Goal: Transaction & Acquisition: Book appointment/travel/reservation

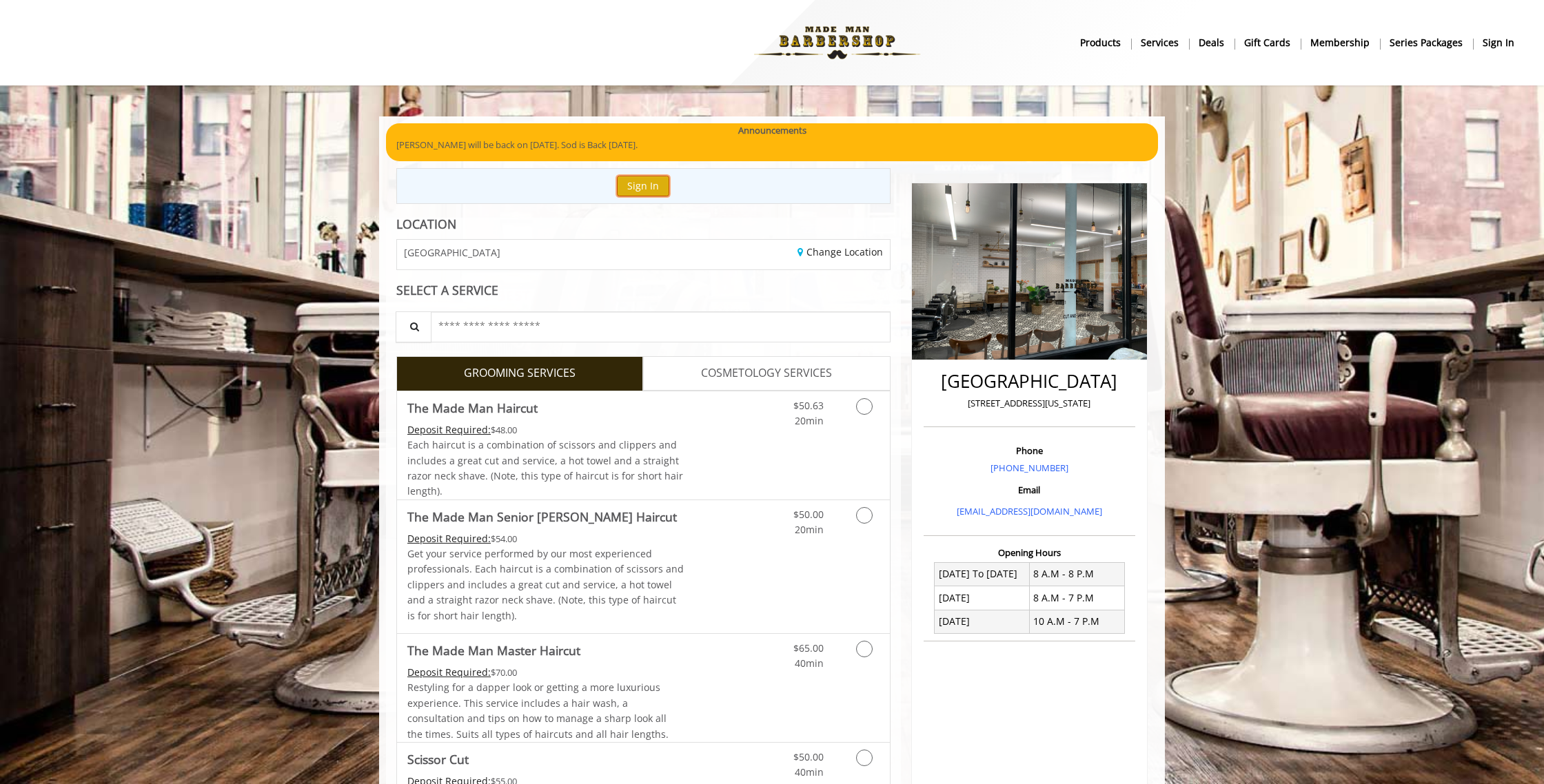
click at [641, 185] on button "Sign In" at bounding box center [642, 185] width 52 height 20
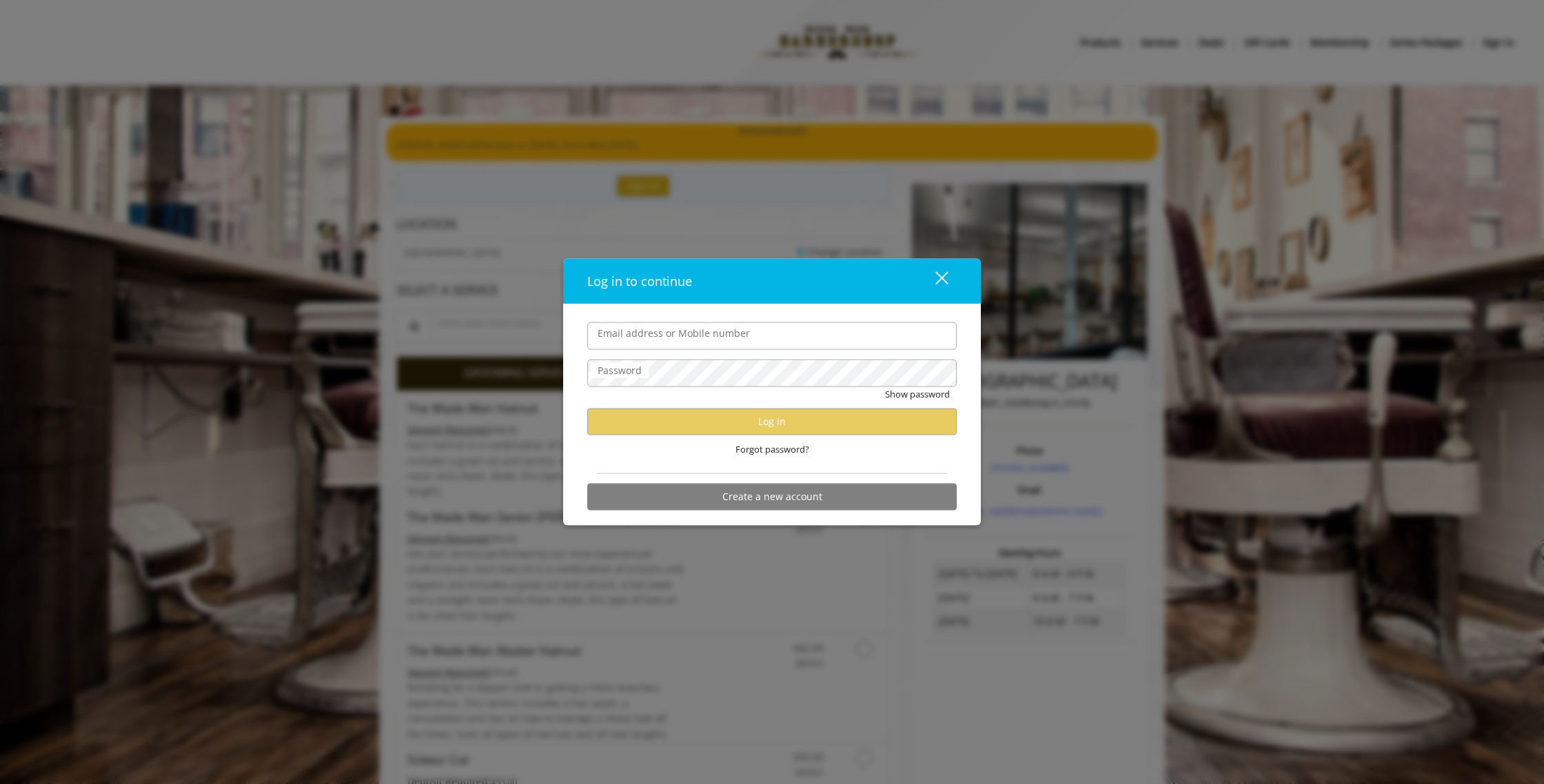
type input "**********"
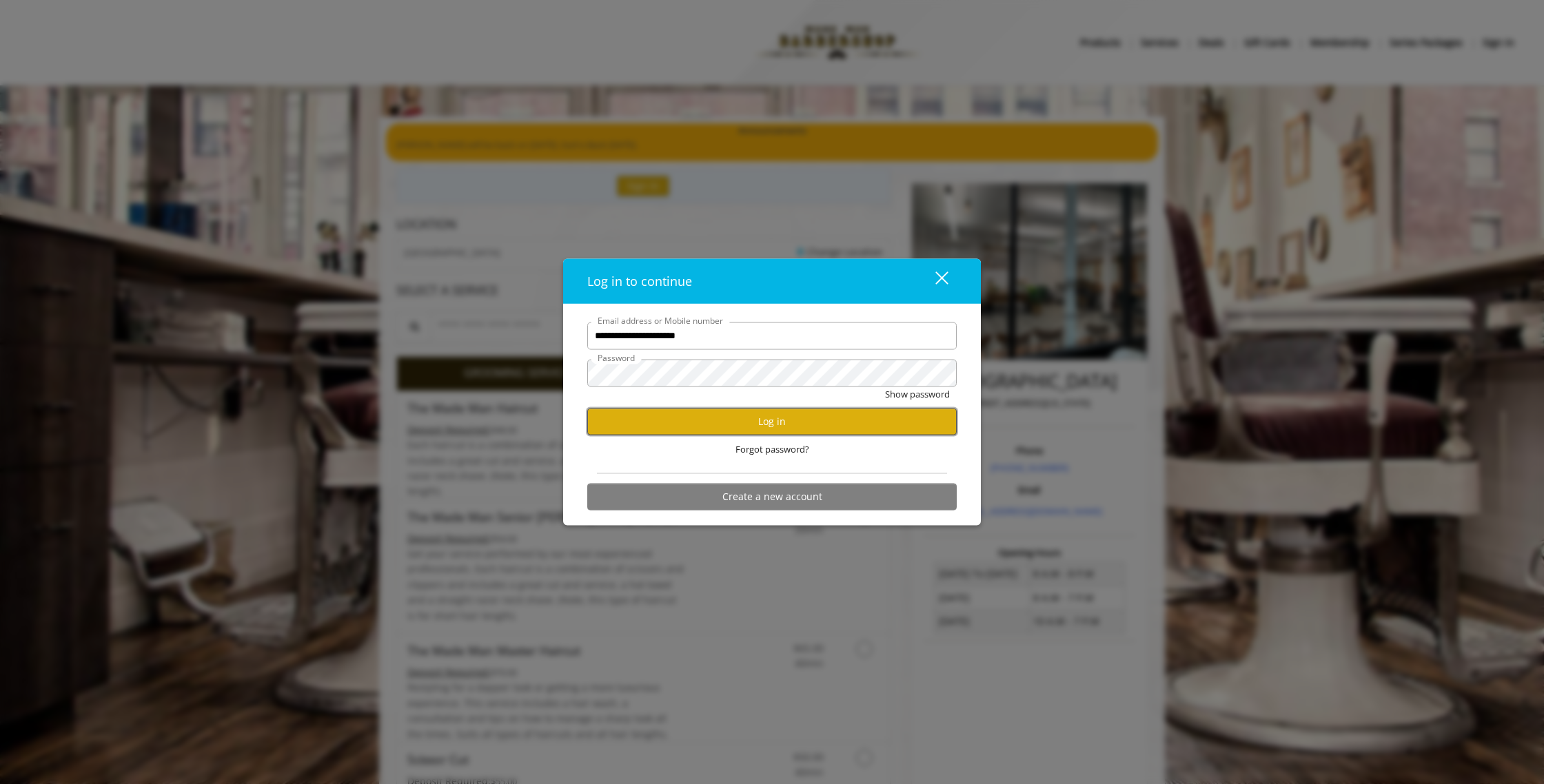
click at [768, 427] on button "Log in" at bounding box center [772, 421] width 369 height 27
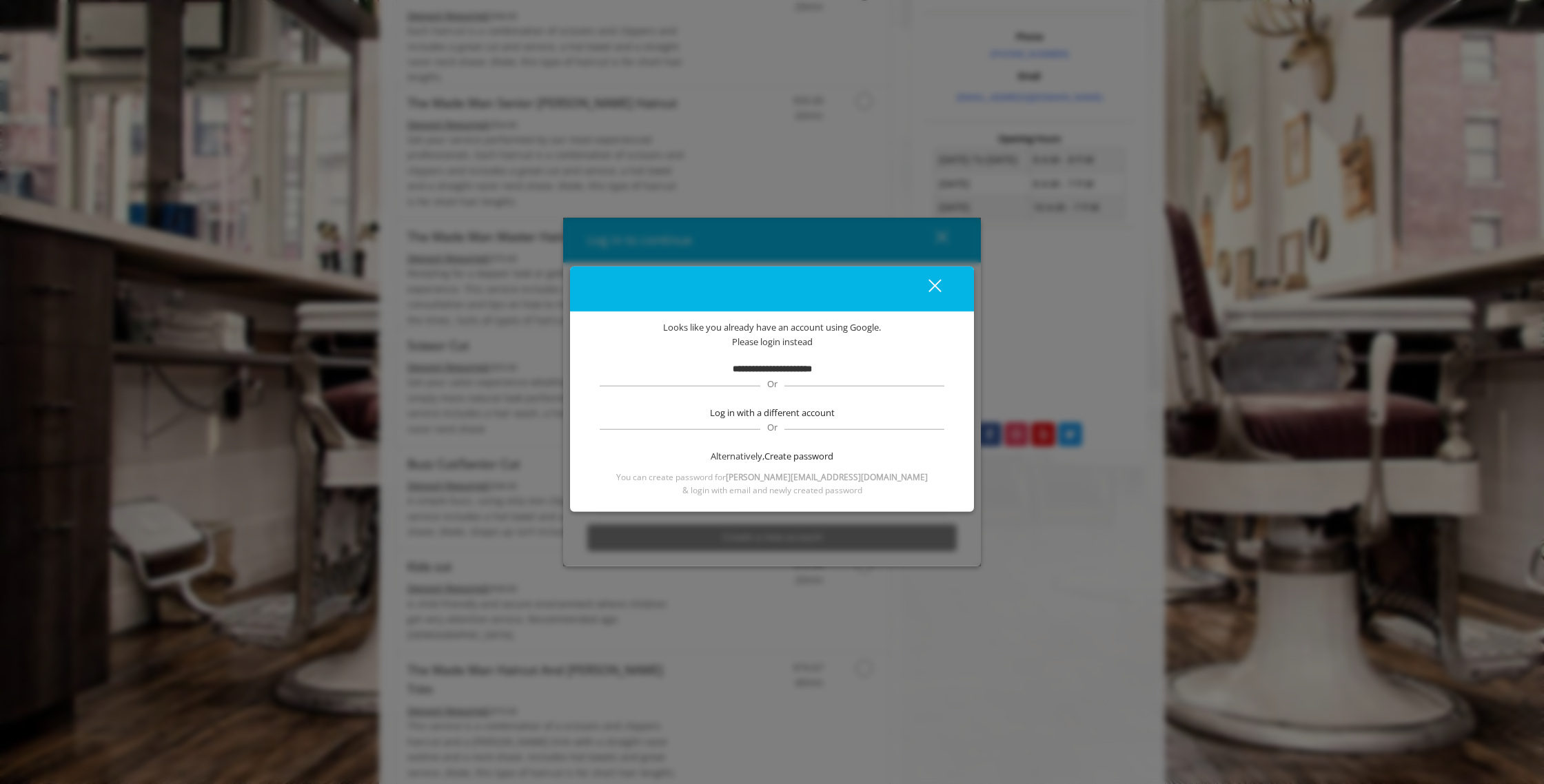
click at [933, 285] on div "close dialog" at bounding box center [935, 285] width 13 height 13
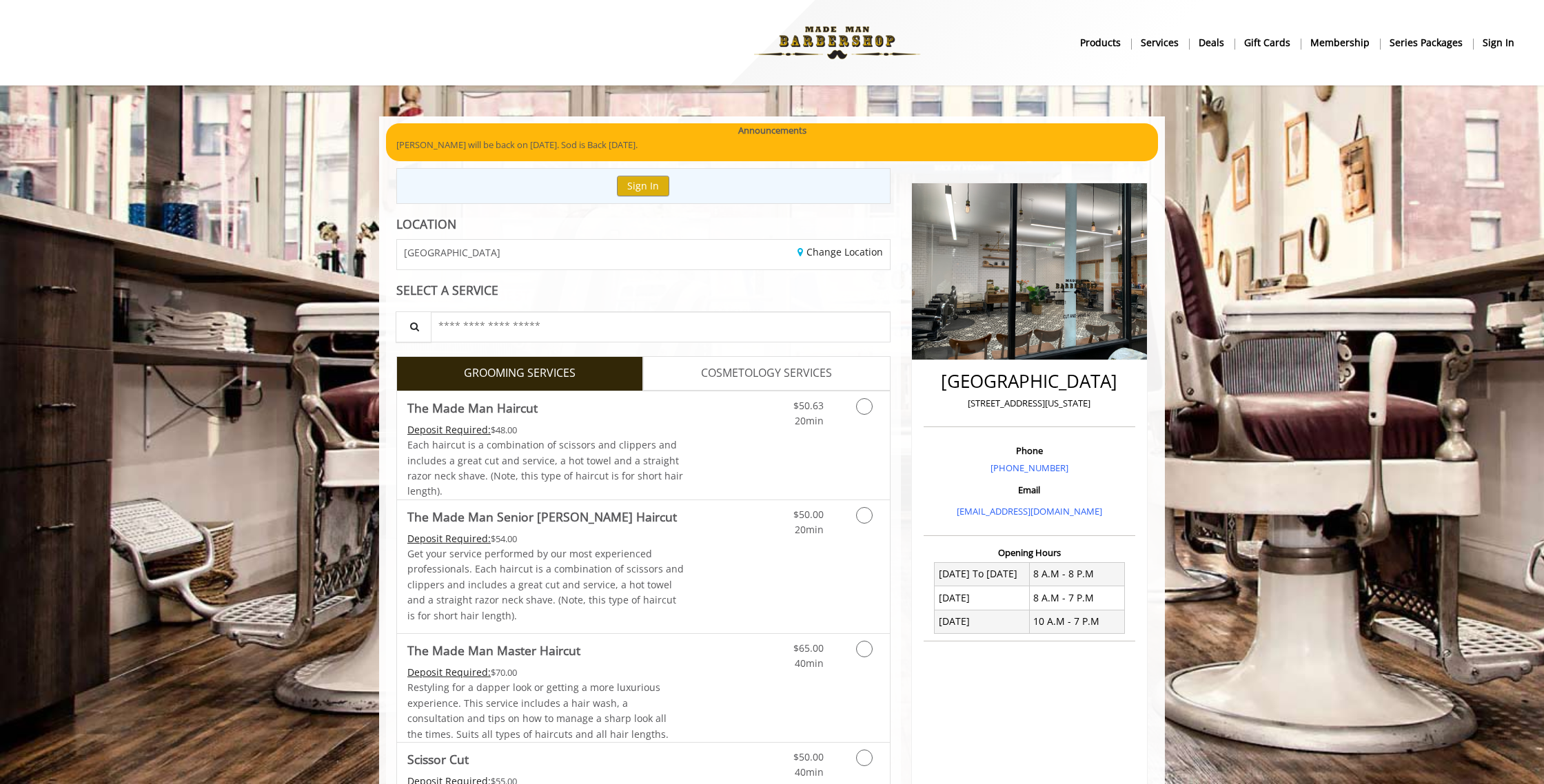
click at [751, 186] on div "Sign In" at bounding box center [643, 185] width 494 height 35
click at [760, 186] on div "Sign In" at bounding box center [643, 185] width 494 height 35
drag, startPoint x: 758, startPoint y: 186, endPoint x: 649, endPoint y: 182, distance: 109.1
click at [745, 188] on div "Sign In" at bounding box center [643, 185] width 494 height 35
click at [548, 181] on div "Sign In" at bounding box center [643, 185] width 494 height 35
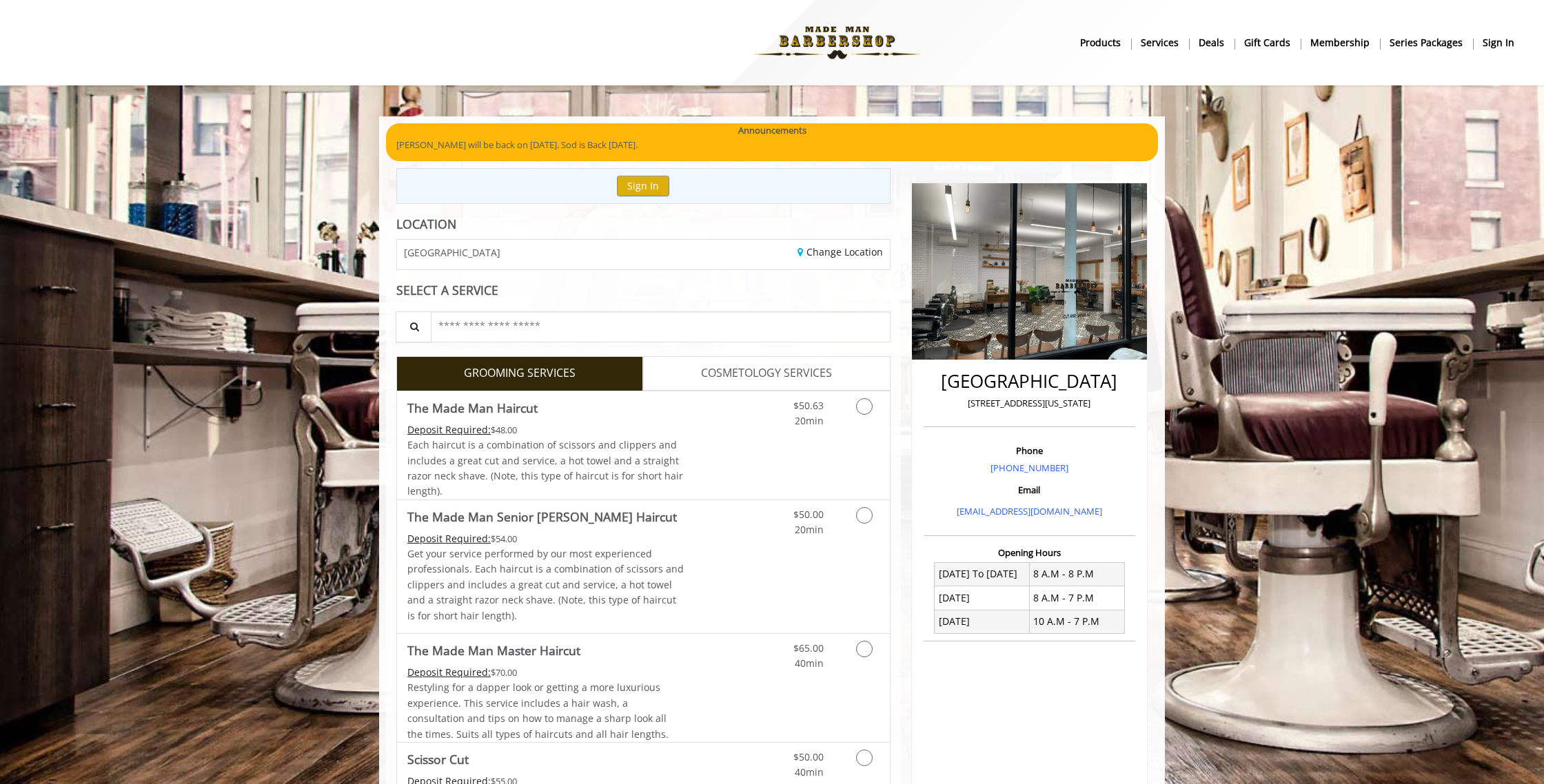
drag, startPoint x: 552, startPoint y: 183, endPoint x: 580, endPoint y: 199, distance: 32.2
click at [553, 183] on div "Sign In" at bounding box center [643, 185] width 494 height 35
drag, startPoint x: 685, startPoint y: 234, endPoint x: 680, endPoint y: 225, distance: 10.3
drag, startPoint x: 680, startPoint y: 225, endPoint x: 678, endPoint y: 200, distance: 25.1
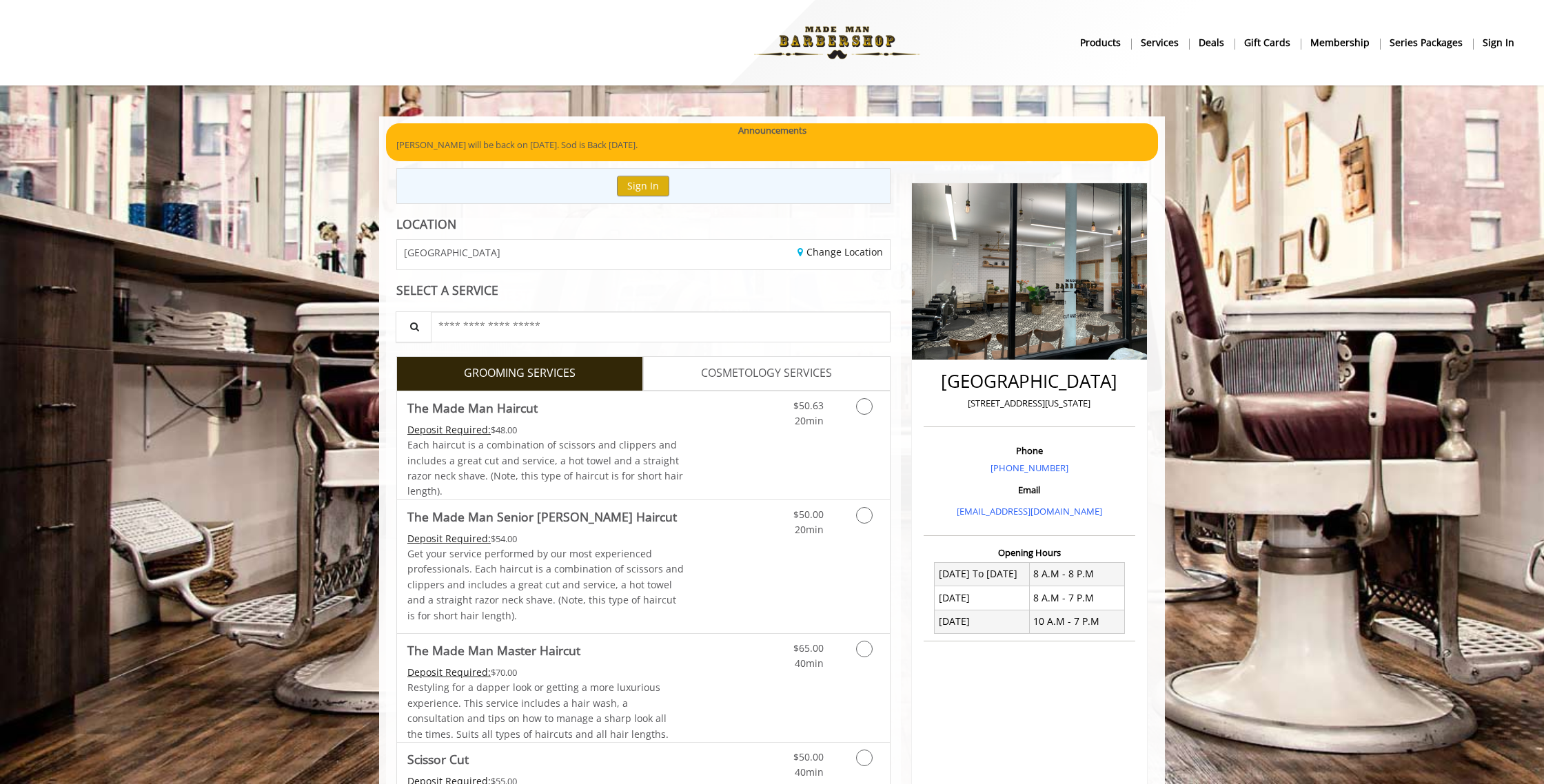
click at [659, 192] on button "Sign In" at bounding box center [642, 185] width 52 height 20
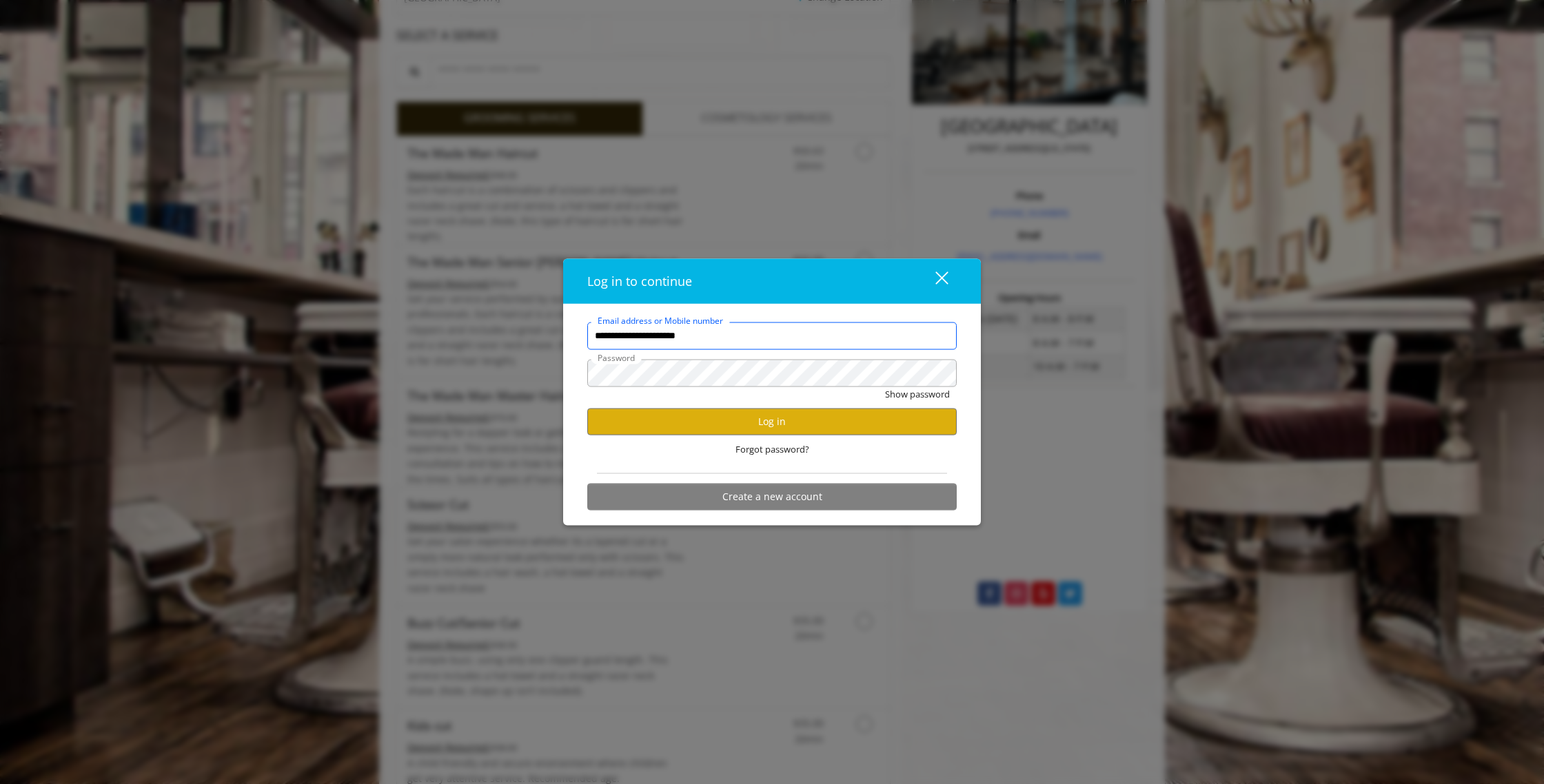
scroll to position [267, 0]
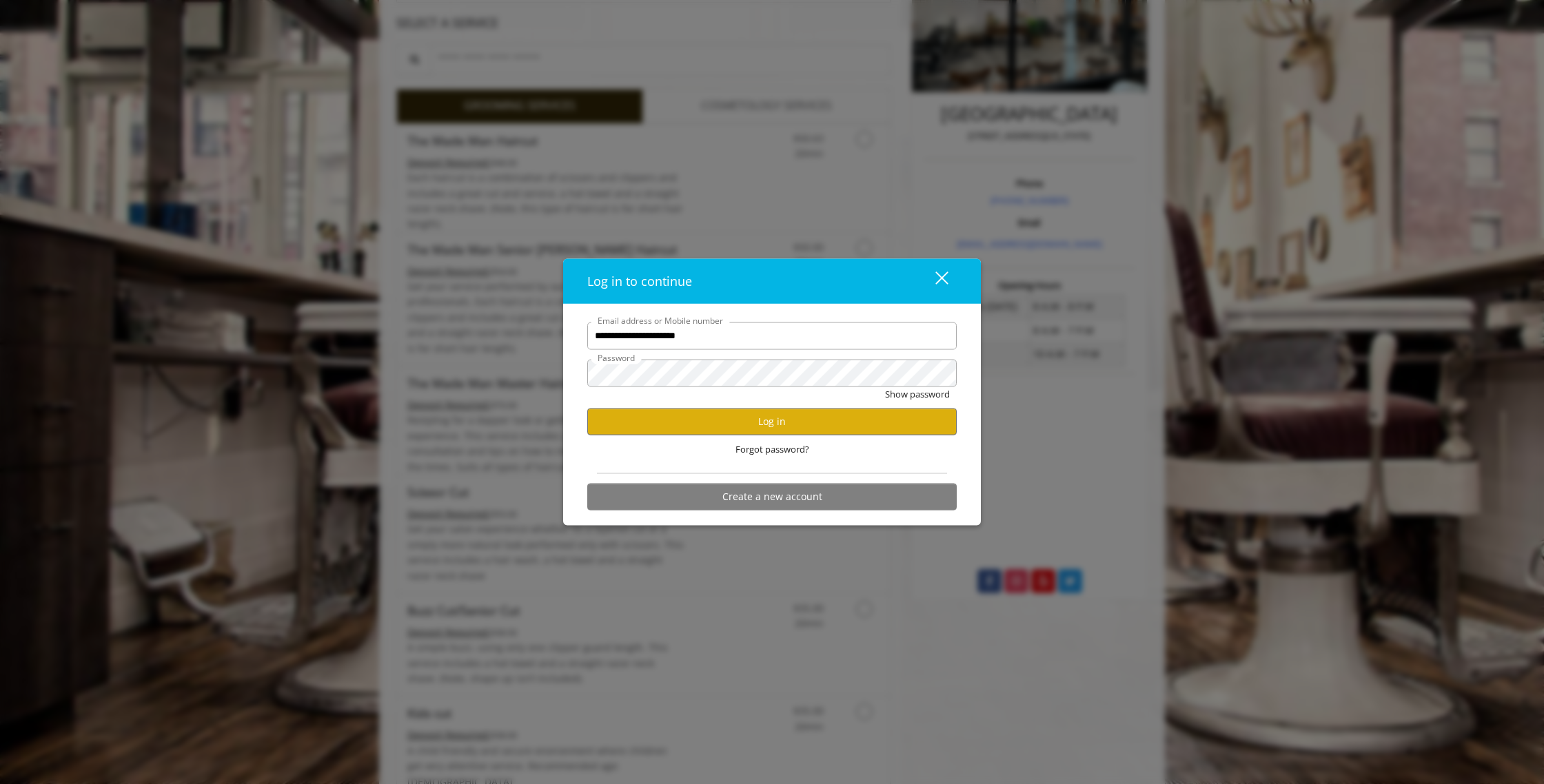
click at [851, 467] on form "**********" at bounding box center [772, 419] width 369 height 195
click at [854, 460] on div "Forgot password?" at bounding box center [772, 449] width 369 height 28
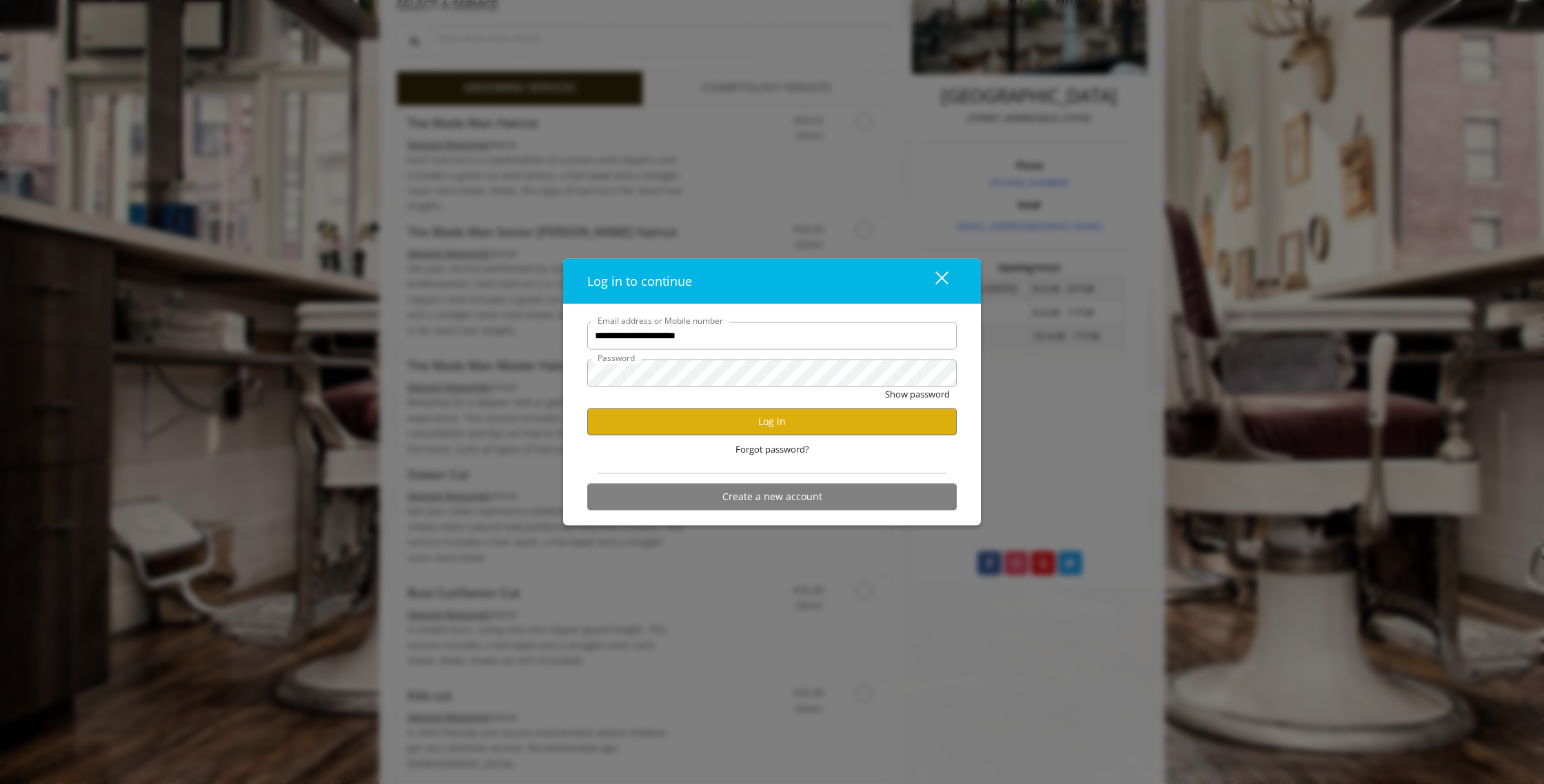
click at [854, 460] on div "Forgot password?" at bounding box center [772, 449] width 369 height 28
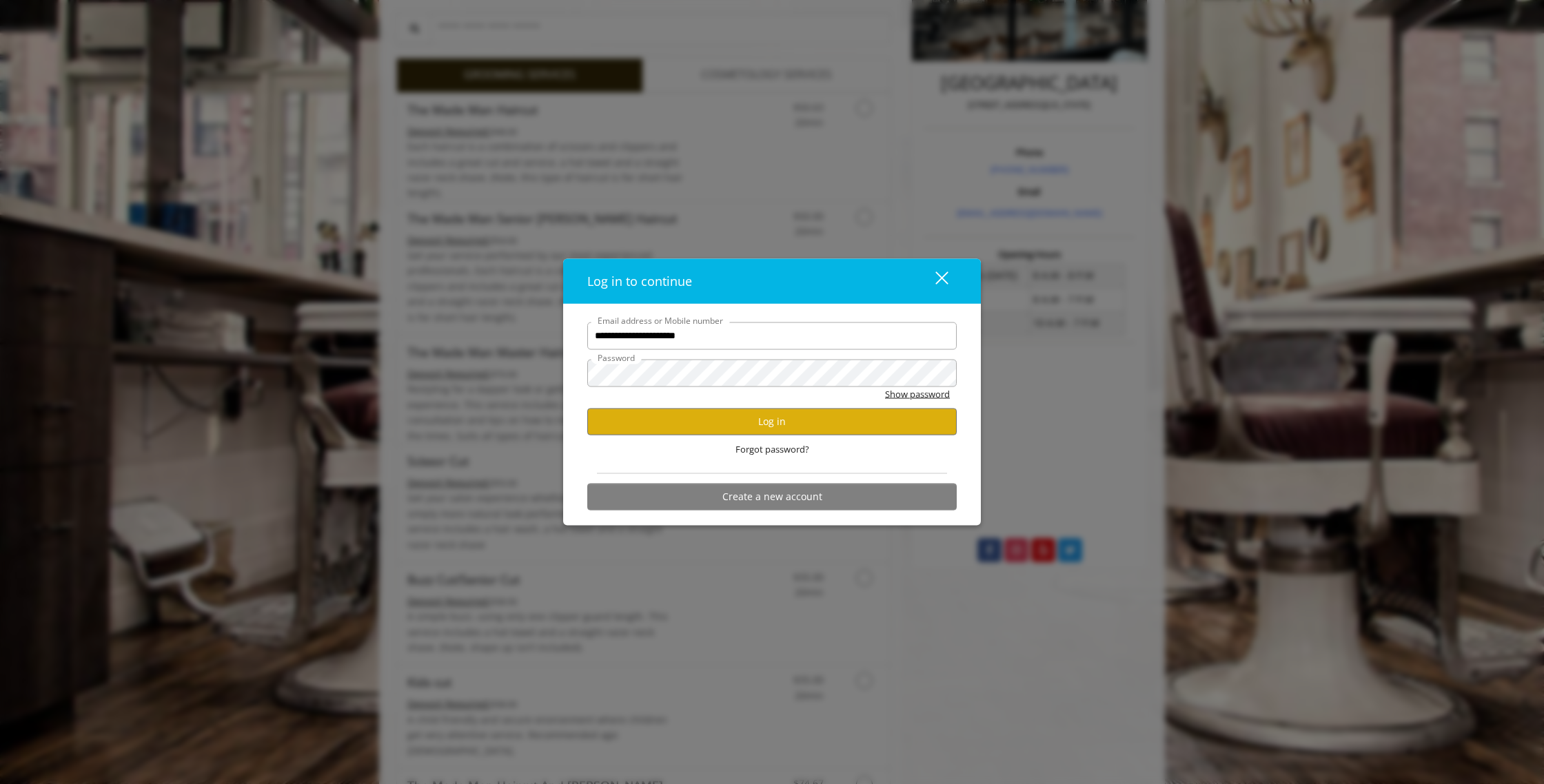
scroll to position [307, 0]
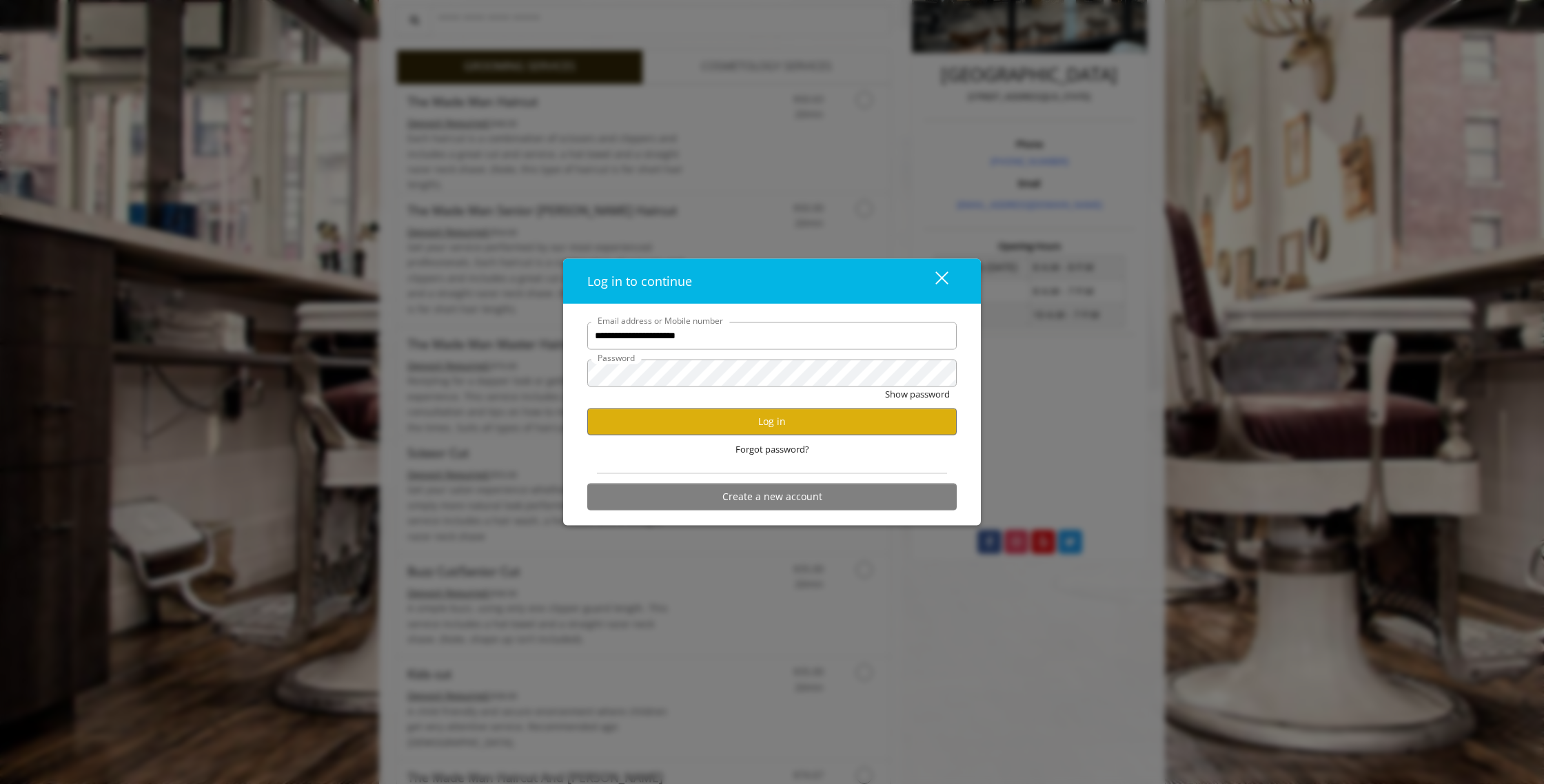
click at [844, 397] on div "Show password" at bounding box center [772, 397] width 369 height 22
click at [844, 396] on div "Show password" at bounding box center [772, 397] width 369 height 22
click at [841, 396] on div "Show password" at bounding box center [772, 397] width 369 height 22
drag, startPoint x: 838, startPoint y: 396, endPoint x: 893, endPoint y: 393, distance: 55.1
click at [839, 395] on div "Show password" at bounding box center [772, 397] width 369 height 22
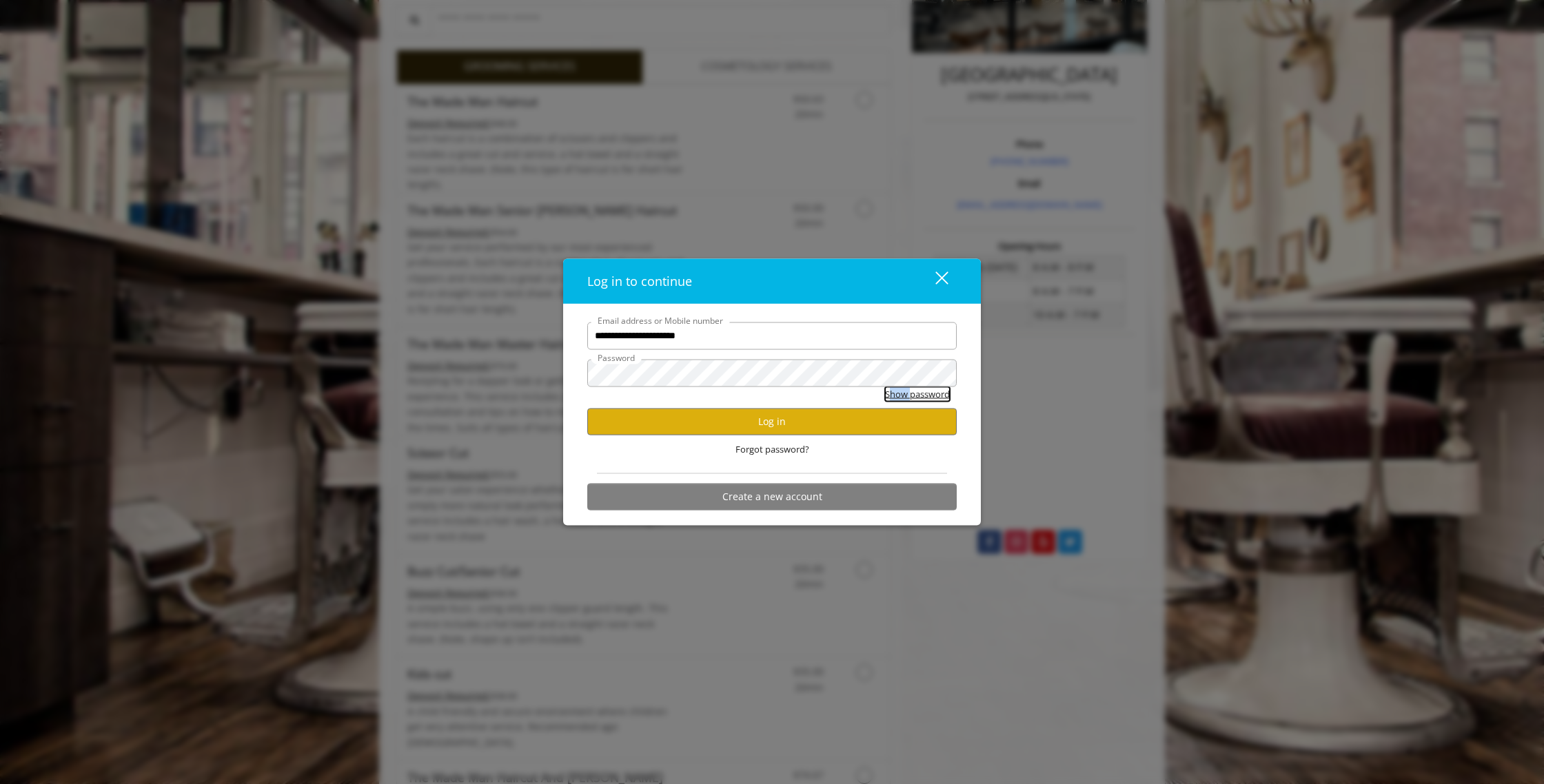
click at [917, 392] on button "Show password" at bounding box center [918, 393] width 65 height 14
click at [568, 371] on div "**********" at bounding box center [772, 414] width 418 height 221
click at [547, 376] on div "**********" at bounding box center [772, 392] width 1544 height 784
click at [755, 427] on button "Log in" at bounding box center [772, 421] width 369 height 27
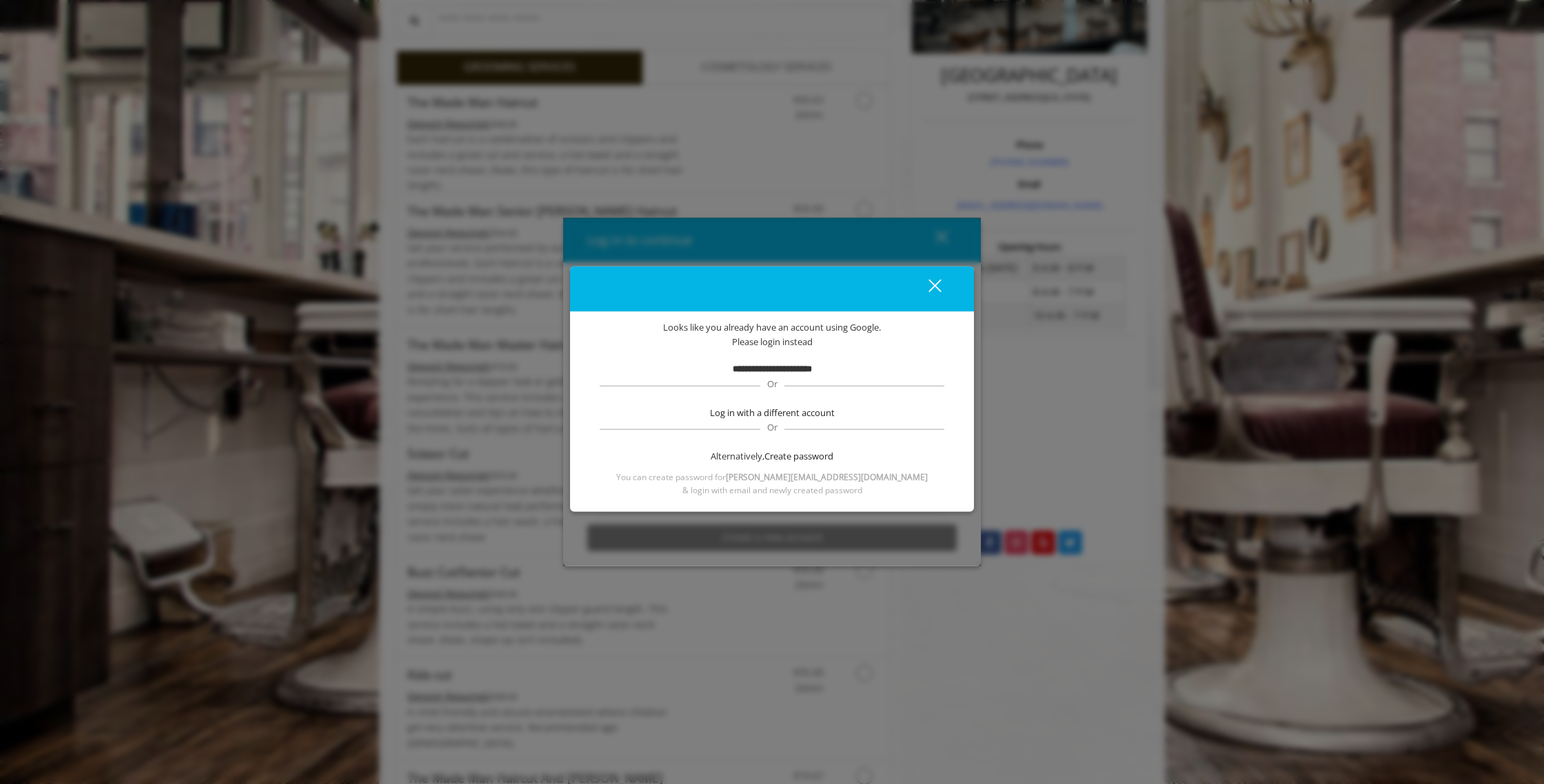
click at [931, 287] on div "close" at bounding box center [926, 288] width 27 height 21
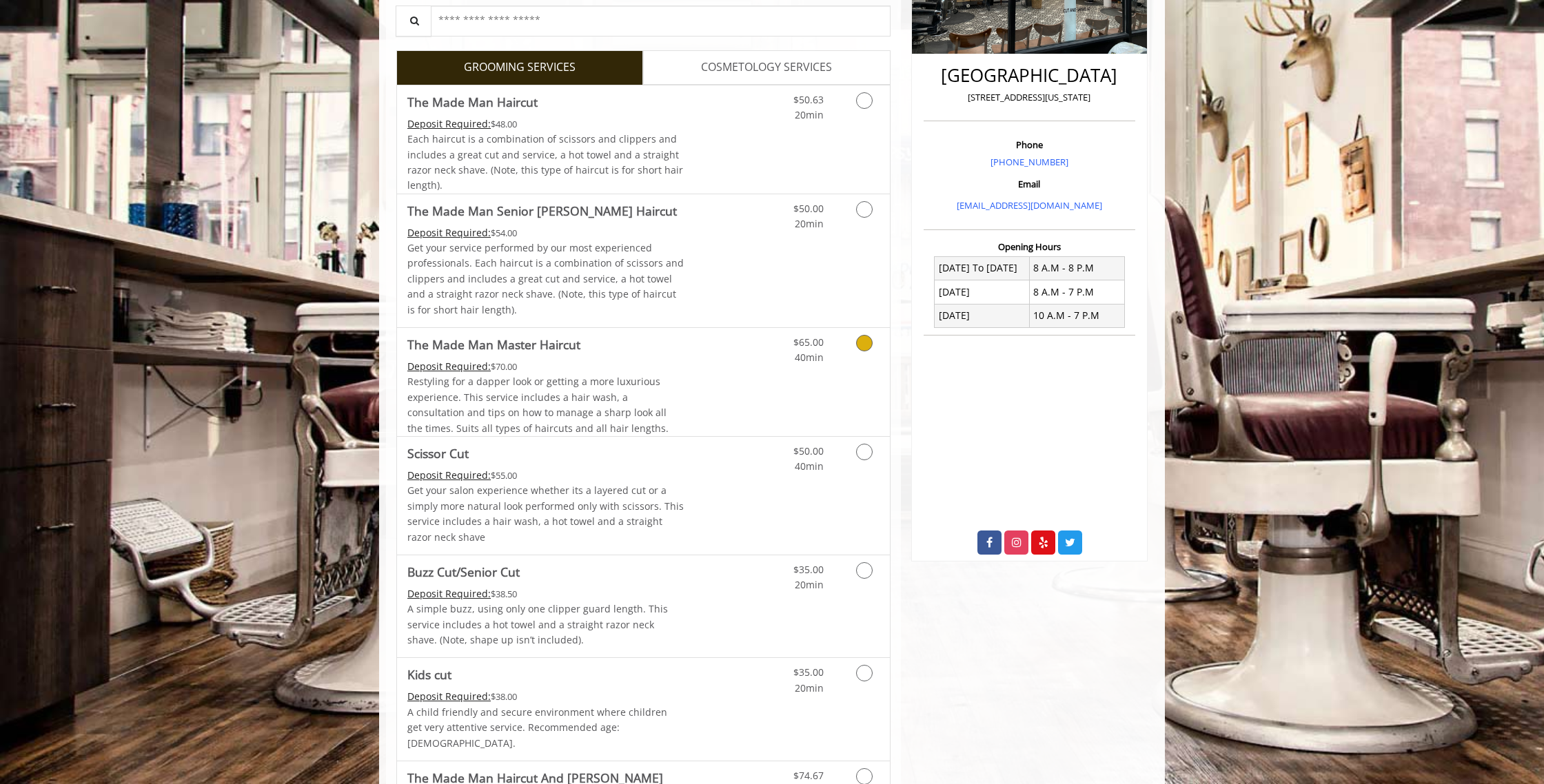
scroll to position [0, 0]
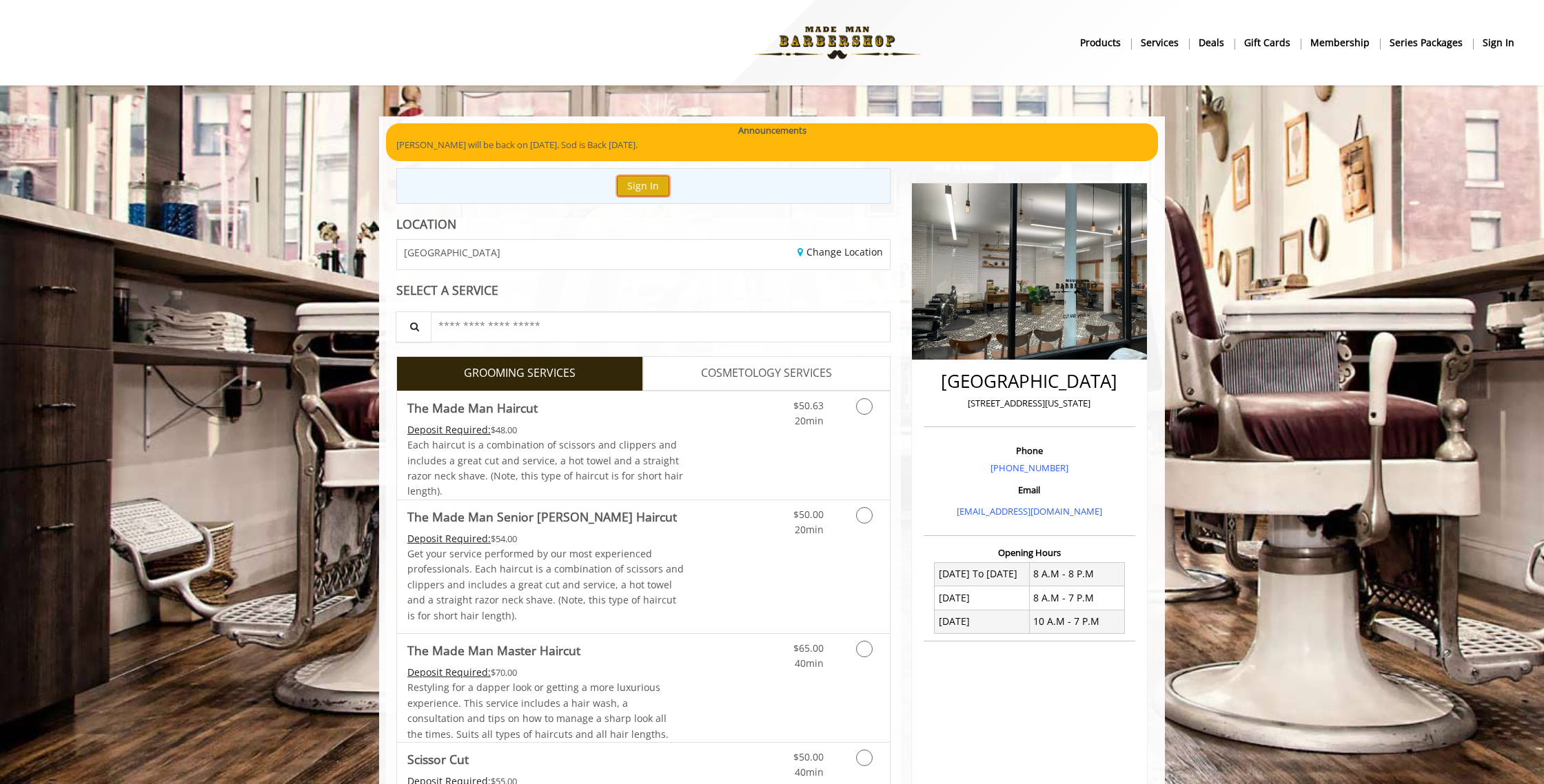
click at [645, 184] on button "Sign In" at bounding box center [642, 185] width 52 height 20
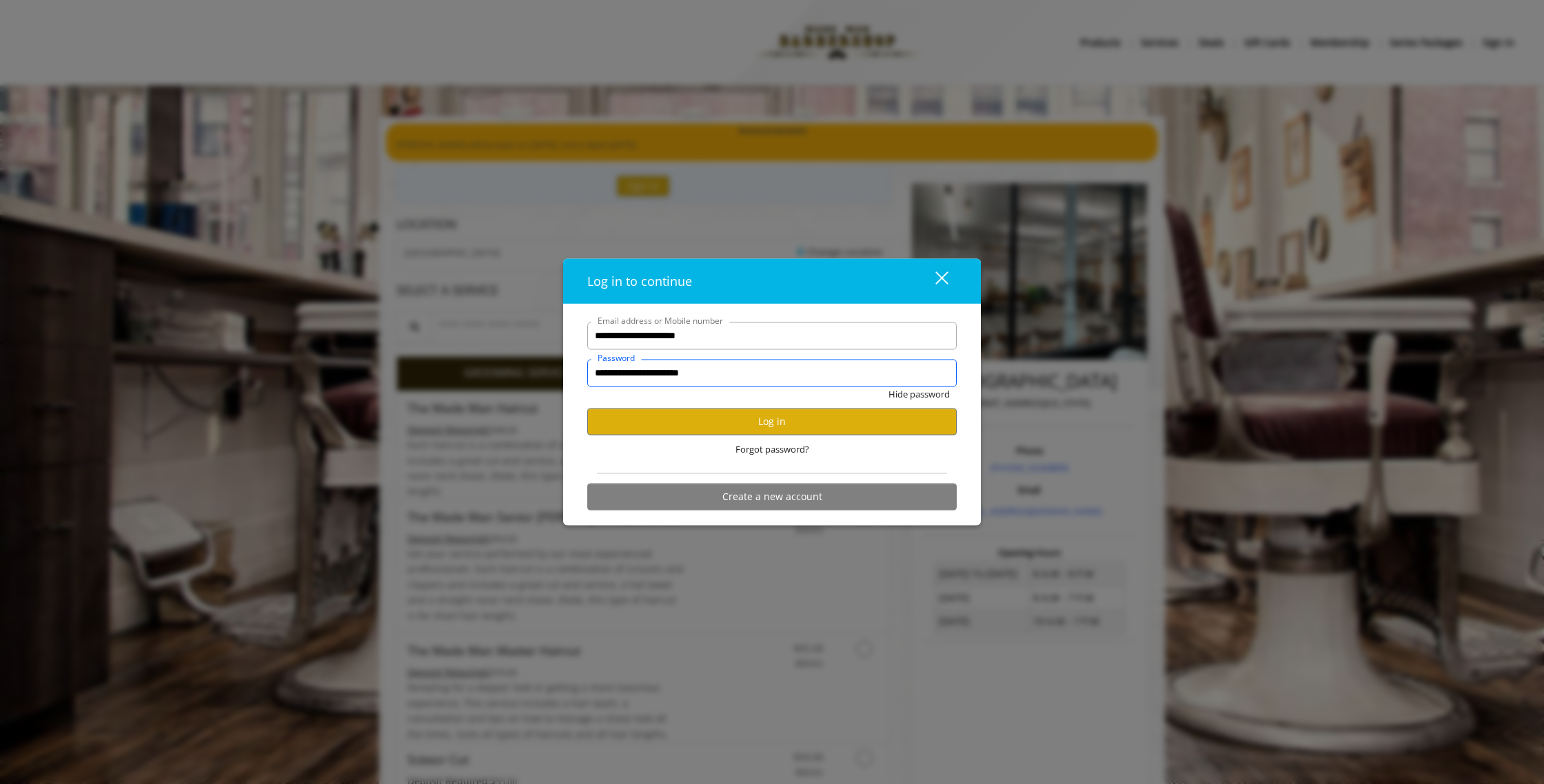
drag, startPoint x: 656, startPoint y: 368, endPoint x: 568, endPoint y: 369, distance: 88.0
click at [570, 369] on div "**********" at bounding box center [772, 414] width 418 height 221
type input "*"
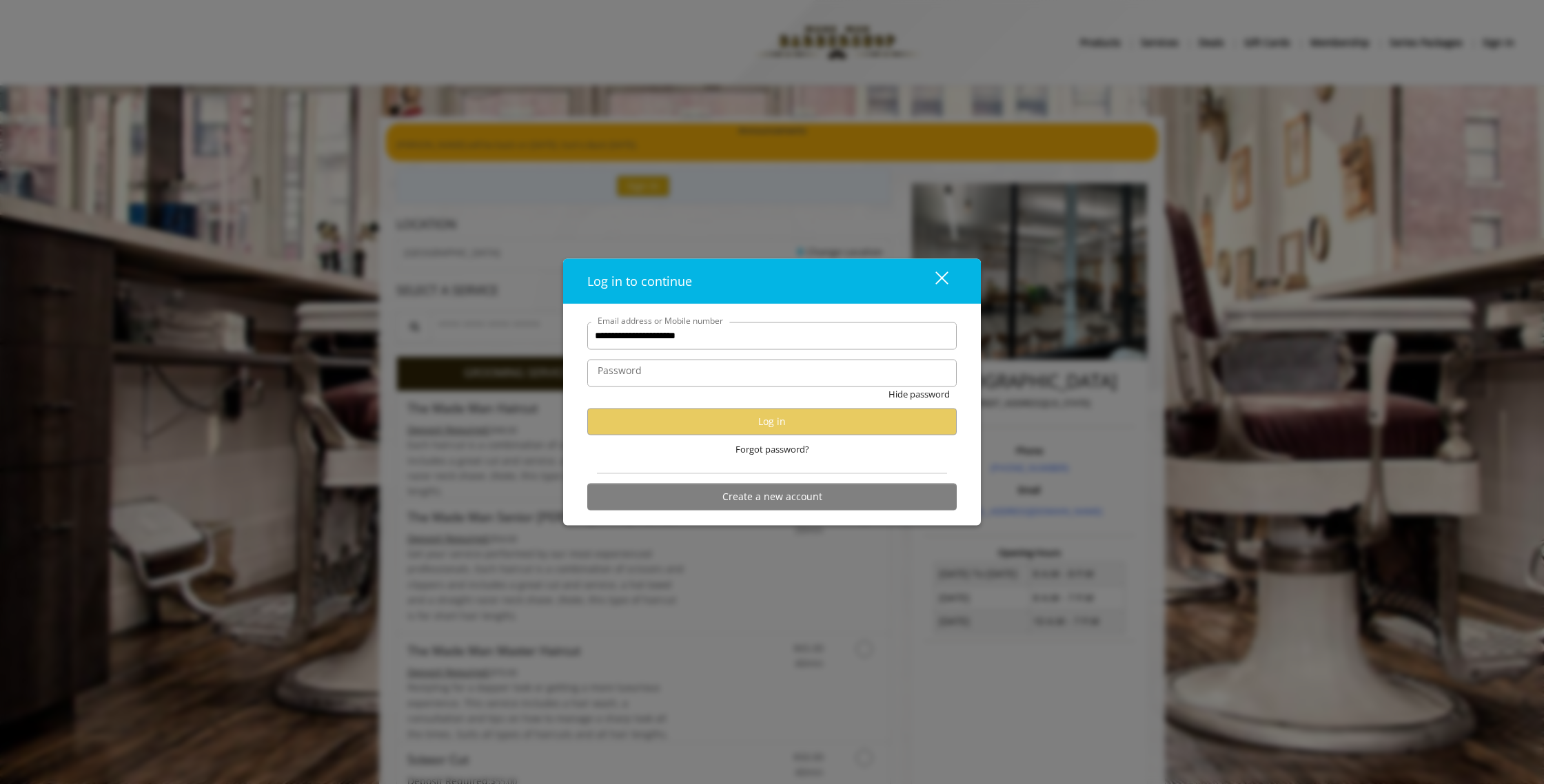
click at [936, 284] on div "close" at bounding box center [933, 281] width 27 height 21
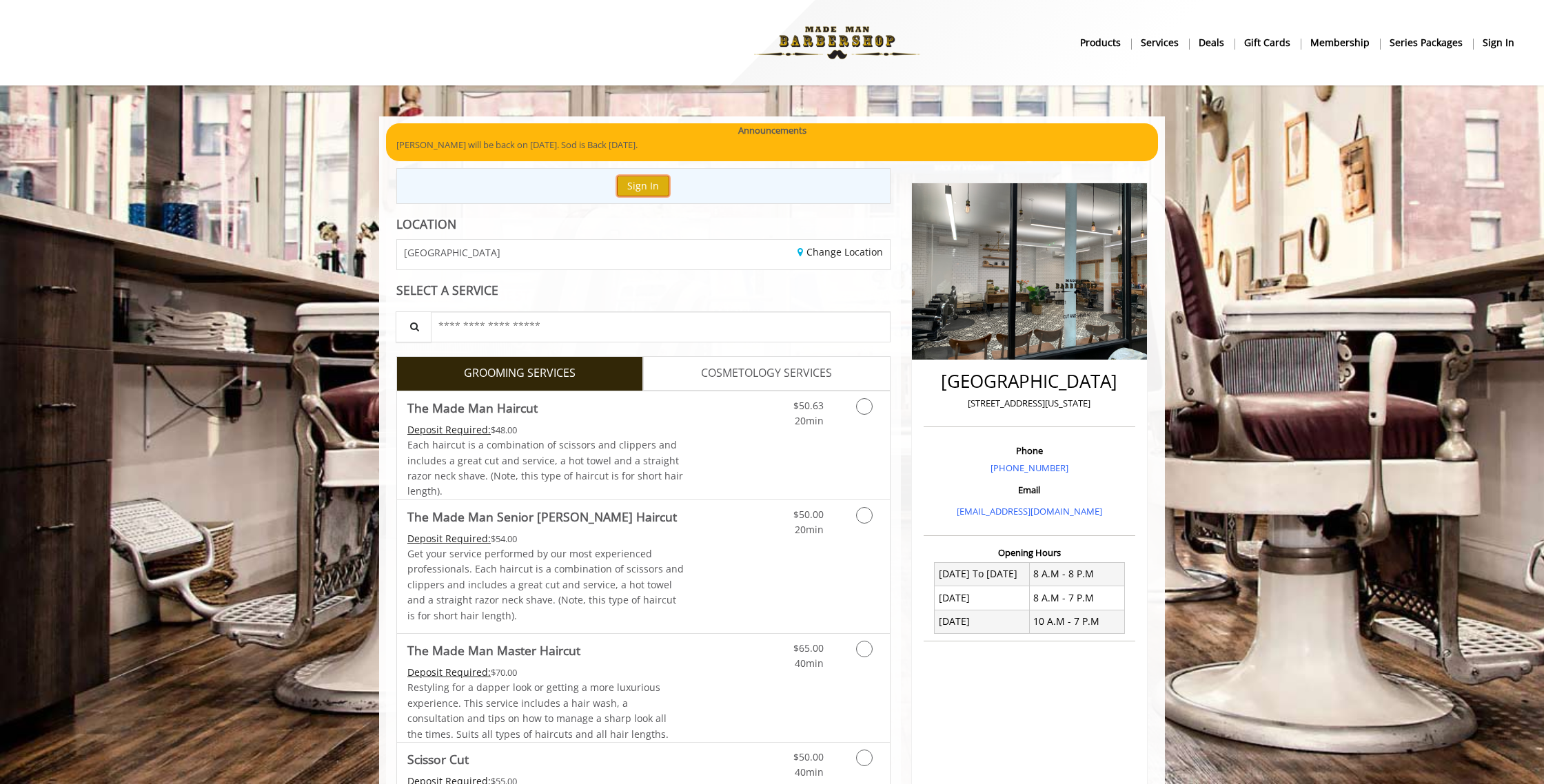
click at [641, 183] on button "Sign In" at bounding box center [642, 185] width 52 height 20
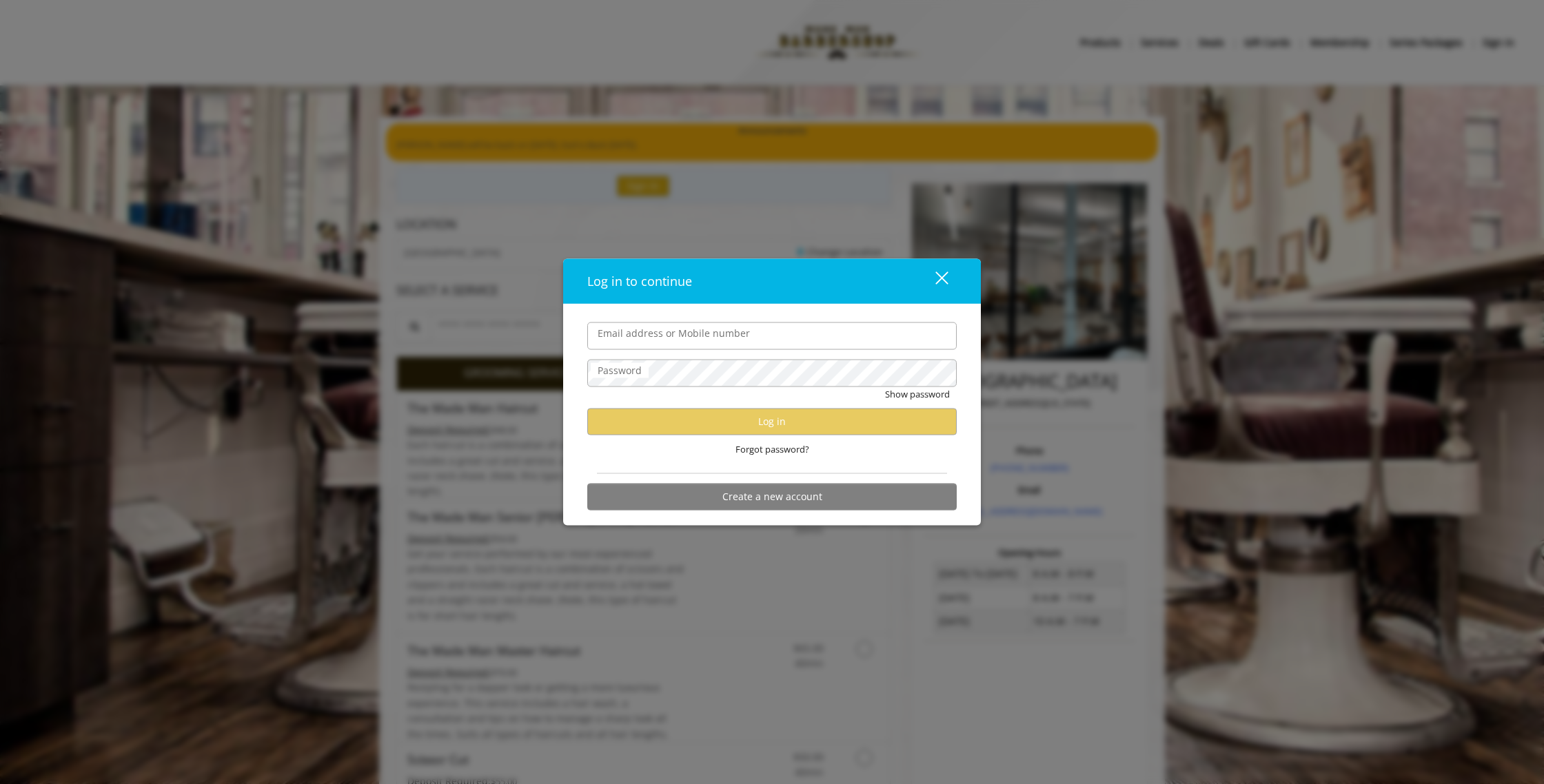
type input "**********"
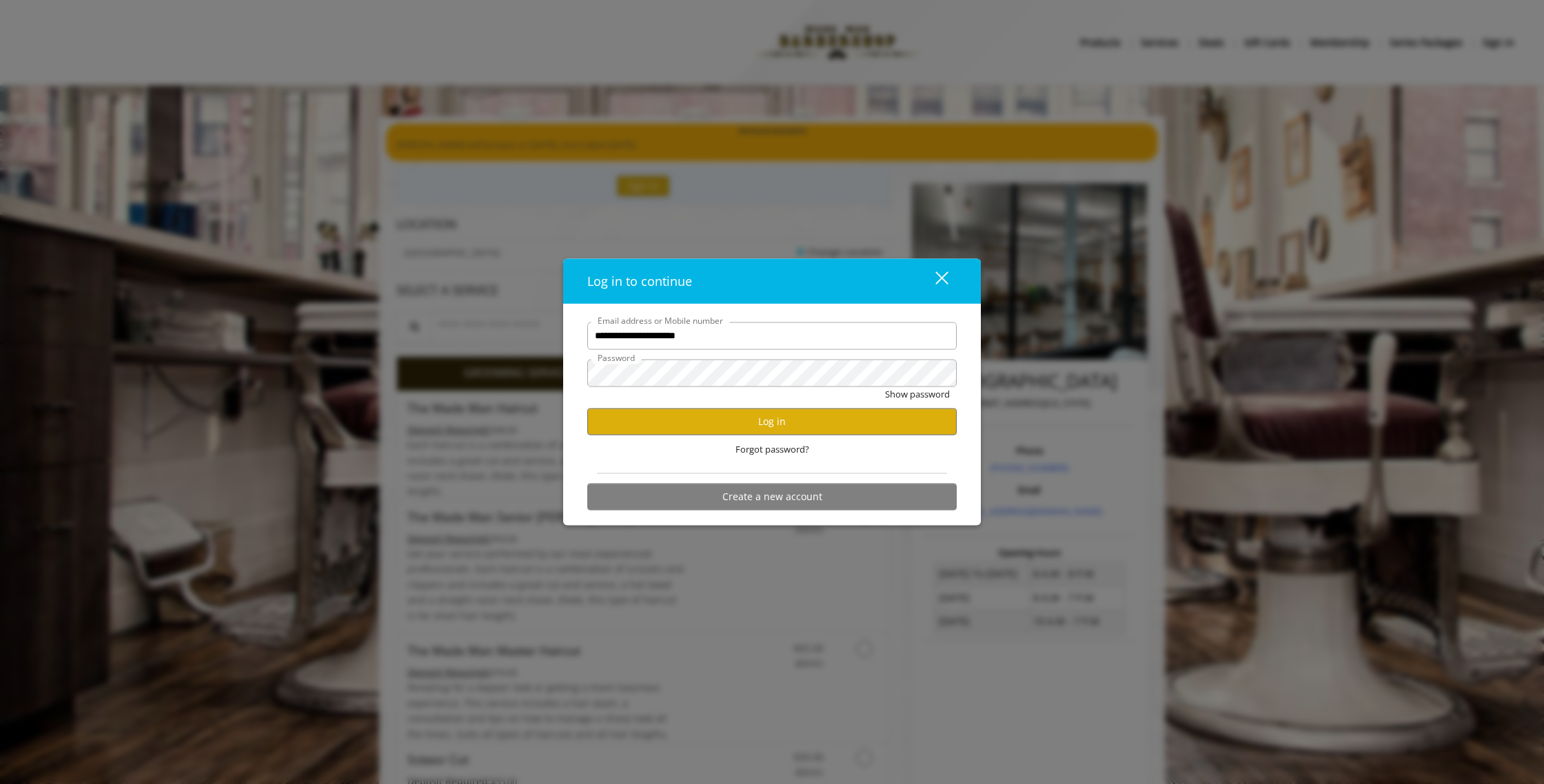
click at [769, 342] on input "**********" at bounding box center [772, 335] width 369 height 27
click at [823, 403] on div "Show password" at bounding box center [772, 397] width 369 height 22
click at [568, 368] on div "**********" at bounding box center [772, 414] width 418 height 221
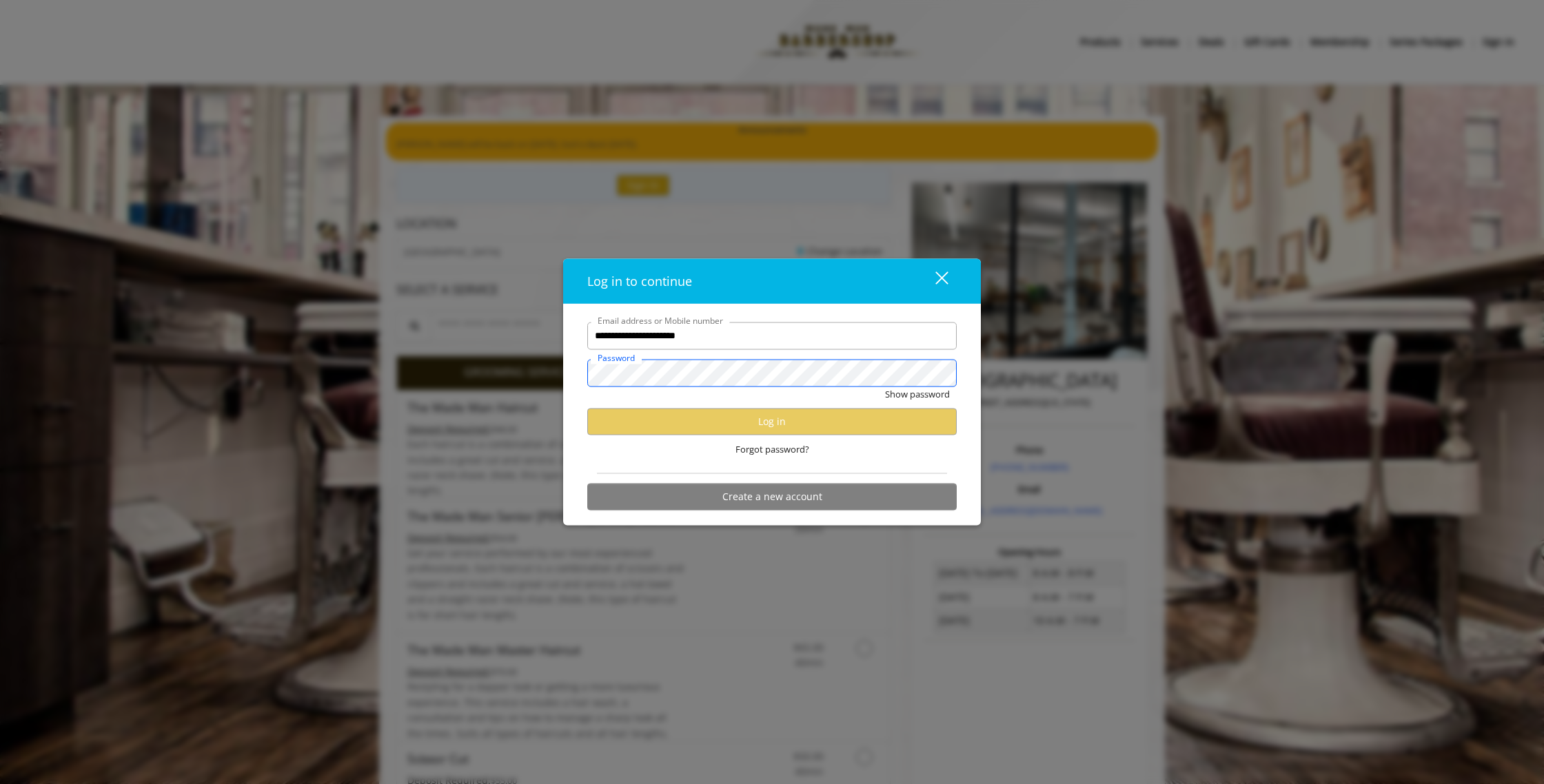
scroll to position [5, 0]
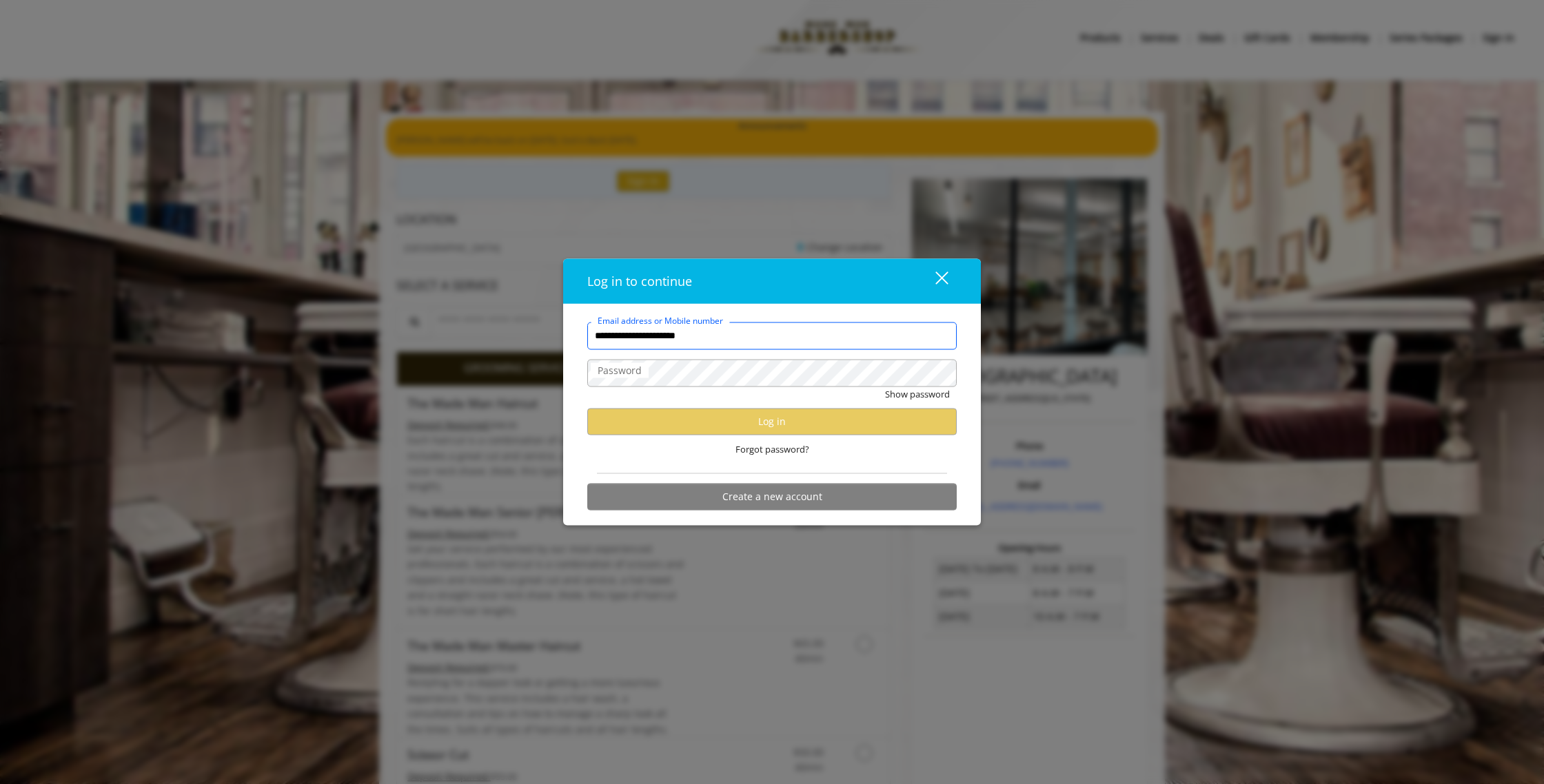
click at [755, 342] on input "**********" at bounding box center [772, 335] width 369 height 27
drag, startPoint x: 768, startPoint y: 338, endPoint x: 592, endPoint y: 336, distance: 176.0
click at [592, 336] on input "**********" at bounding box center [772, 335] width 369 height 27
type input "**********"
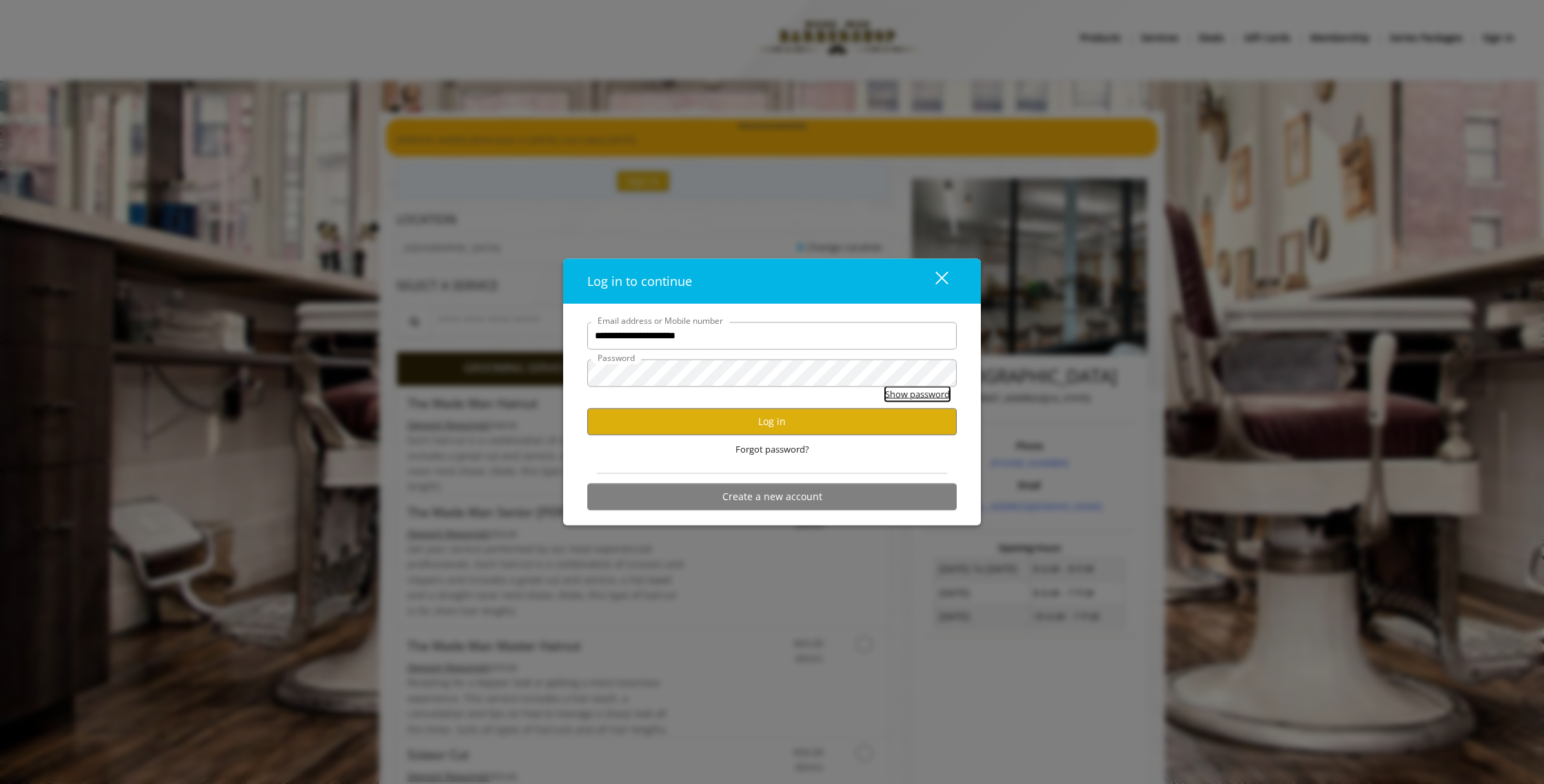
click at [900, 393] on button "Show password" at bounding box center [918, 393] width 65 height 14
click at [762, 392] on div "Hide password" at bounding box center [772, 397] width 369 height 22
click at [754, 423] on button "Log in" at bounding box center [772, 421] width 369 height 27
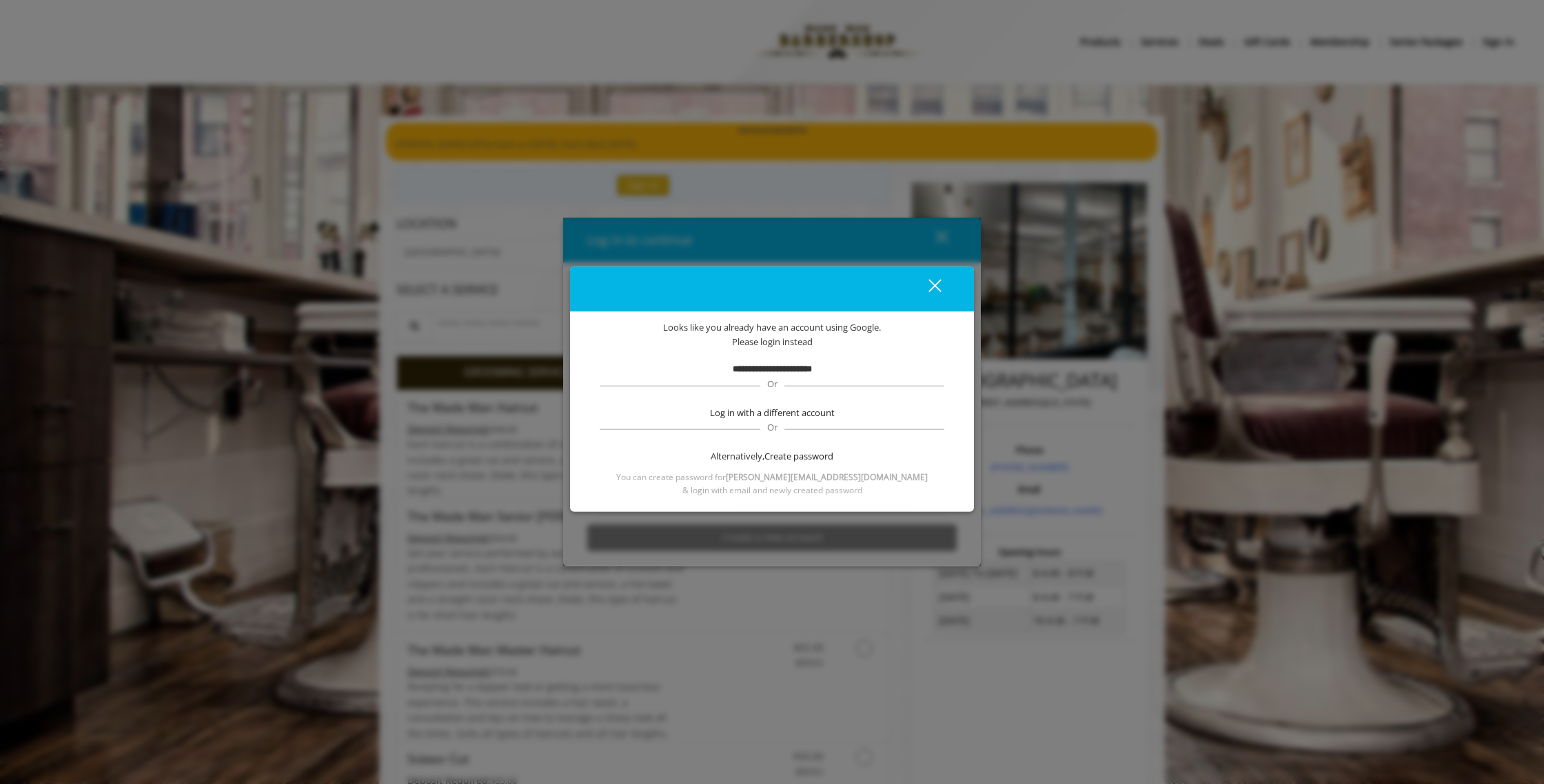
scroll to position [0, 0]
click at [929, 283] on div "close" at bounding box center [926, 288] width 27 height 21
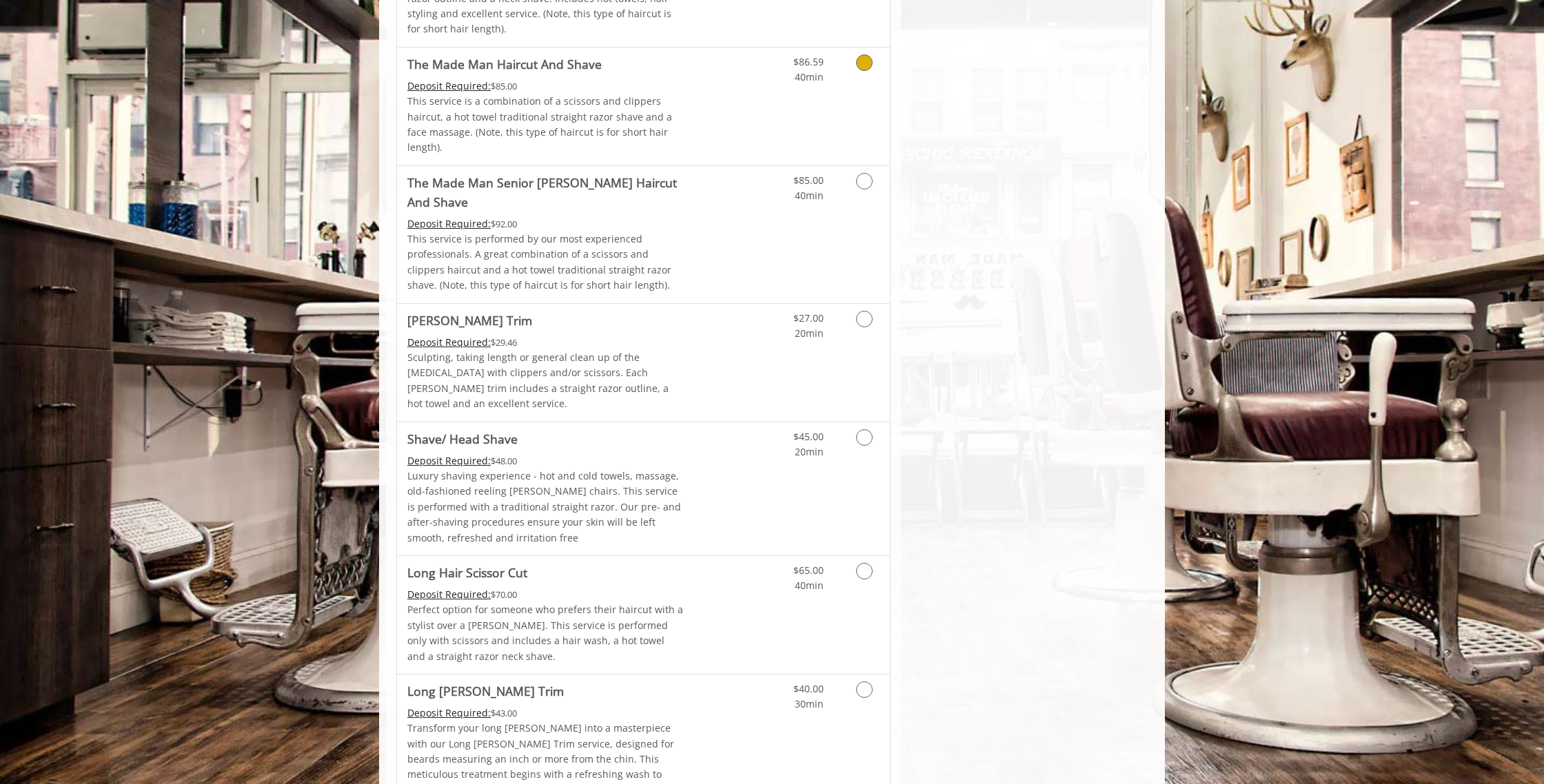
scroll to position [1329, 0]
click at [865, 308] on icon "Grooming services" at bounding box center [864, 316] width 17 height 17
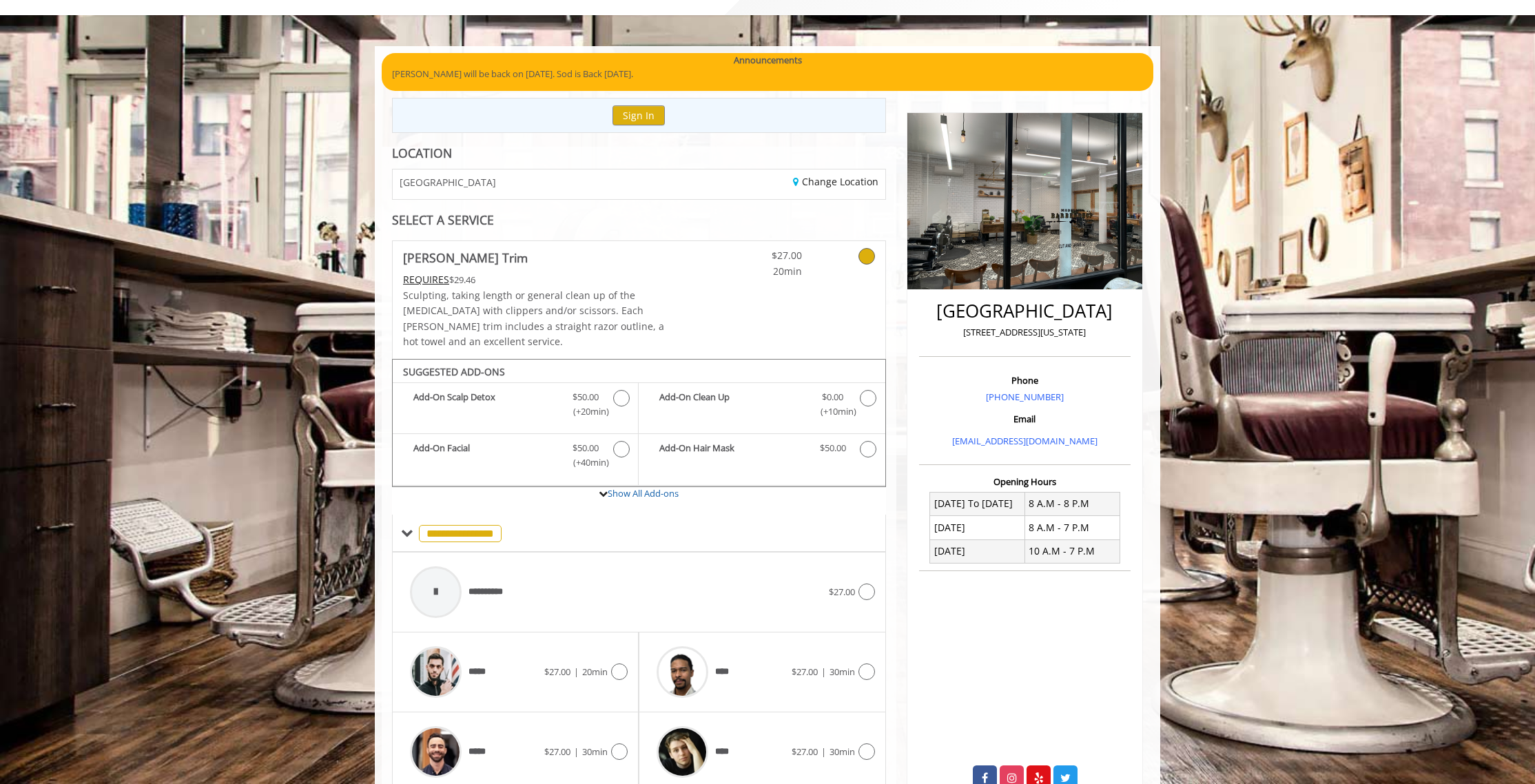
scroll to position [89, 0]
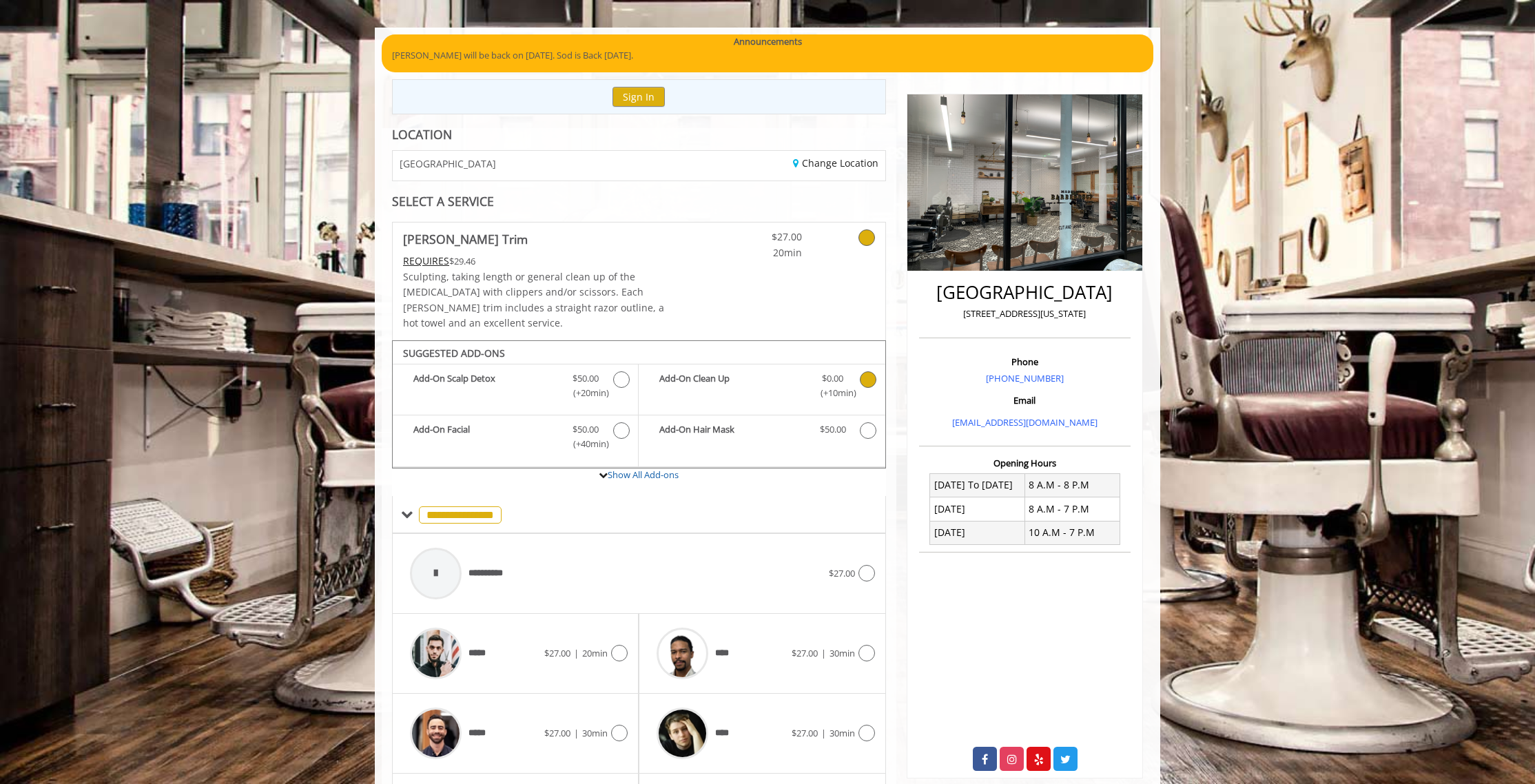
click at [865, 371] on icon "Beard Trim Add-onS" at bounding box center [868, 379] width 17 height 17
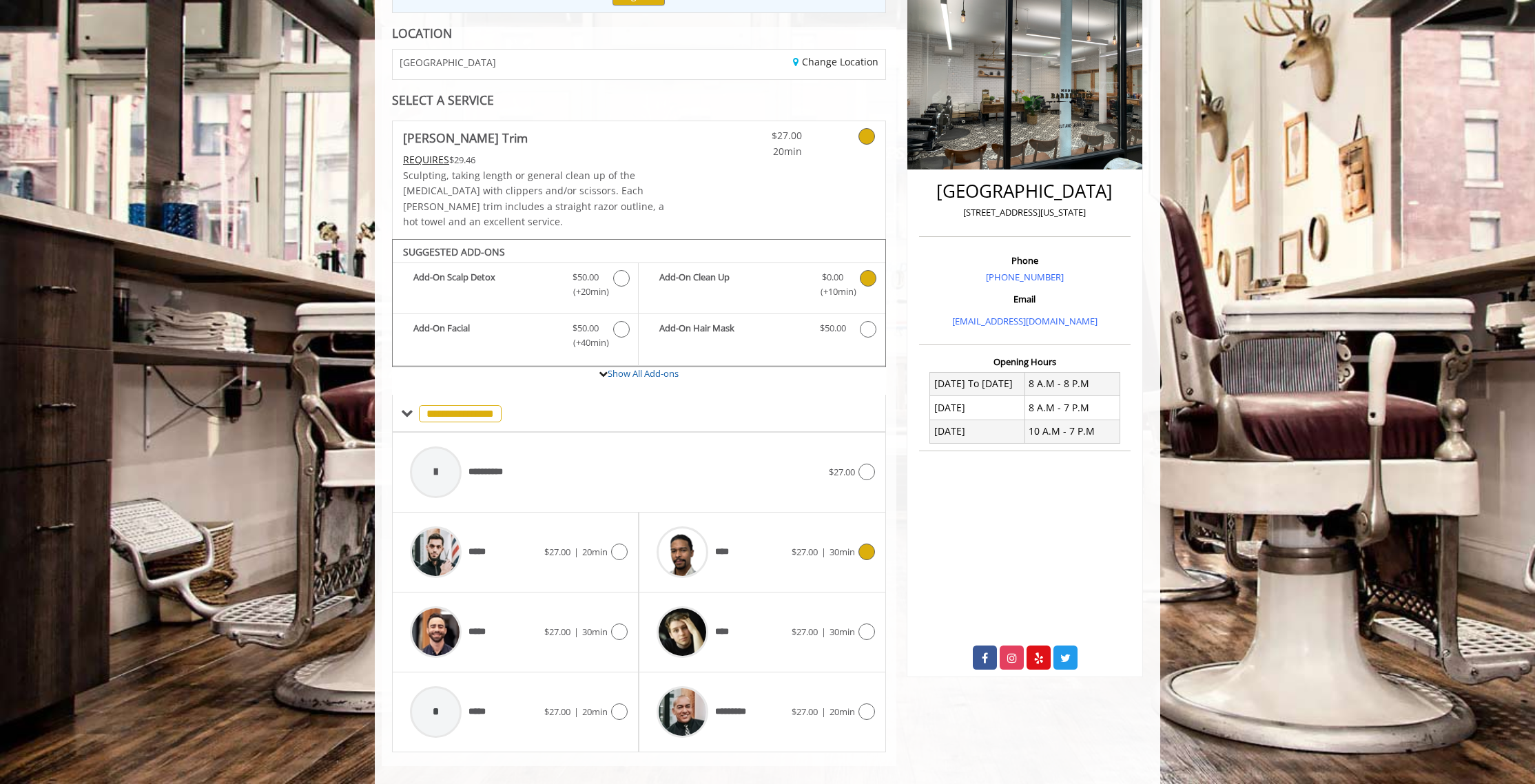
click at [861, 544] on icon at bounding box center [866, 552] width 17 height 17
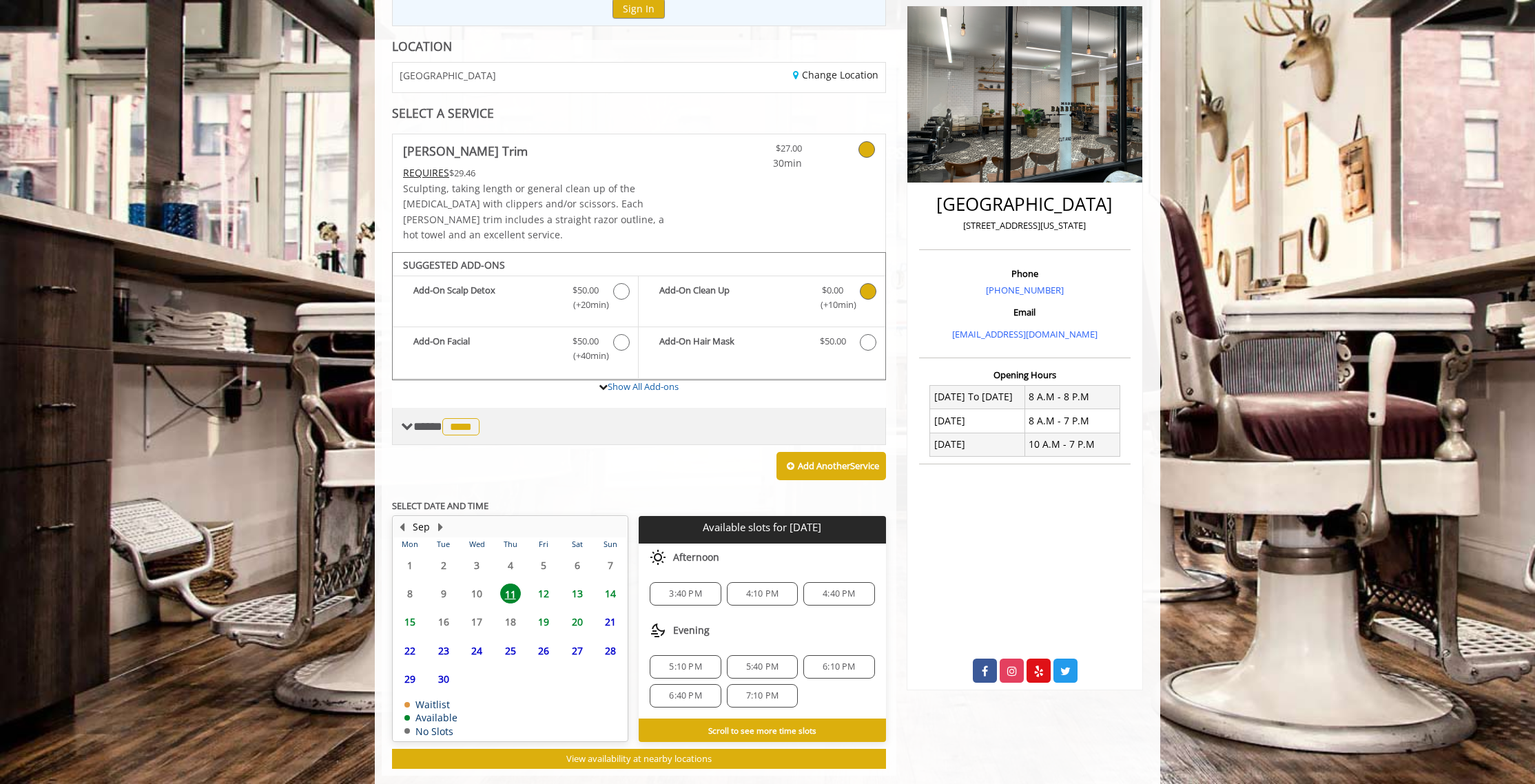
scroll to position [187, 0]
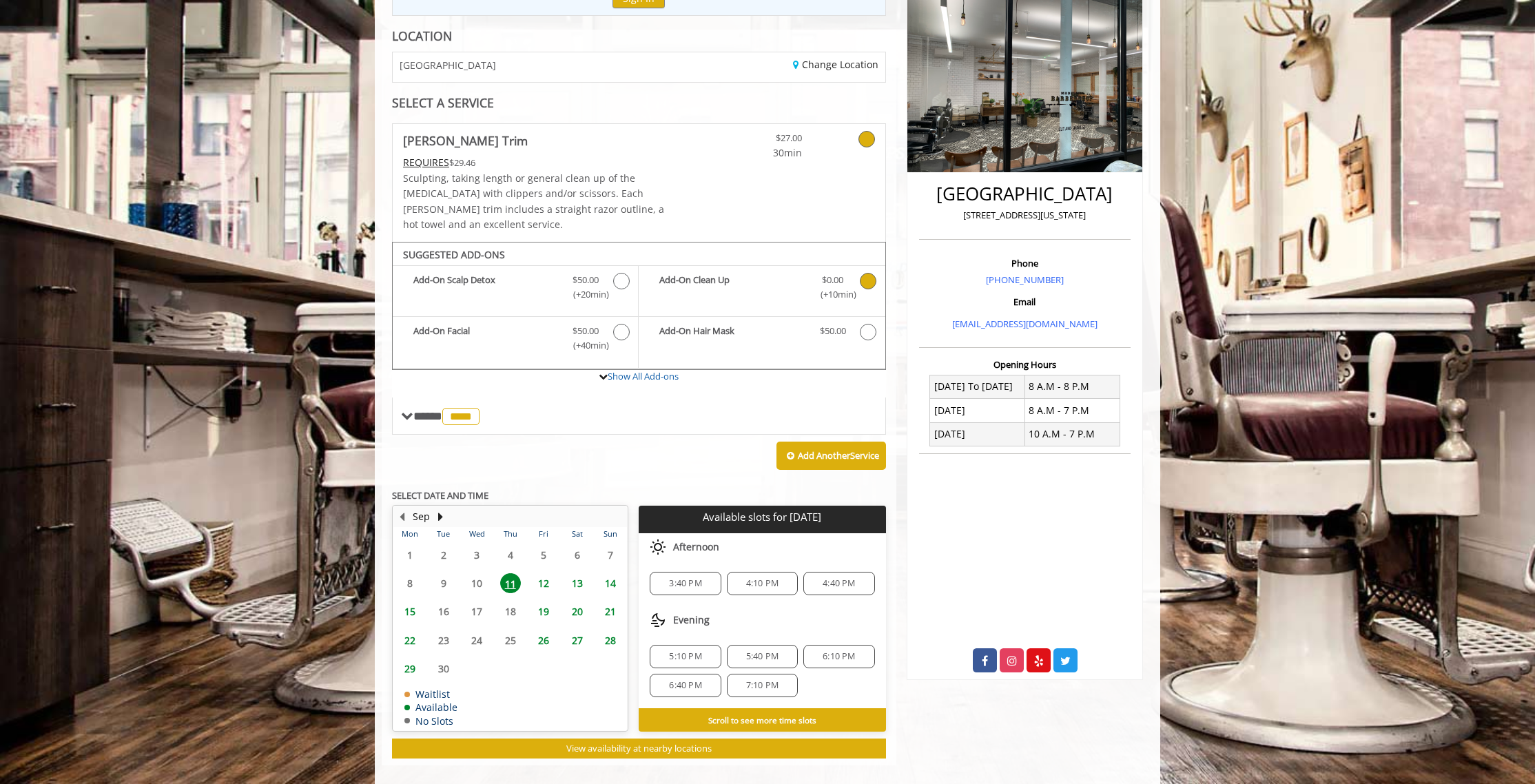
click at [832, 651] on span "6:10 PM" at bounding box center [838, 656] width 32 height 11
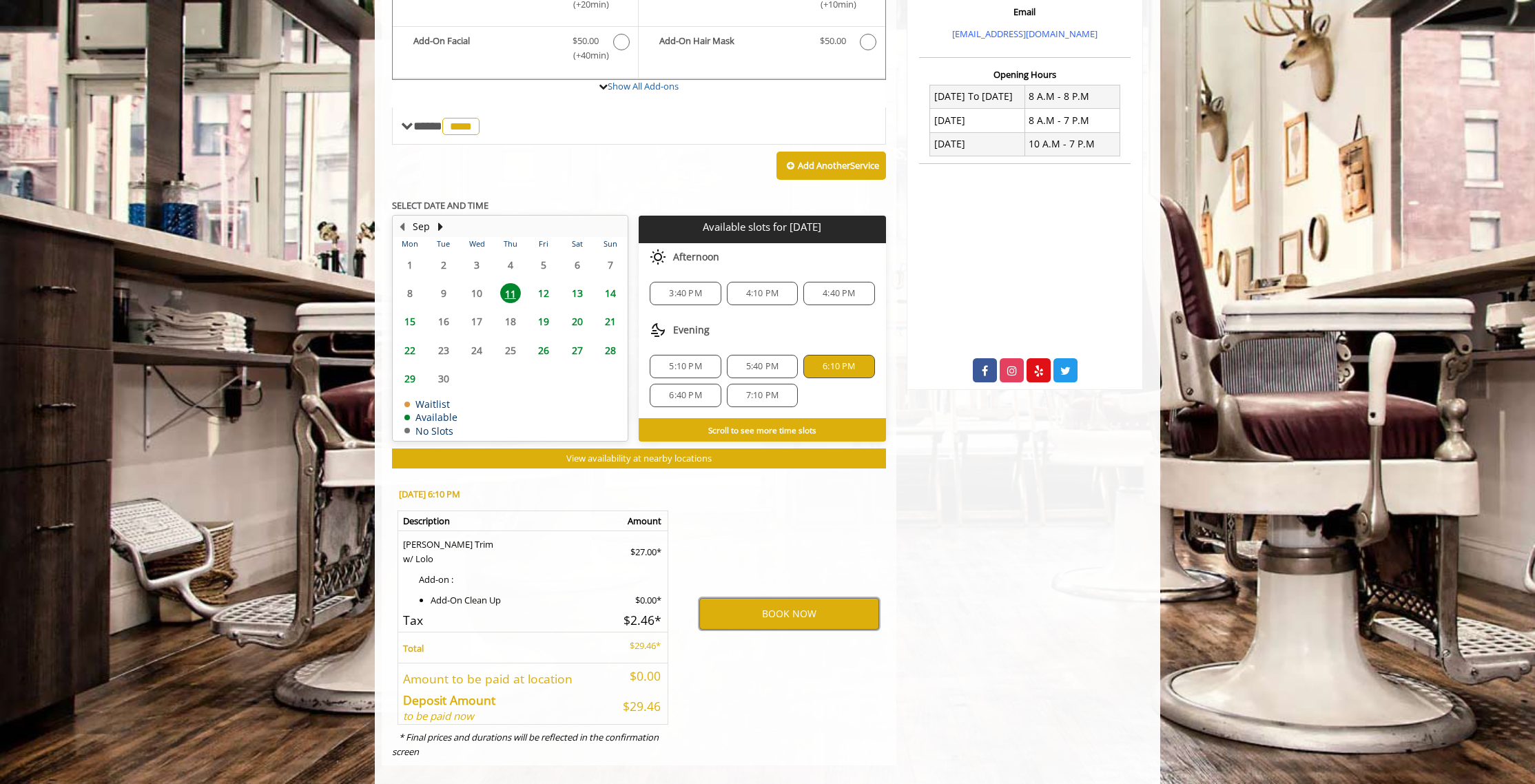
scroll to position [0, 0]
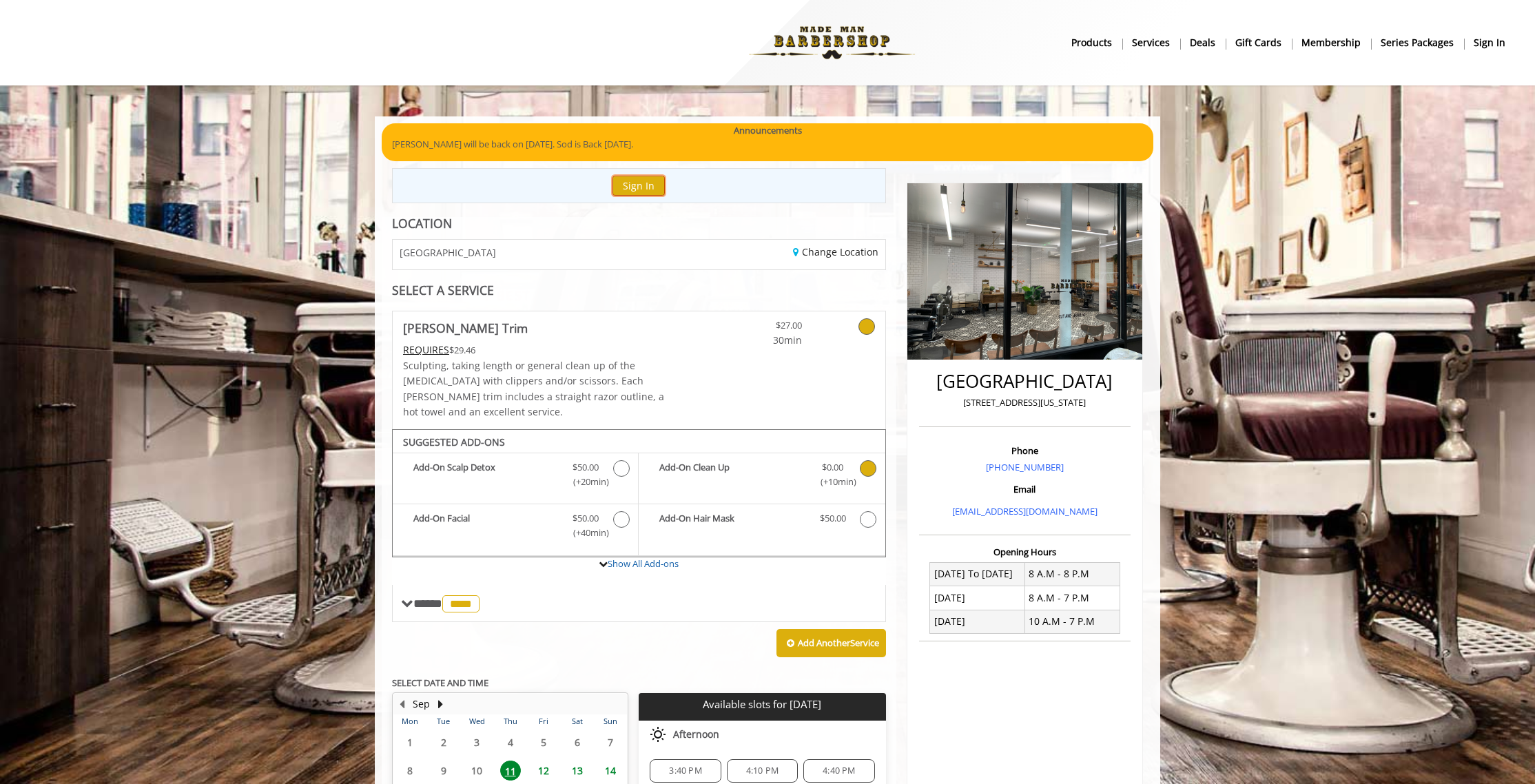
click at [629, 185] on button "Sign In" at bounding box center [638, 185] width 52 height 20
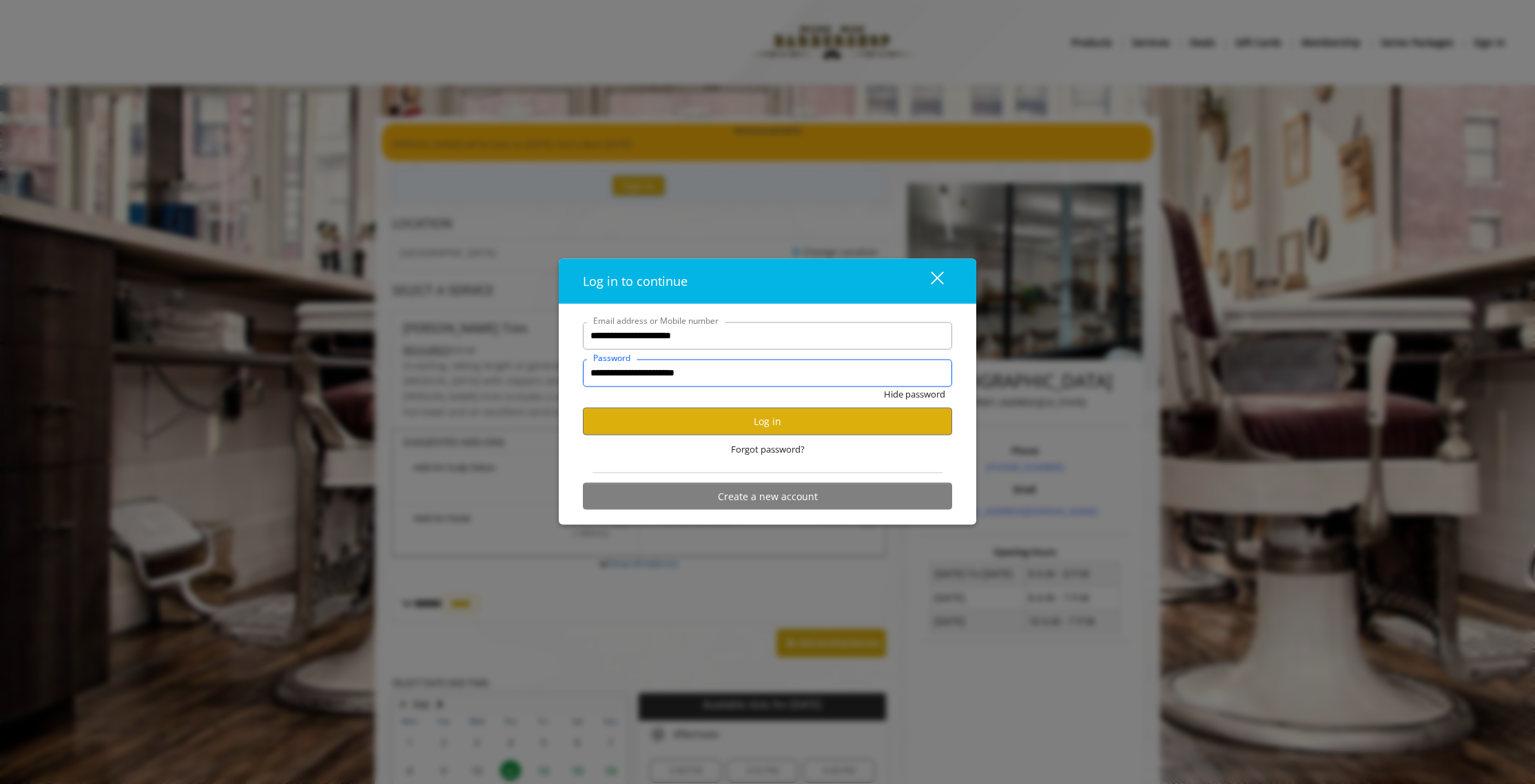
drag, startPoint x: 738, startPoint y: 375, endPoint x: 561, endPoint y: 372, distance: 177.0
click at [562, 372] on div "**********" at bounding box center [768, 414] width 417 height 221
type input "**********"
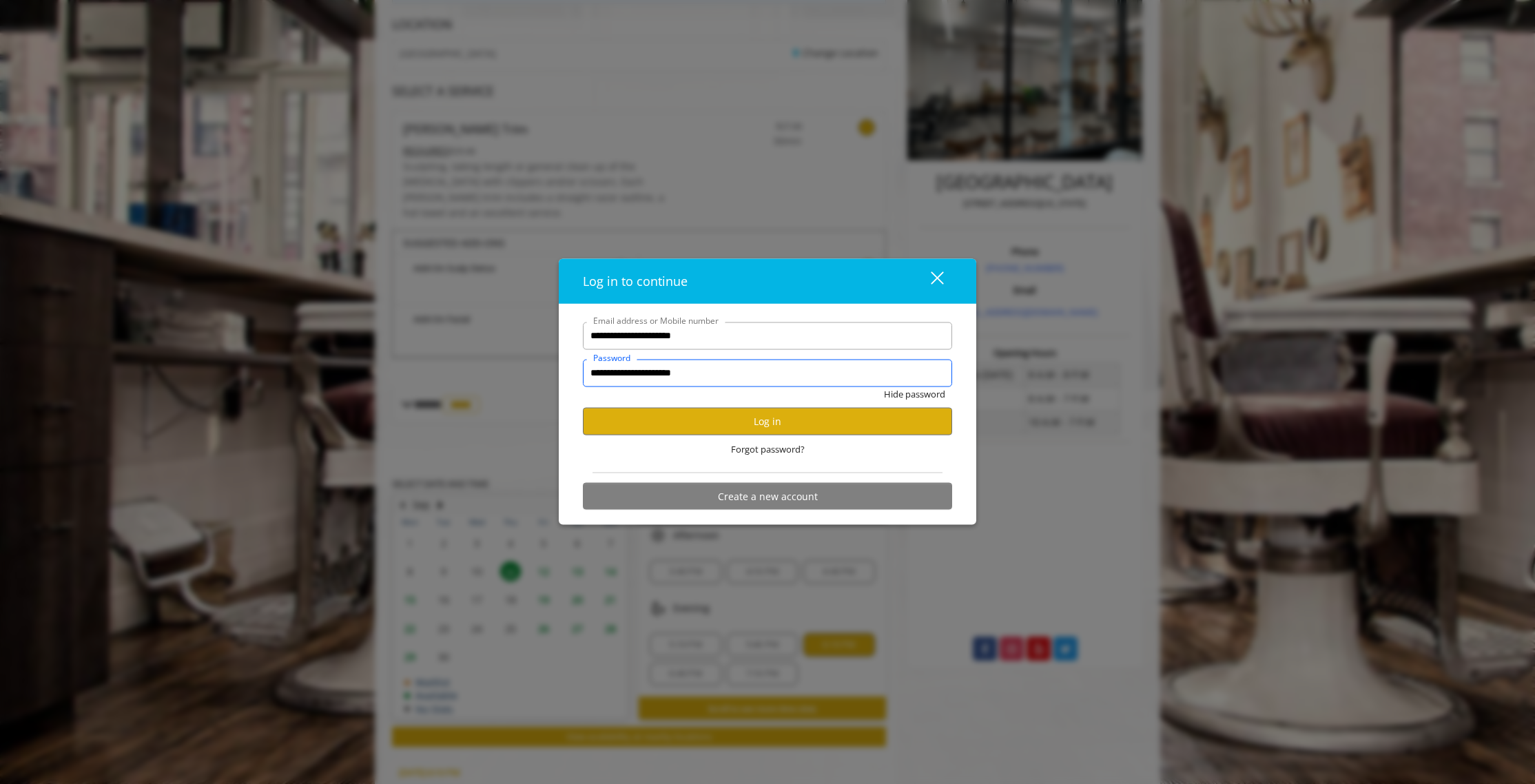
scroll to position [231, 0]
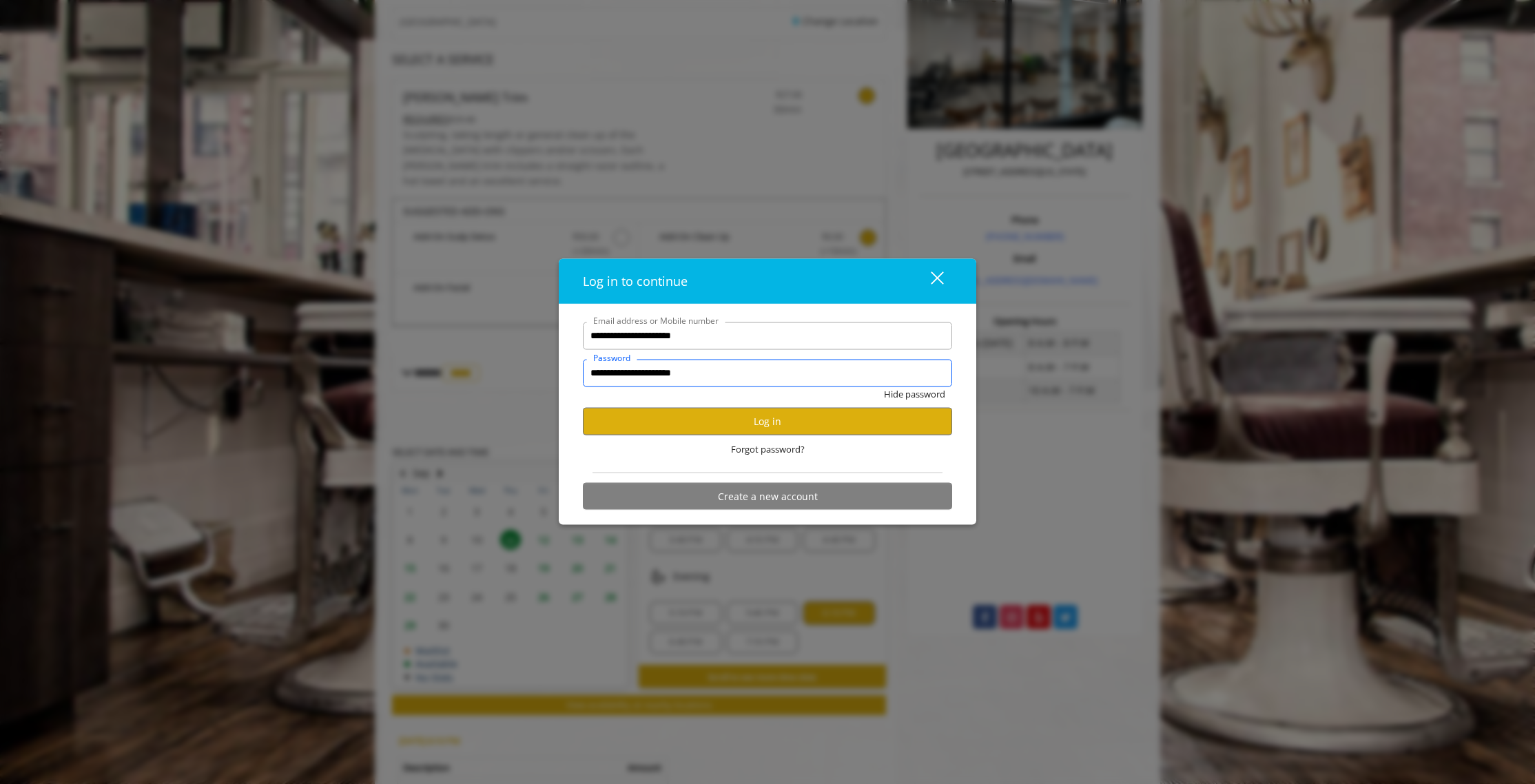
drag, startPoint x: 744, startPoint y: 367, endPoint x: 572, endPoint y: 367, distance: 172.0
click at [576, 367] on div "**********" at bounding box center [767, 419] width 390 height 195
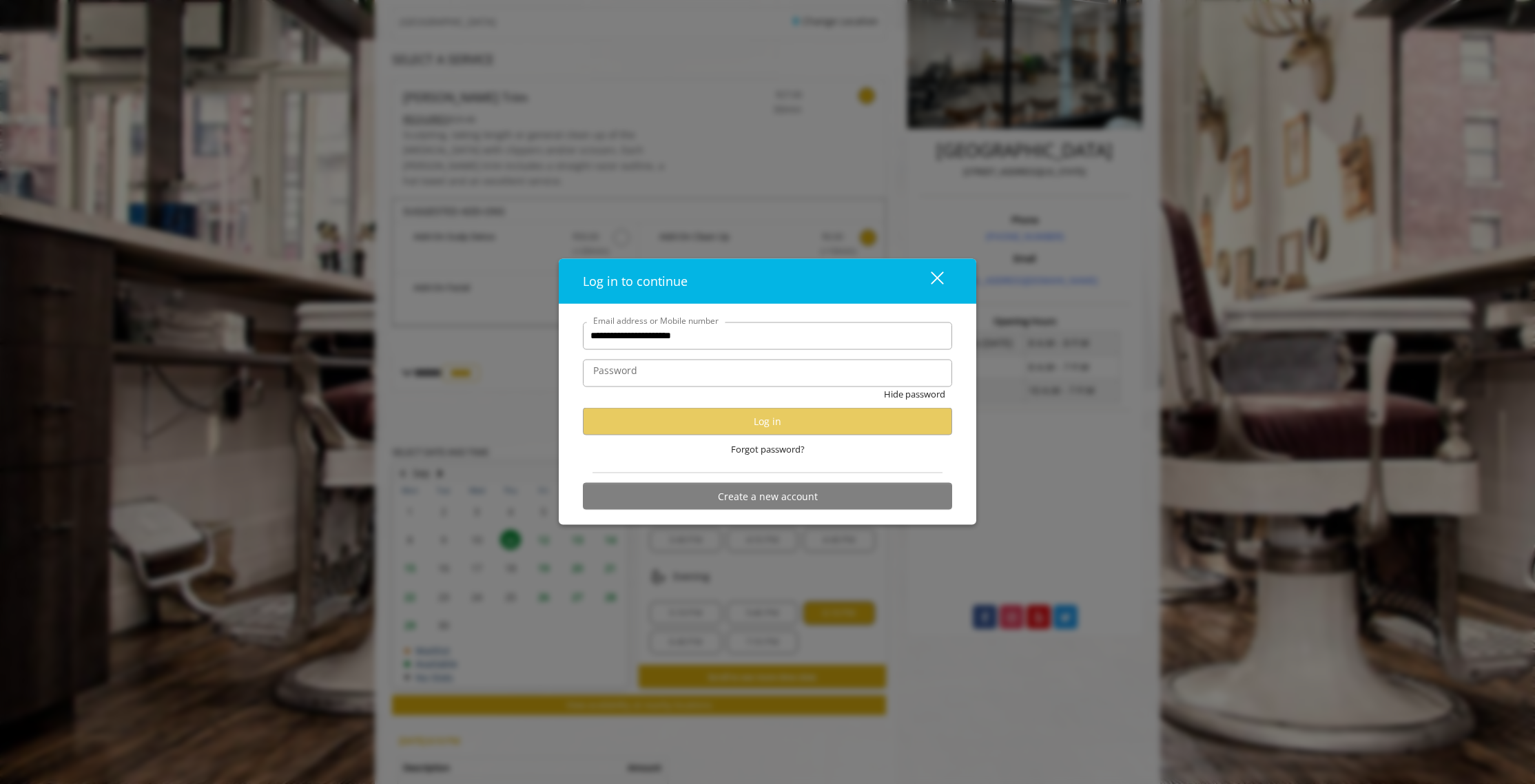
drag, startPoint x: 583, startPoint y: 398, endPoint x: 569, endPoint y: 397, distance: 14.0
click at [582, 398] on div "**********" at bounding box center [767, 419] width 390 height 195
drag, startPoint x: 575, startPoint y: 395, endPoint x: 648, endPoint y: 393, distance: 73.0
click at [576, 395] on div "**********" at bounding box center [767, 419] width 390 height 195
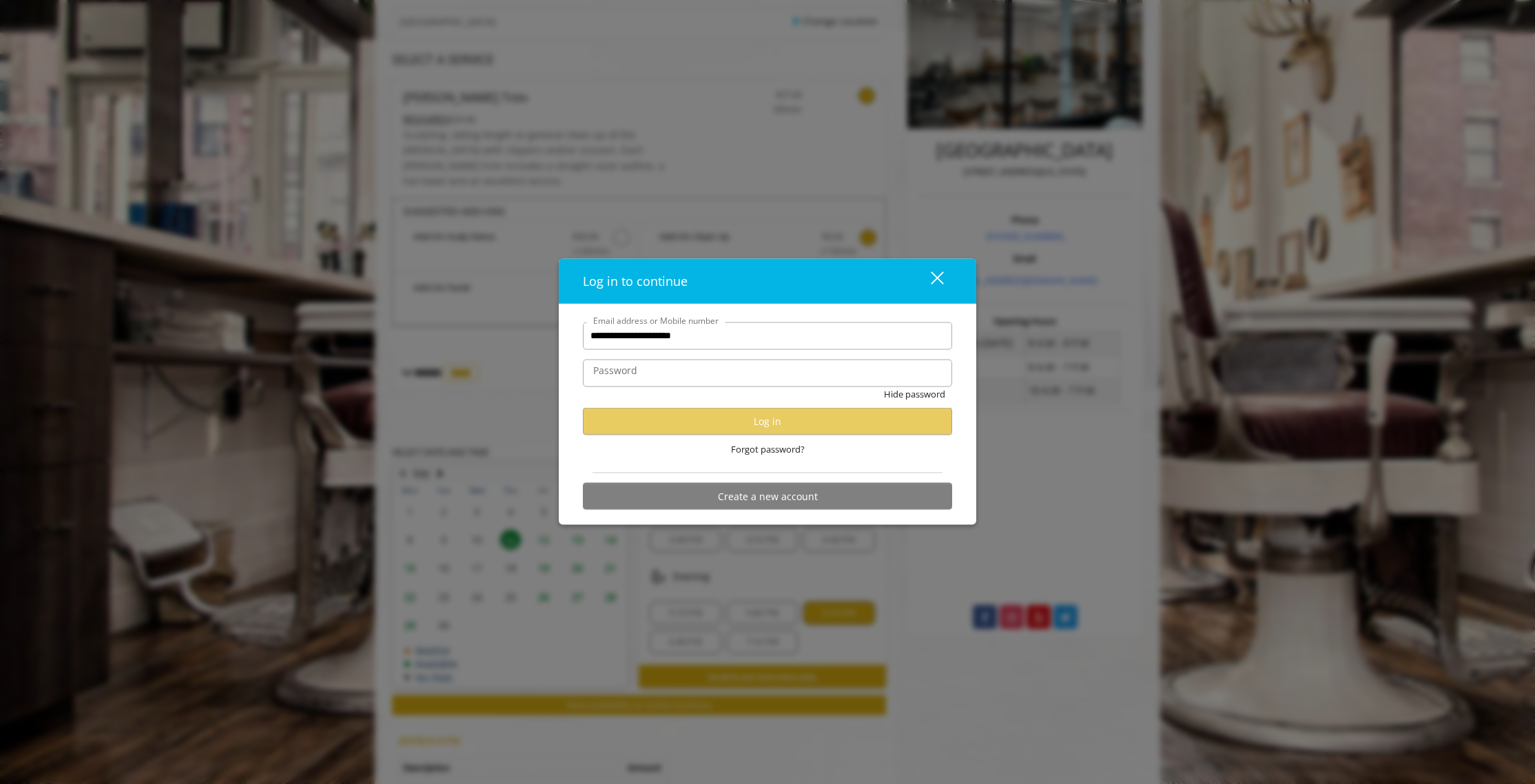
click at [648, 393] on div "Hide password" at bounding box center [768, 397] width 369 height 22
drag, startPoint x: 647, startPoint y: 394, endPoint x: 674, endPoint y: 394, distance: 27.0
click at [648, 393] on div "Hide password" at bounding box center [768, 397] width 369 height 22
drag, startPoint x: 674, startPoint y: 394, endPoint x: 613, endPoint y: 394, distance: 61.0
click at [674, 394] on div "Hide password" at bounding box center [768, 397] width 369 height 22
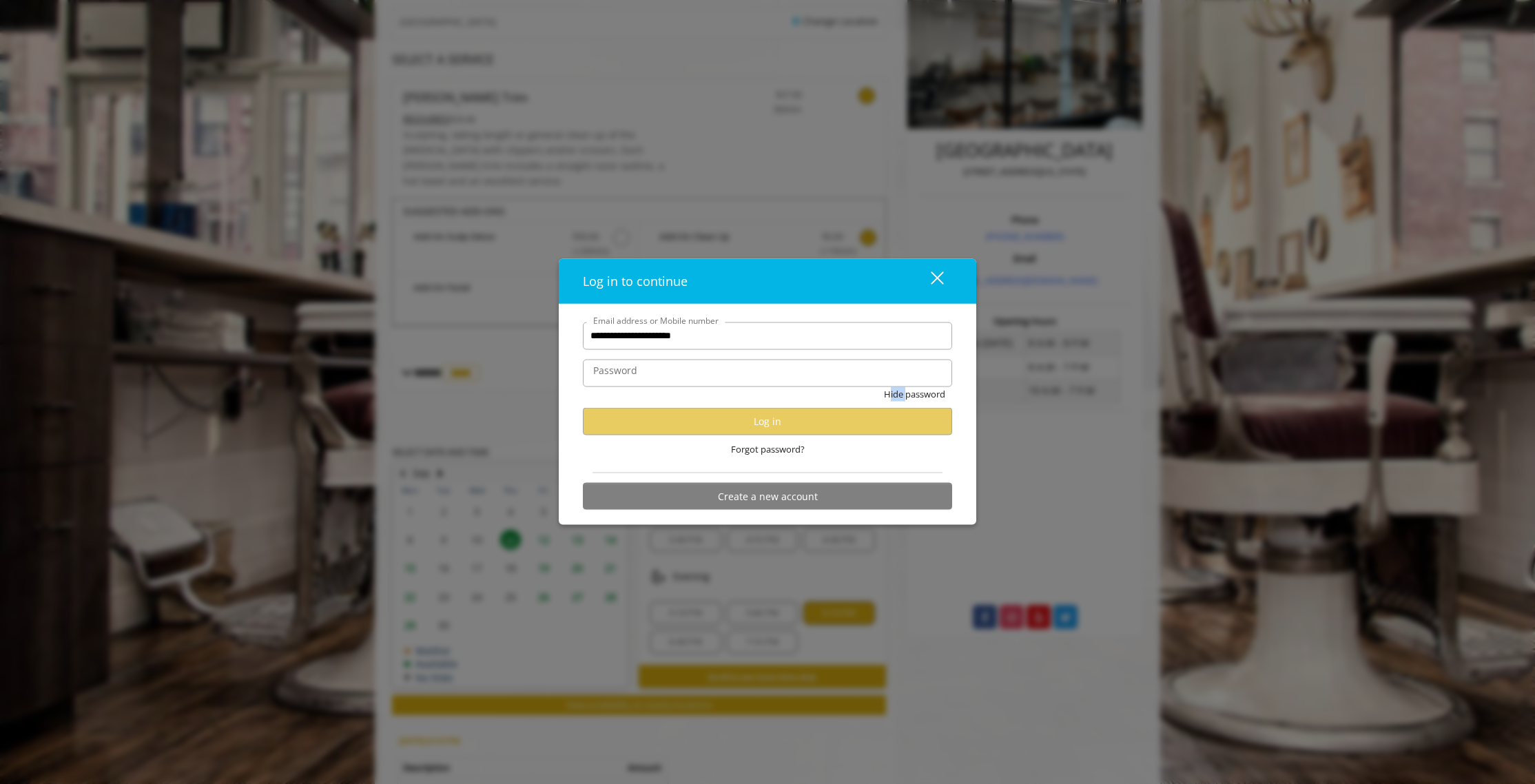
drag, startPoint x: 559, startPoint y: 396, endPoint x: 563, endPoint y: 407, distance: 11.7
click at [560, 399] on div "**********" at bounding box center [768, 414] width 417 height 221
drag, startPoint x: 584, startPoint y: 456, endPoint x: 590, endPoint y: 456, distance: 6.0
click at [584, 456] on div "Forgot password?" at bounding box center [768, 449] width 369 height 28
click at [642, 451] on div "Forgot password?" at bounding box center [768, 449] width 369 height 28
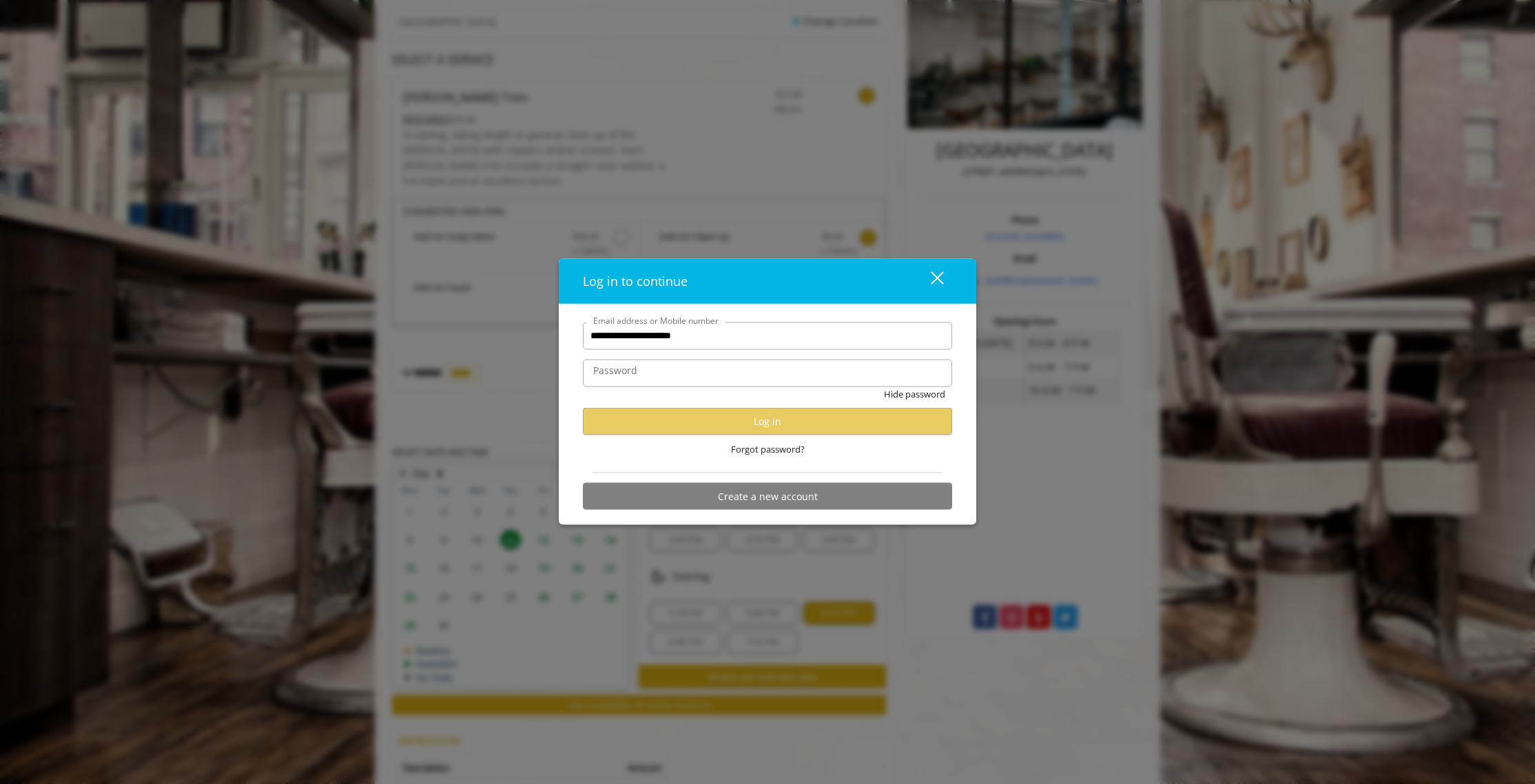
click at [672, 452] on div "Forgot password?" at bounding box center [768, 449] width 369 height 28
drag, startPoint x: 673, startPoint y: 452, endPoint x: 536, endPoint y: 455, distance: 137.0
click at [658, 454] on div "Forgot password?" at bounding box center [768, 449] width 369 height 28
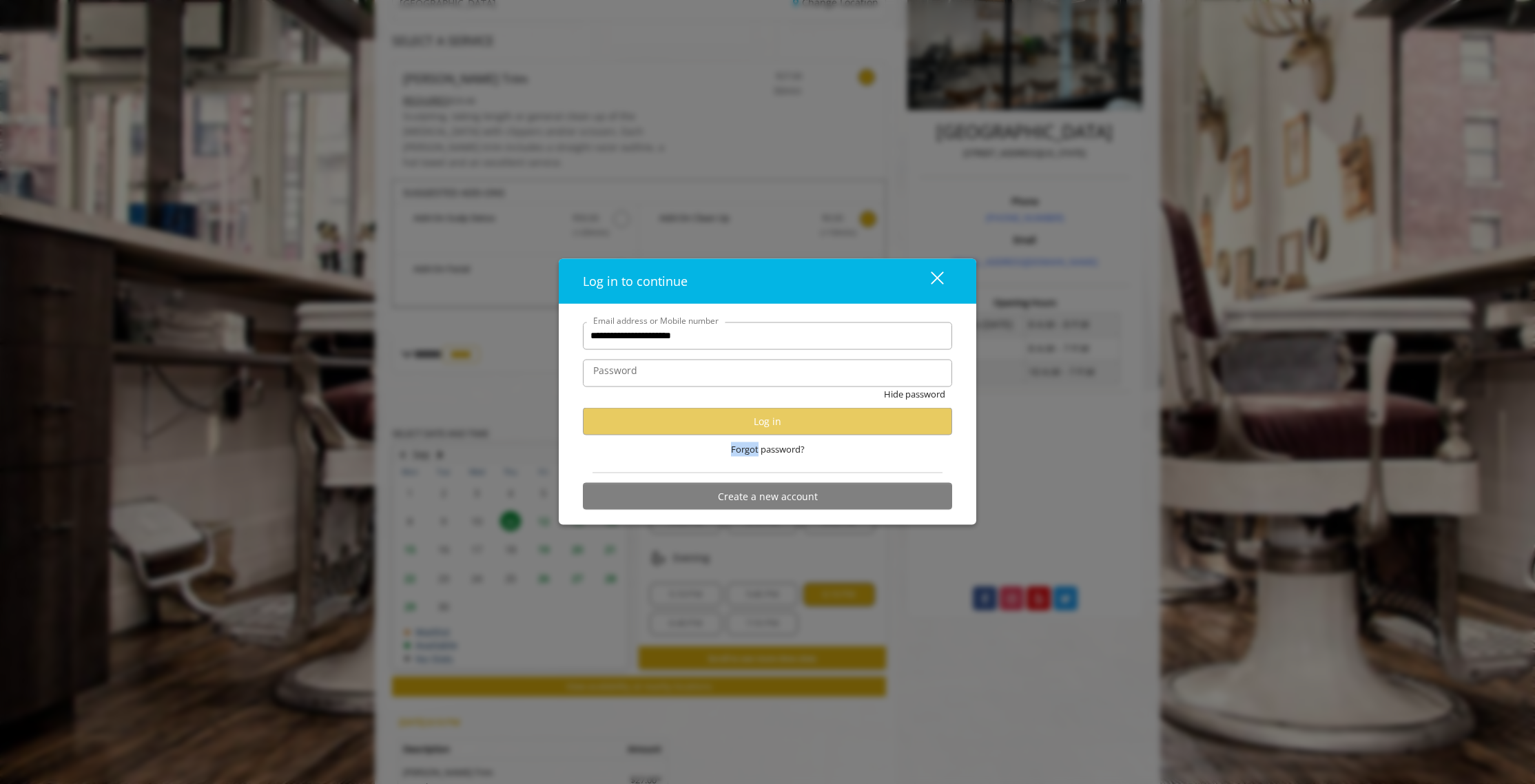
scroll to position [249, 0]
click at [936, 275] on div "close" at bounding box center [928, 281] width 27 height 21
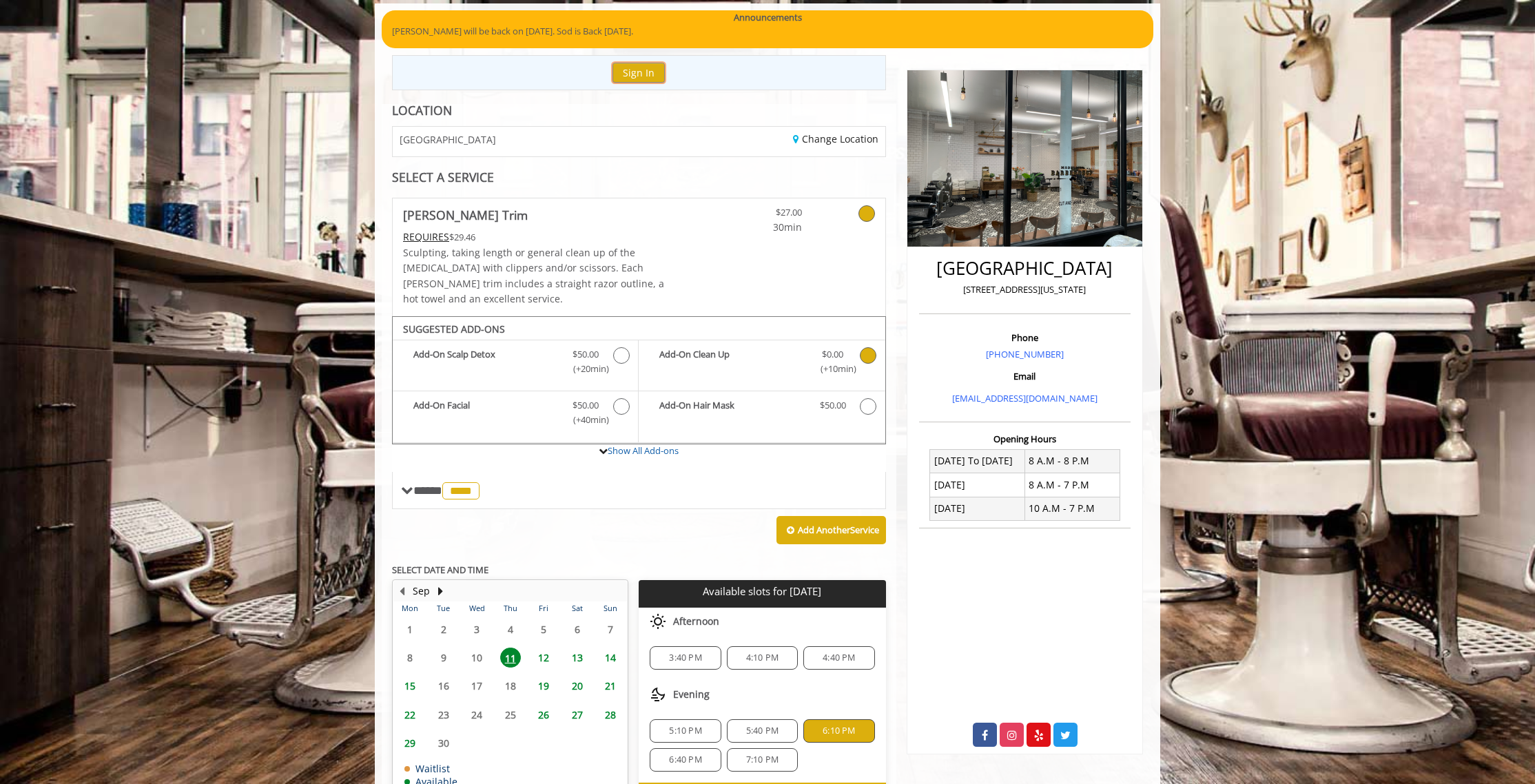
scroll to position [114, 0]
click at [600, 446] on icon at bounding box center [603, 450] width 9 height 9
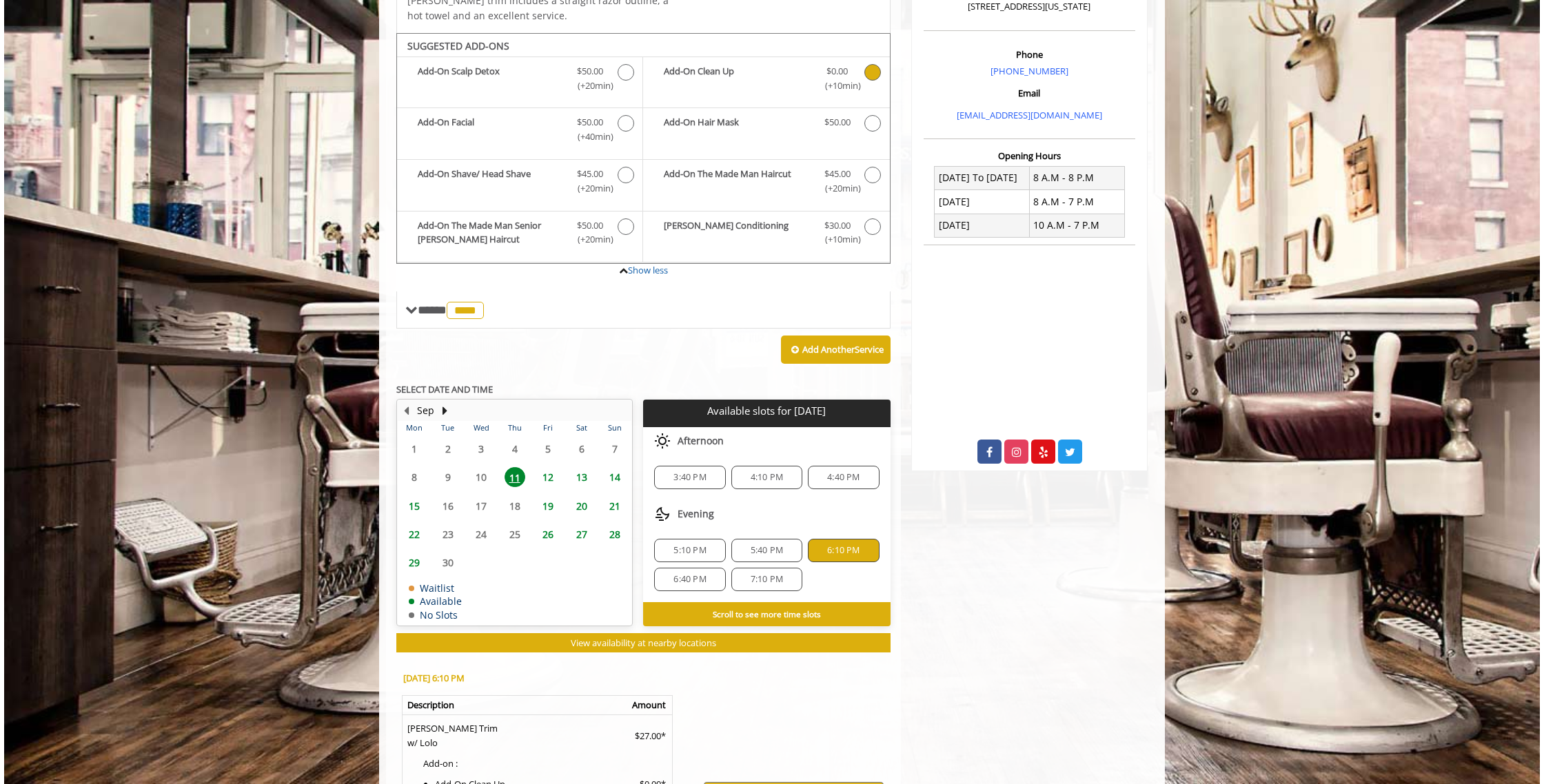
scroll to position [395, 0]
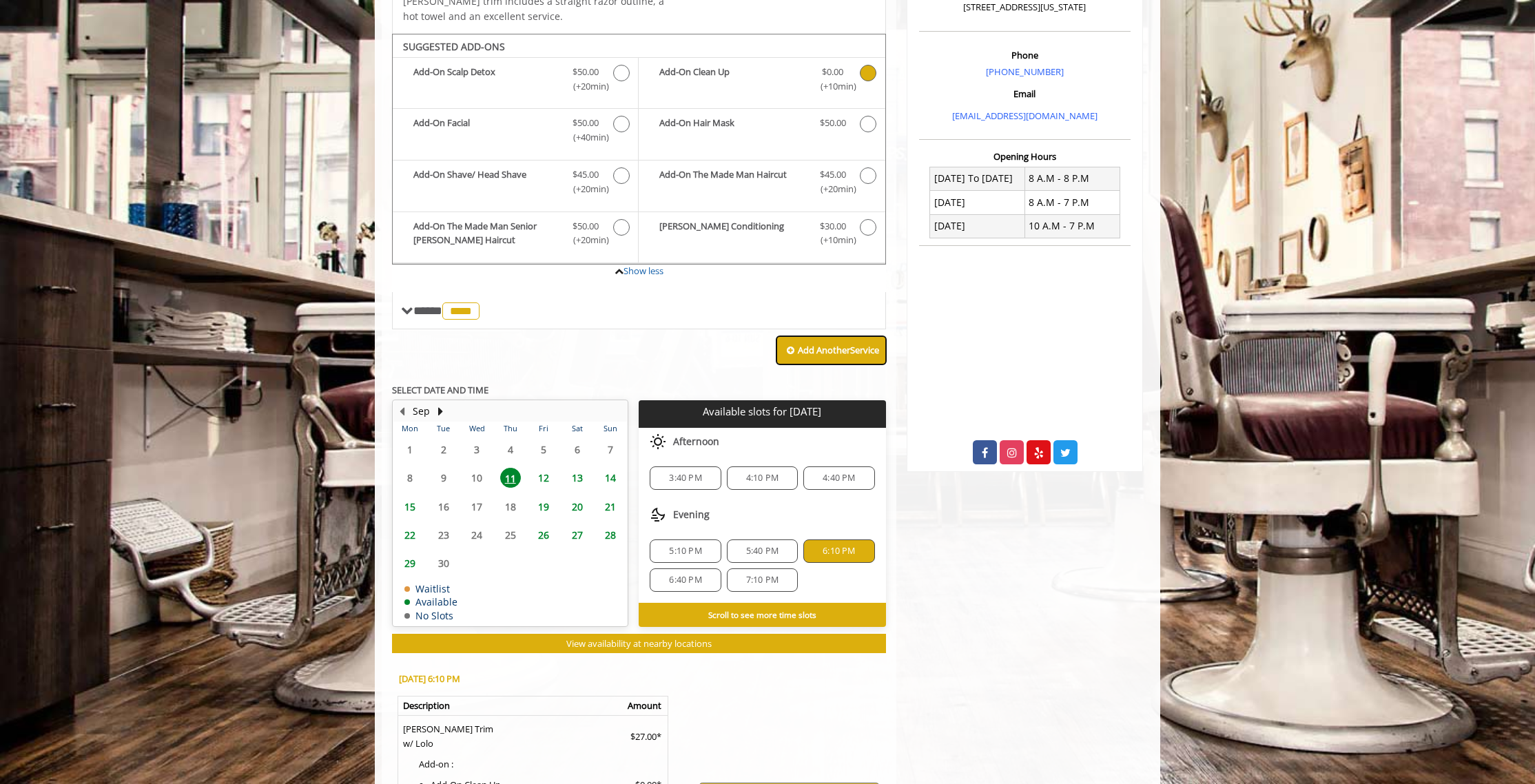
click at [846, 343] on b "Add Another Service" at bounding box center [838, 349] width 81 height 12
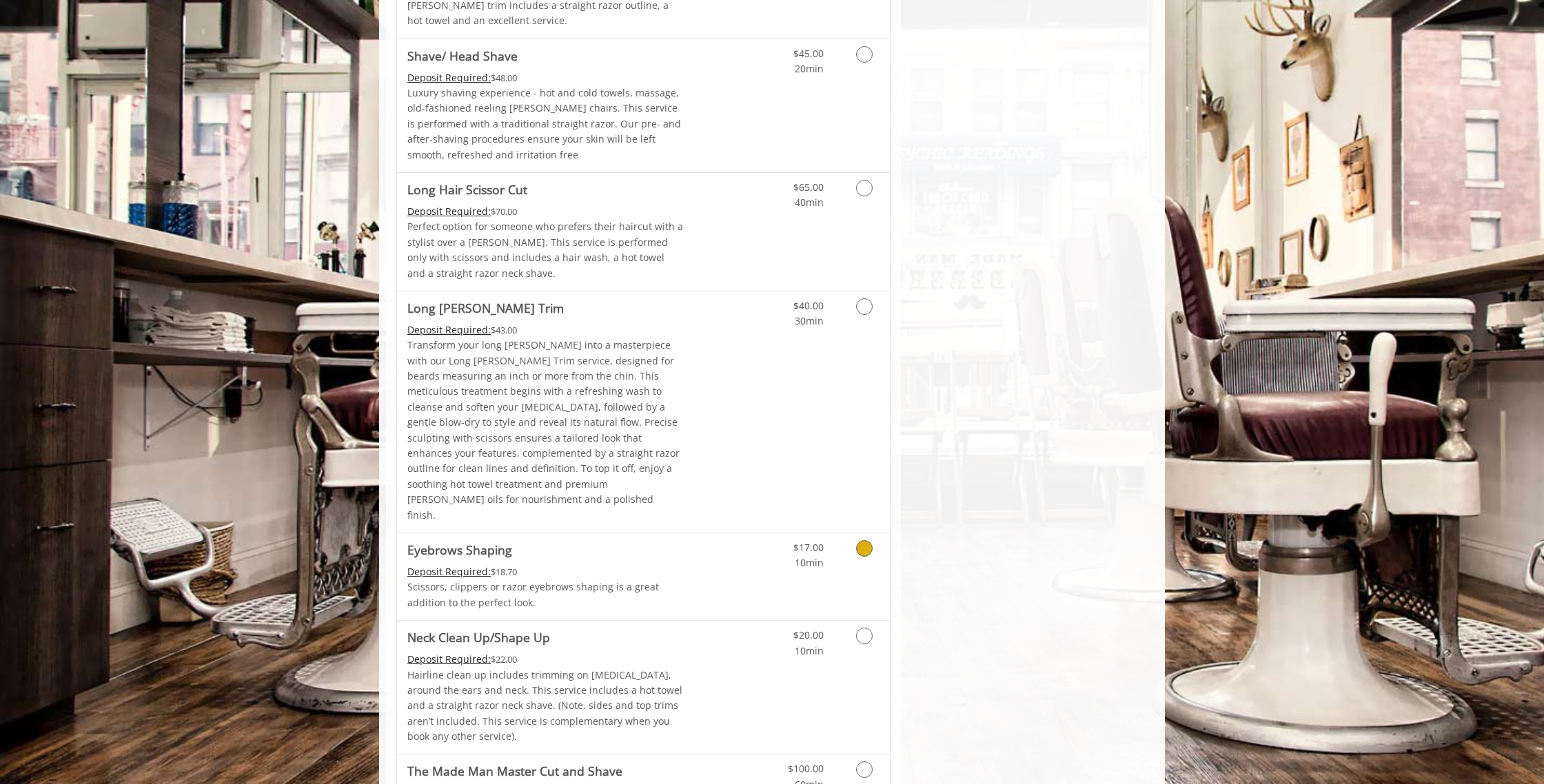
scroll to position [1789, 0]
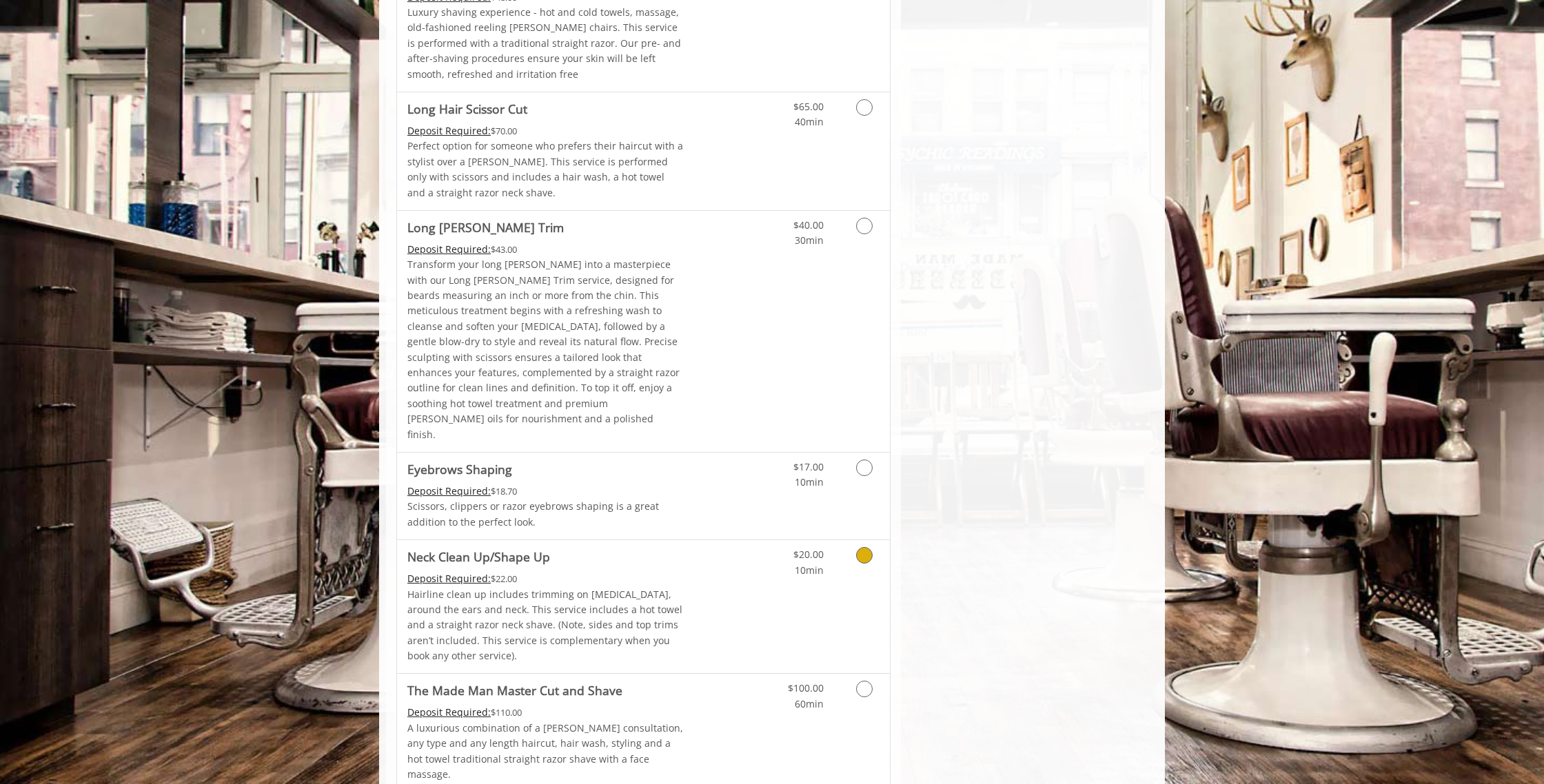
click at [865, 547] on icon "Grooming services" at bounding box center [864, 555] width 17 height 17
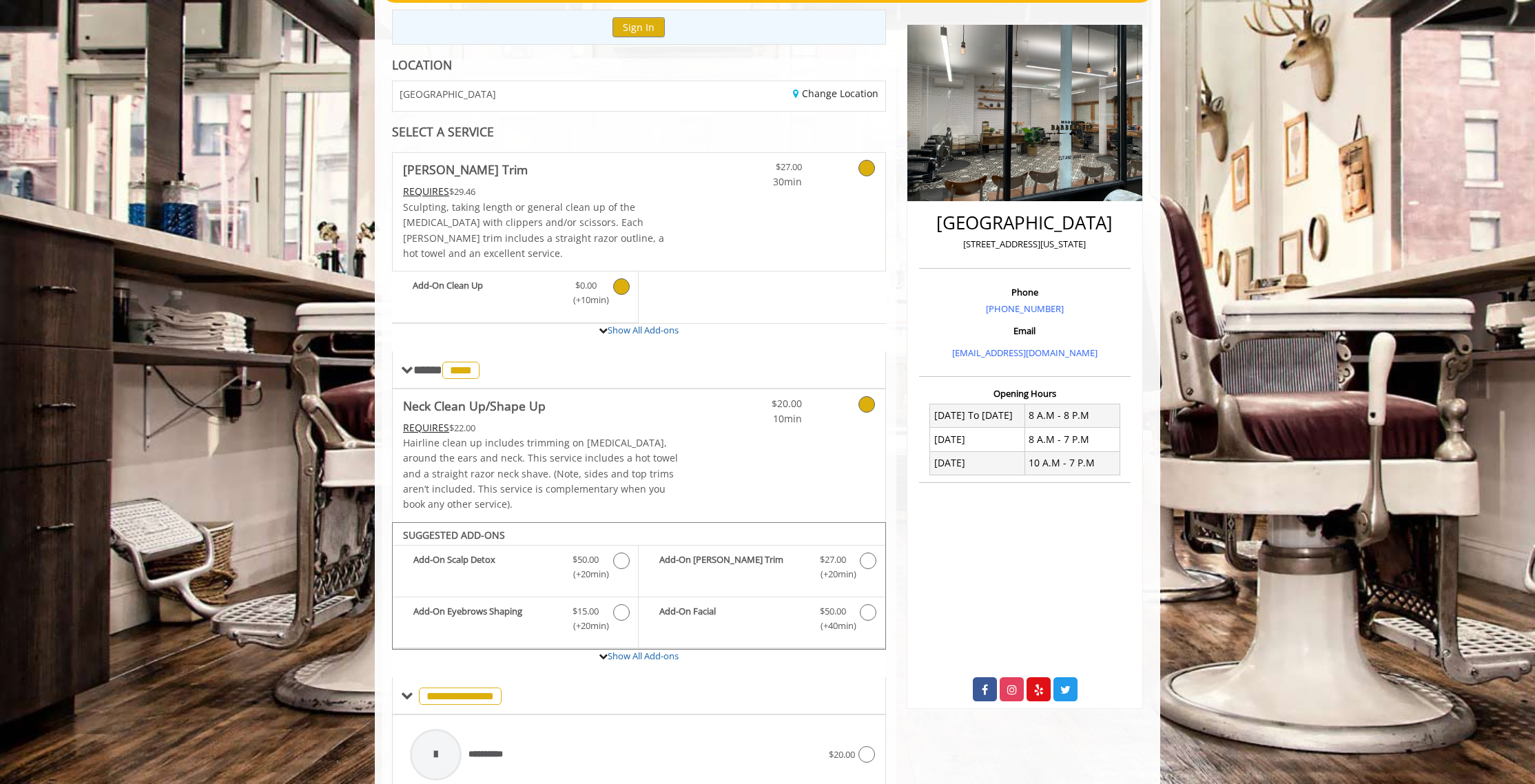
scroll to position [219, 0]
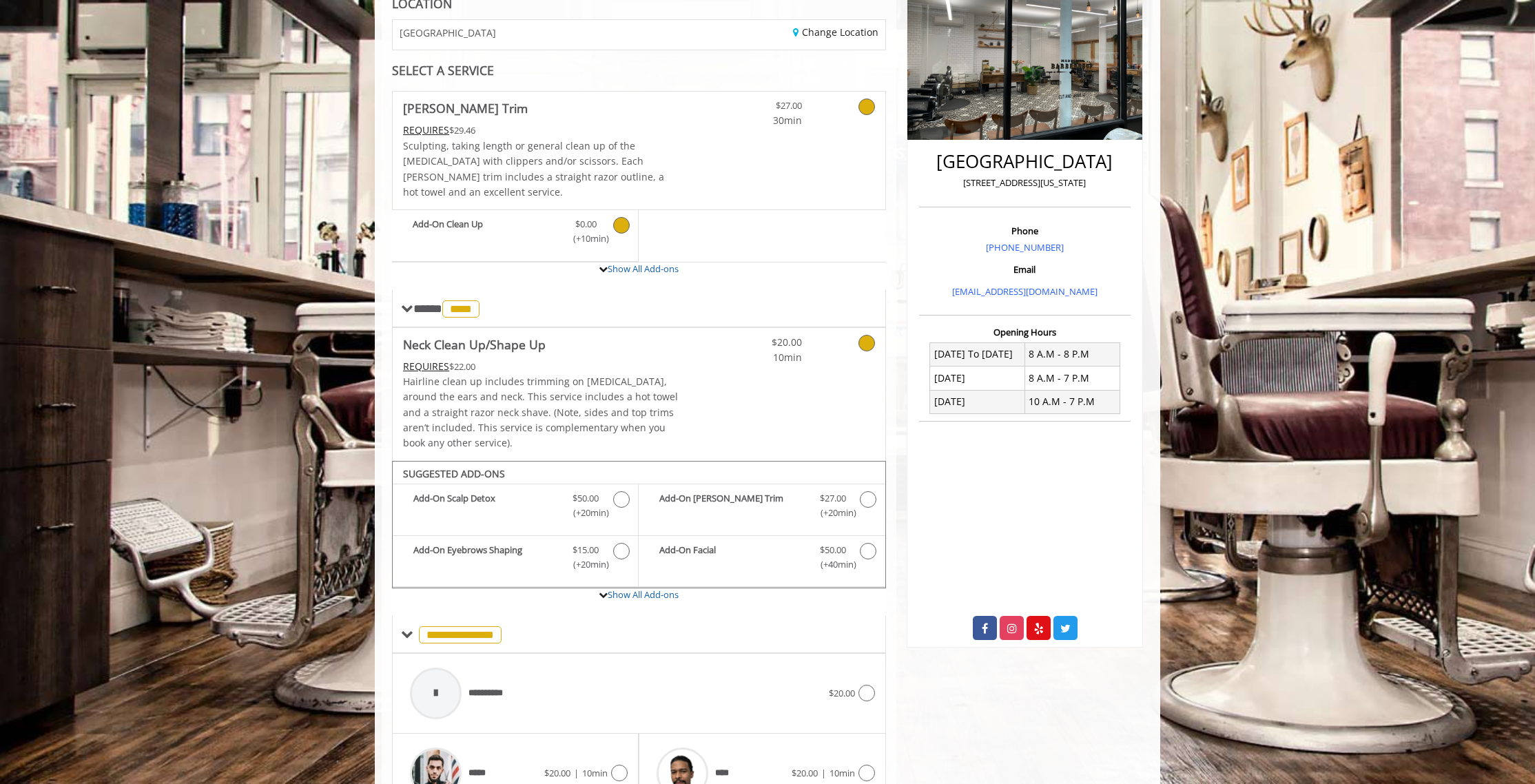
click at [624, 217] on icon "Beard Trim Add-onS" at bounding box center [621, 225] width 17 height 17
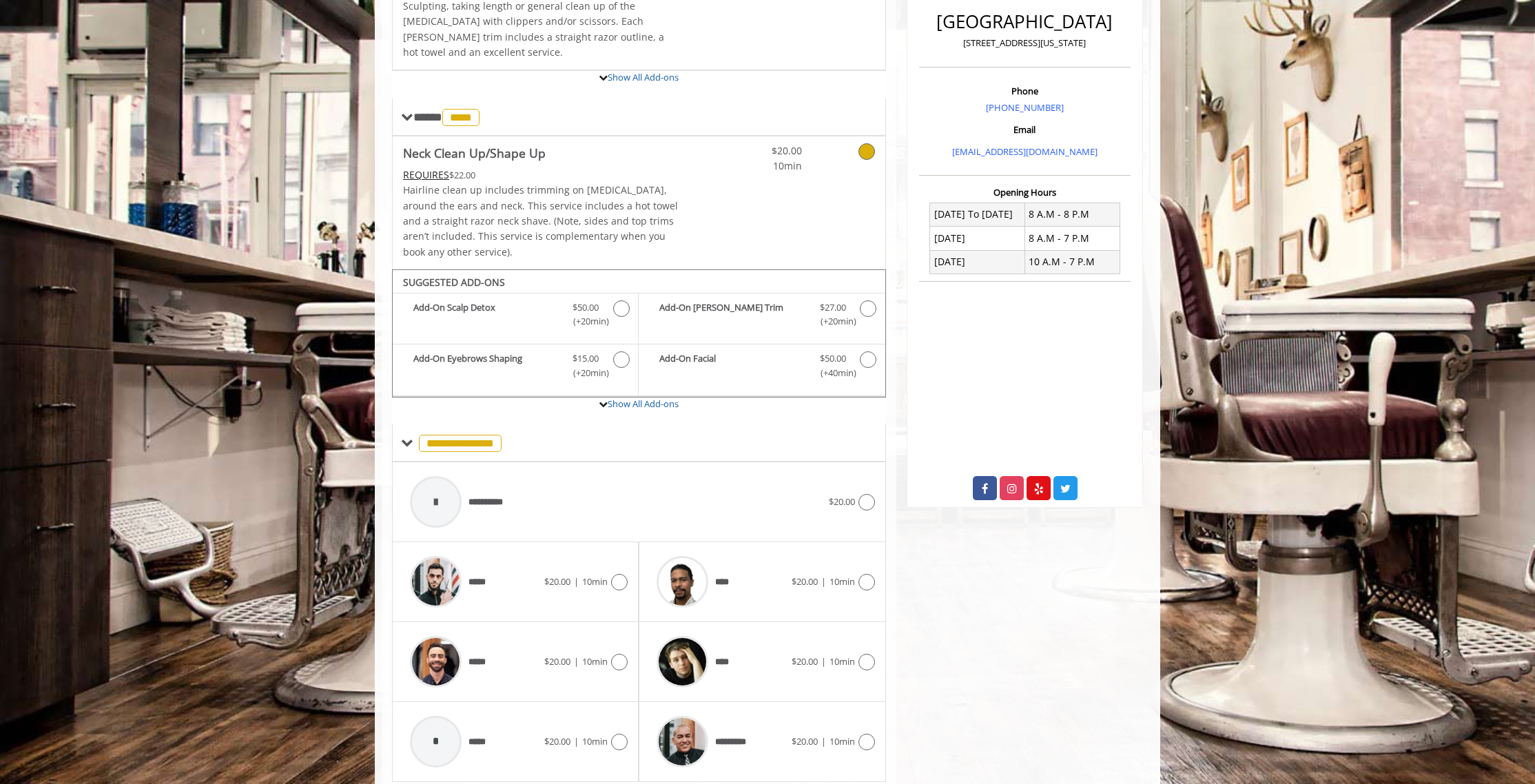
scroll to position [390, 0]
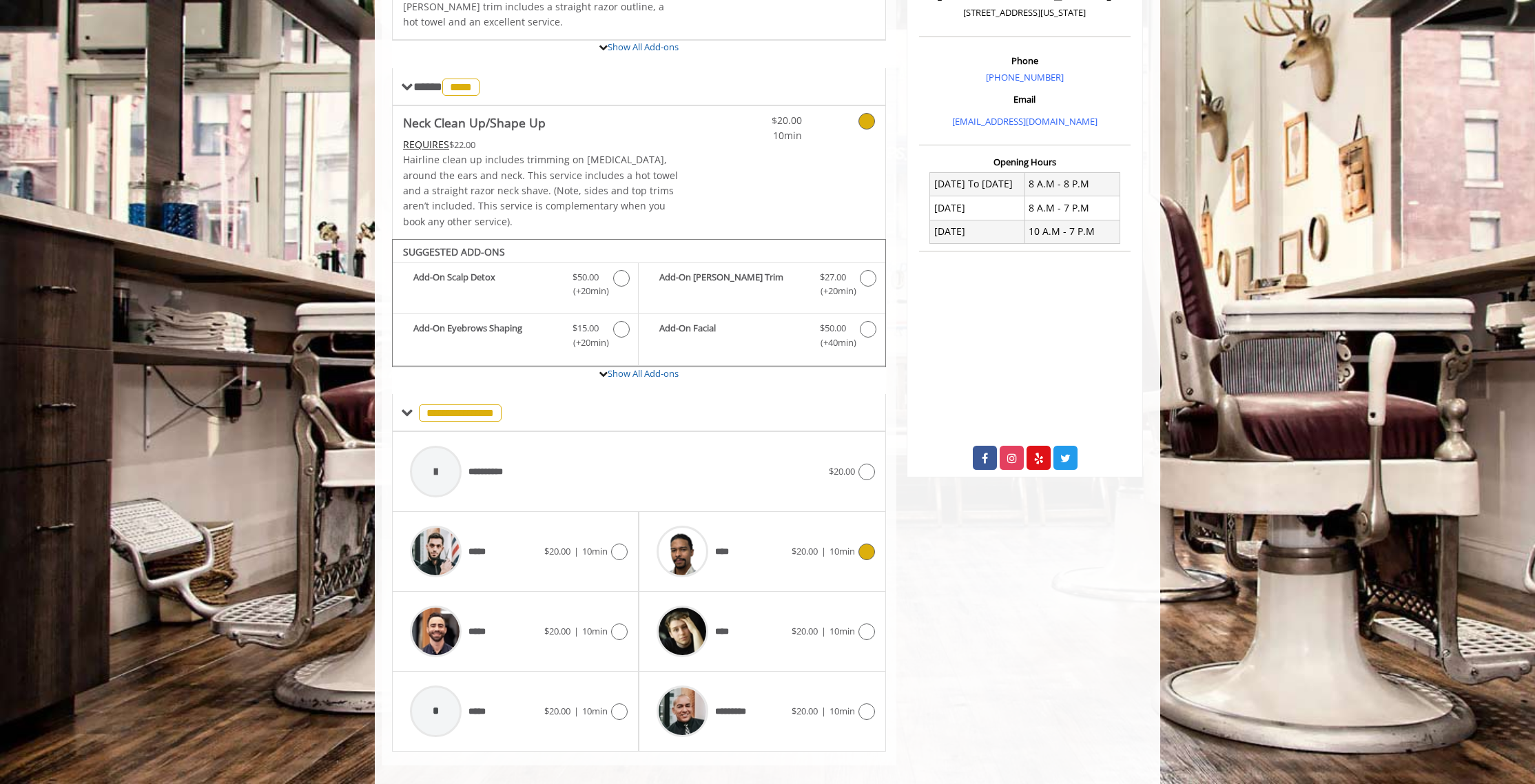
click at [871, 544] on icon at bounding box center [866, 552] width 17 height 17
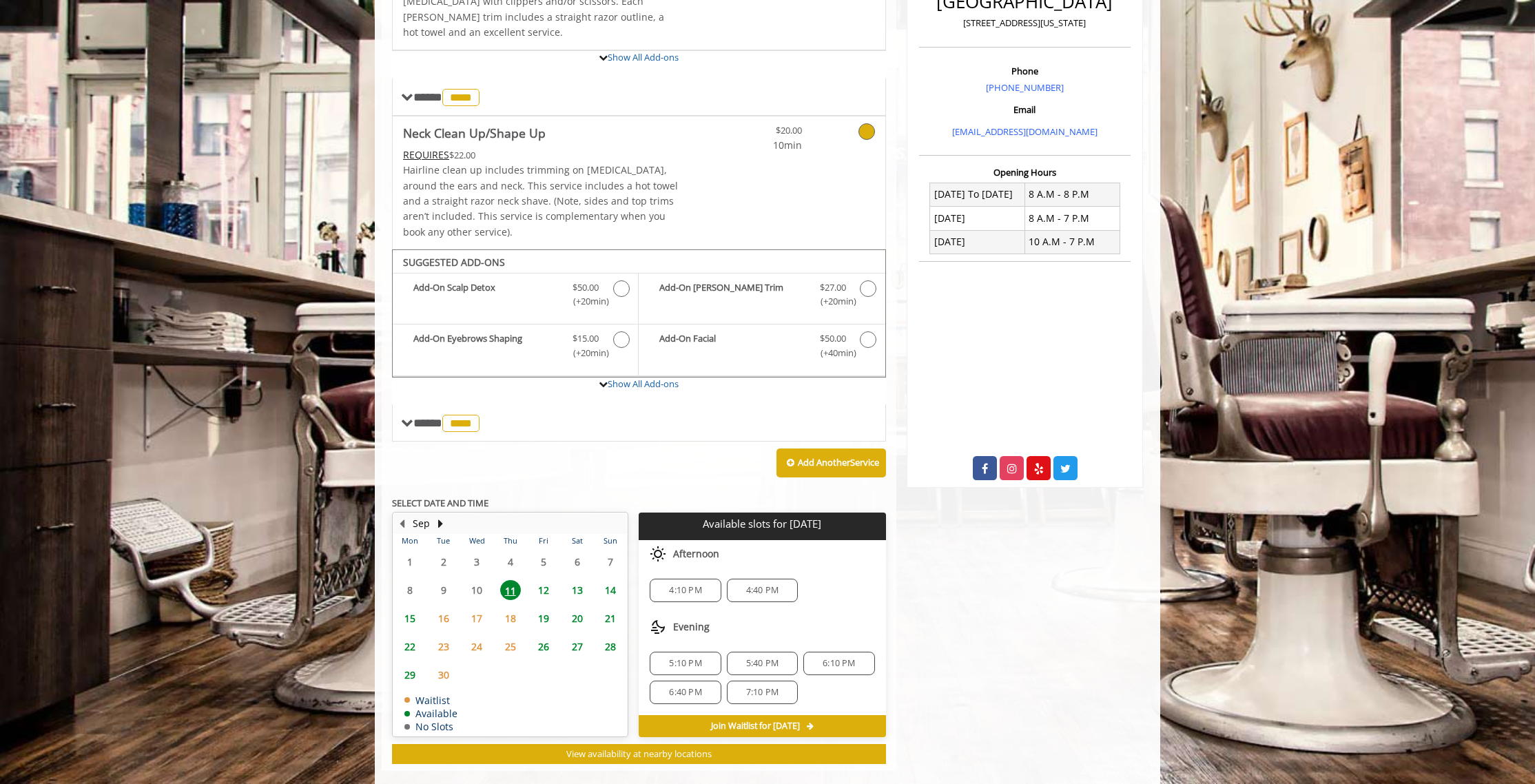
scroll to position [384, 0]
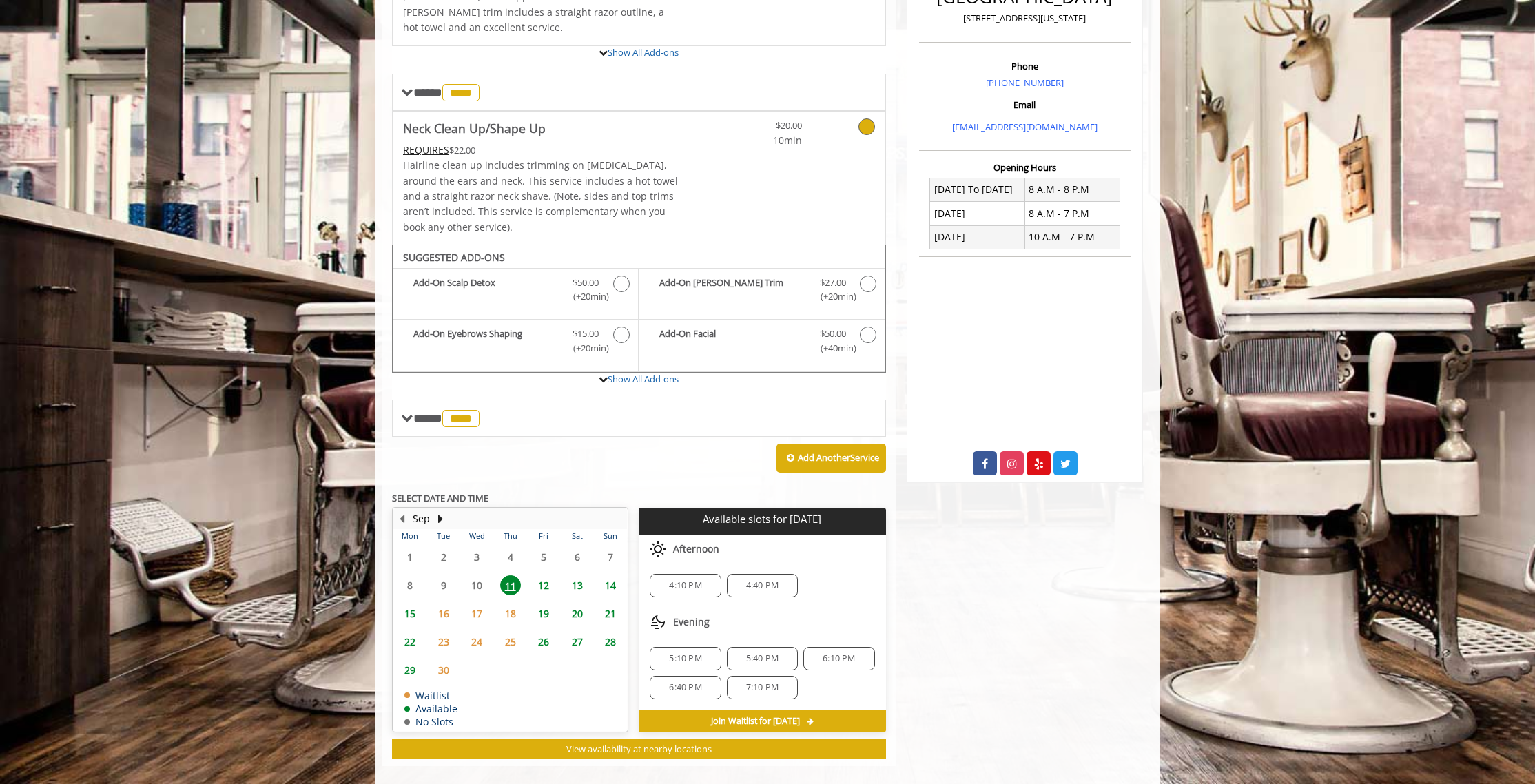
click at [843, 653] on span "6:10 PM" at bounding box center [838, 658] width 32 height 11
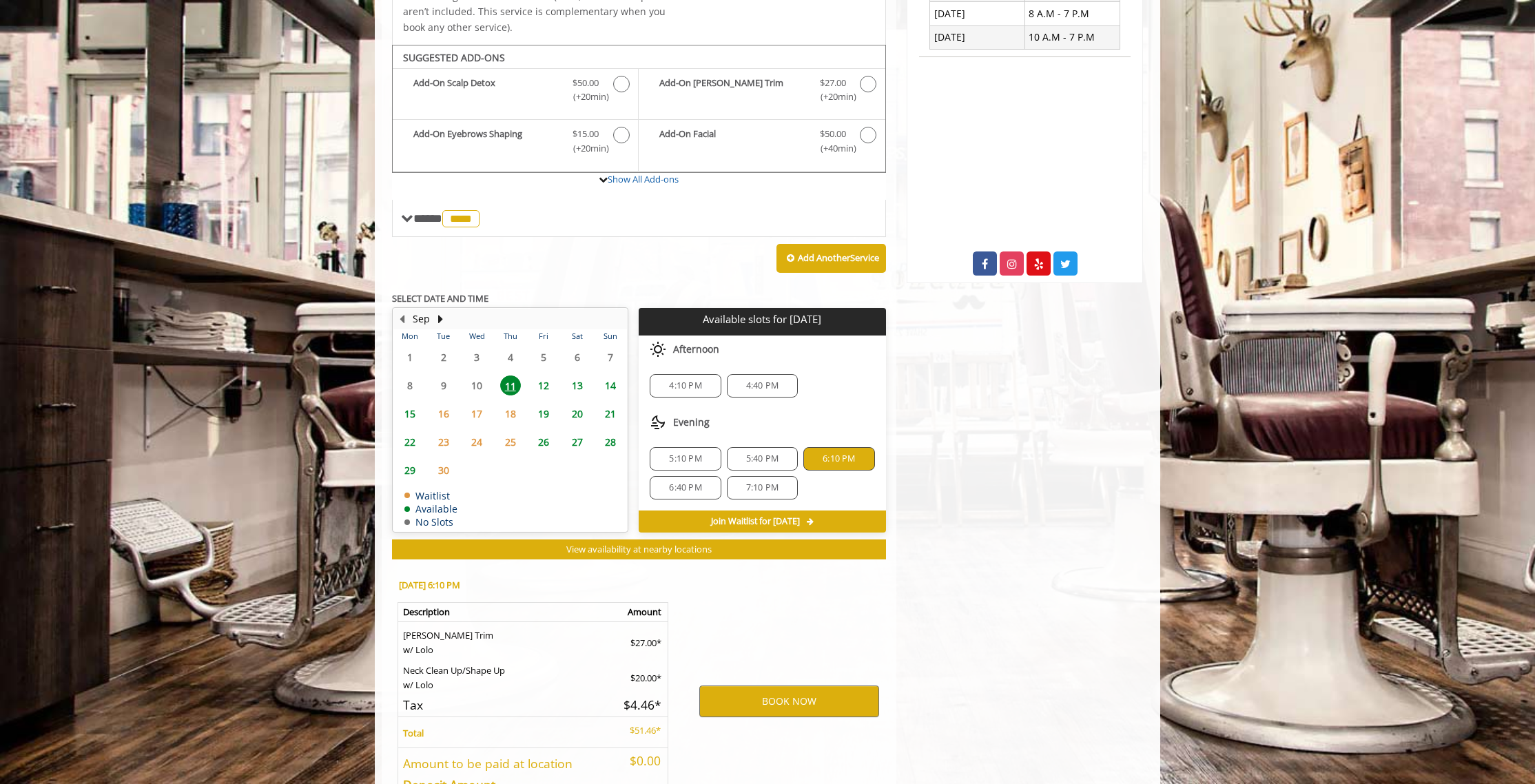
scroll to position [668, 0]
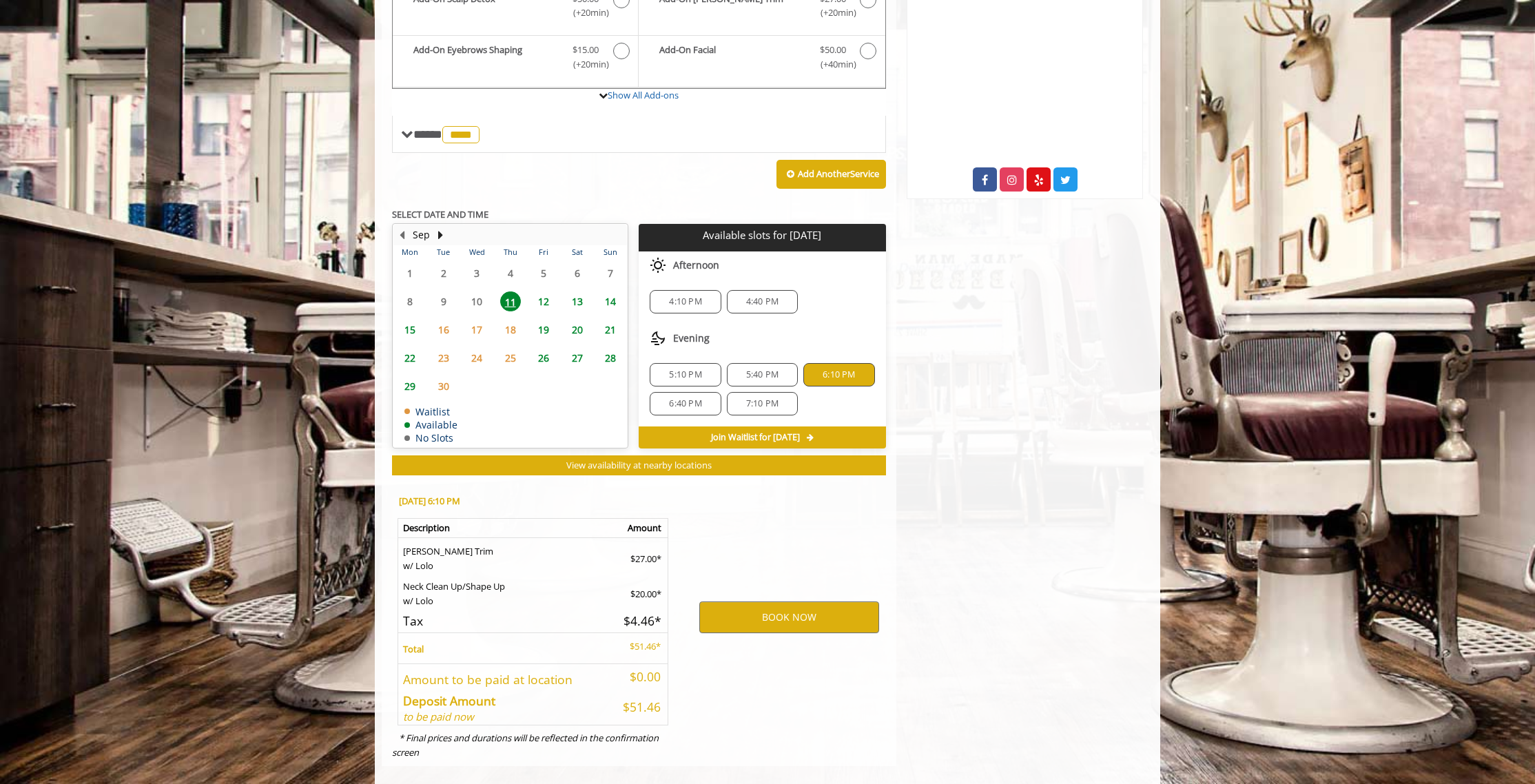
click at [545, 291] on span "12" at bounding box center [543, 301] width 21 height 20
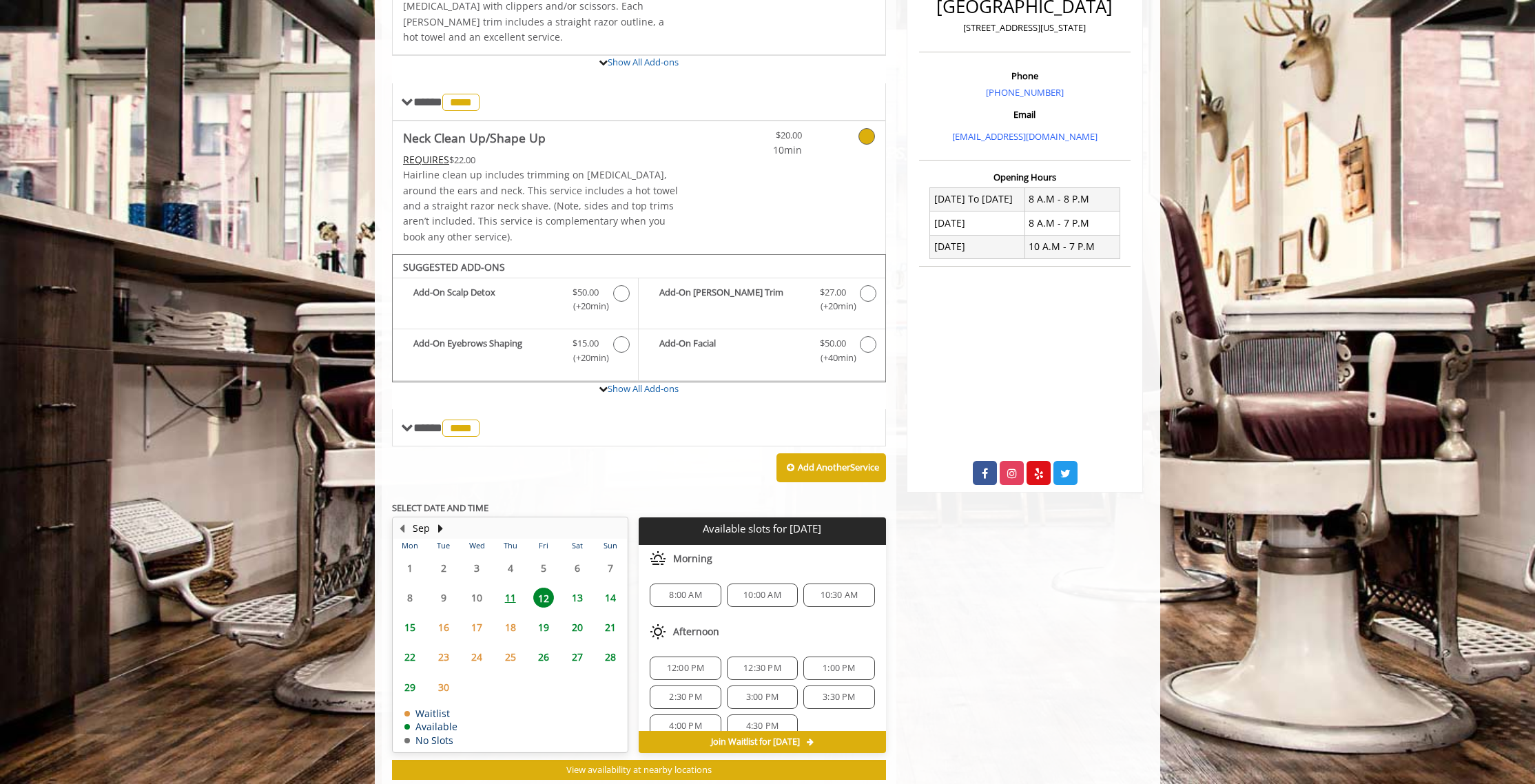
scroll to position [395, 0]
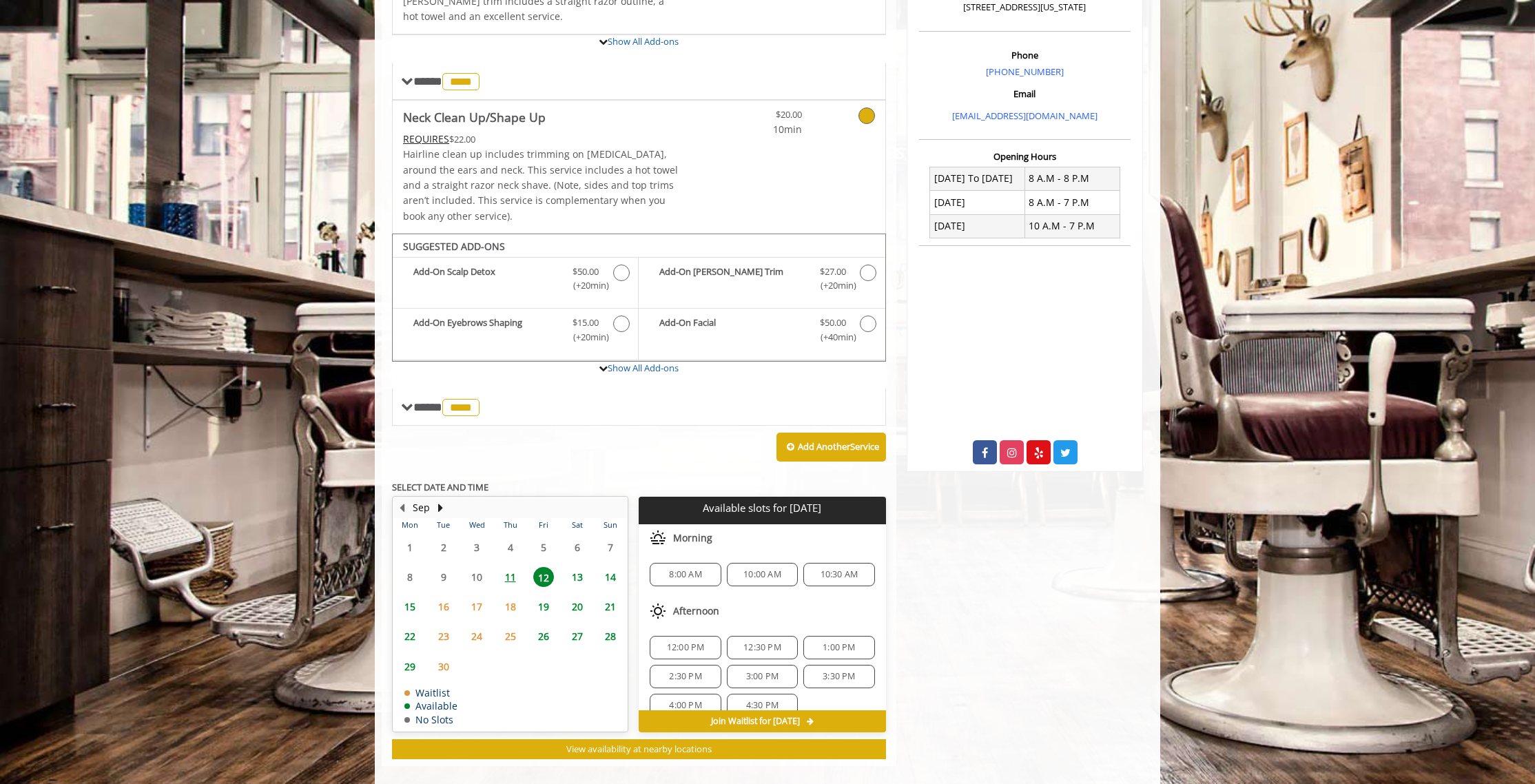
click at [508, 567] on span "11" at bounding box center [510, 577] width 21 height 20
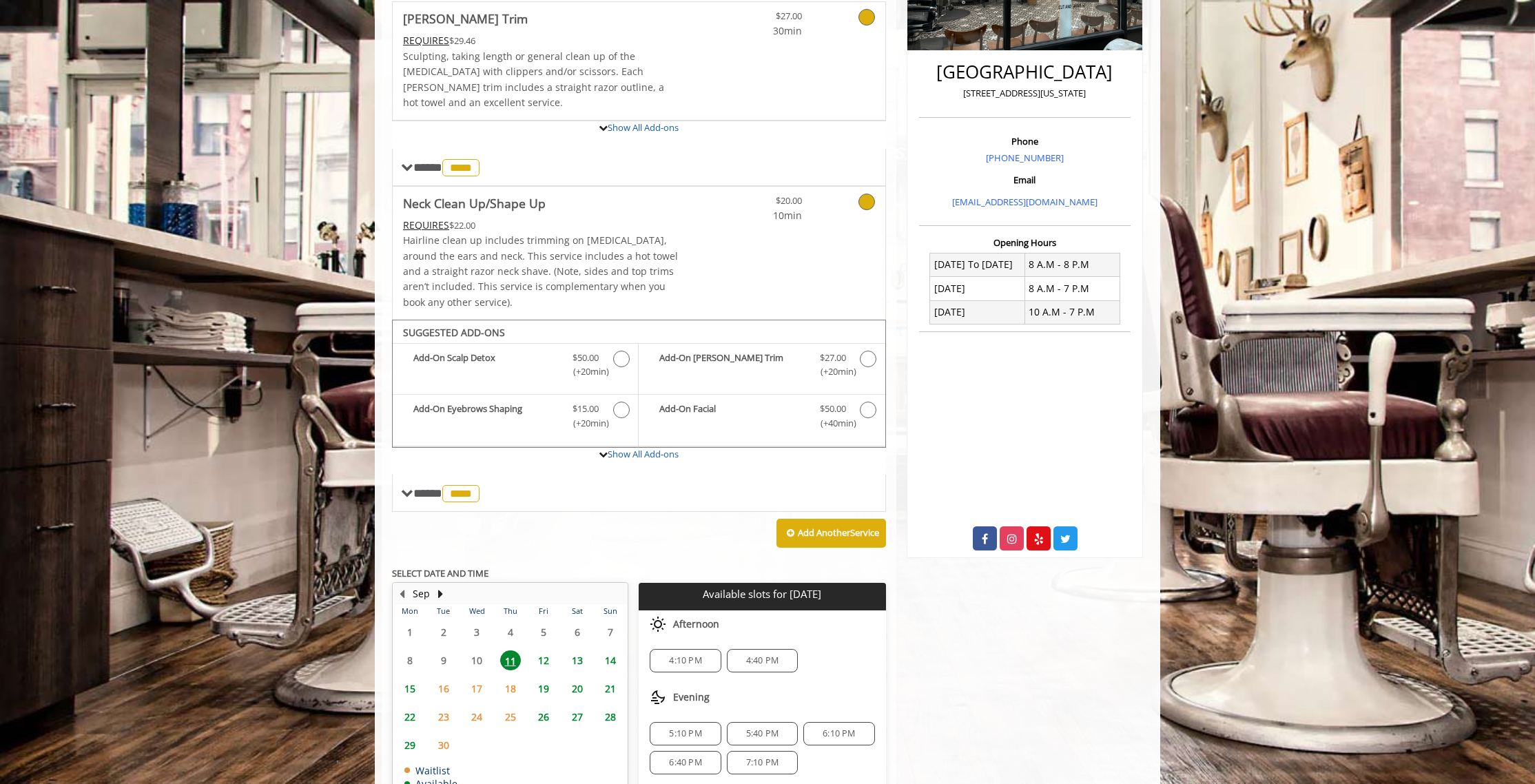
scroll to position [307, 0]
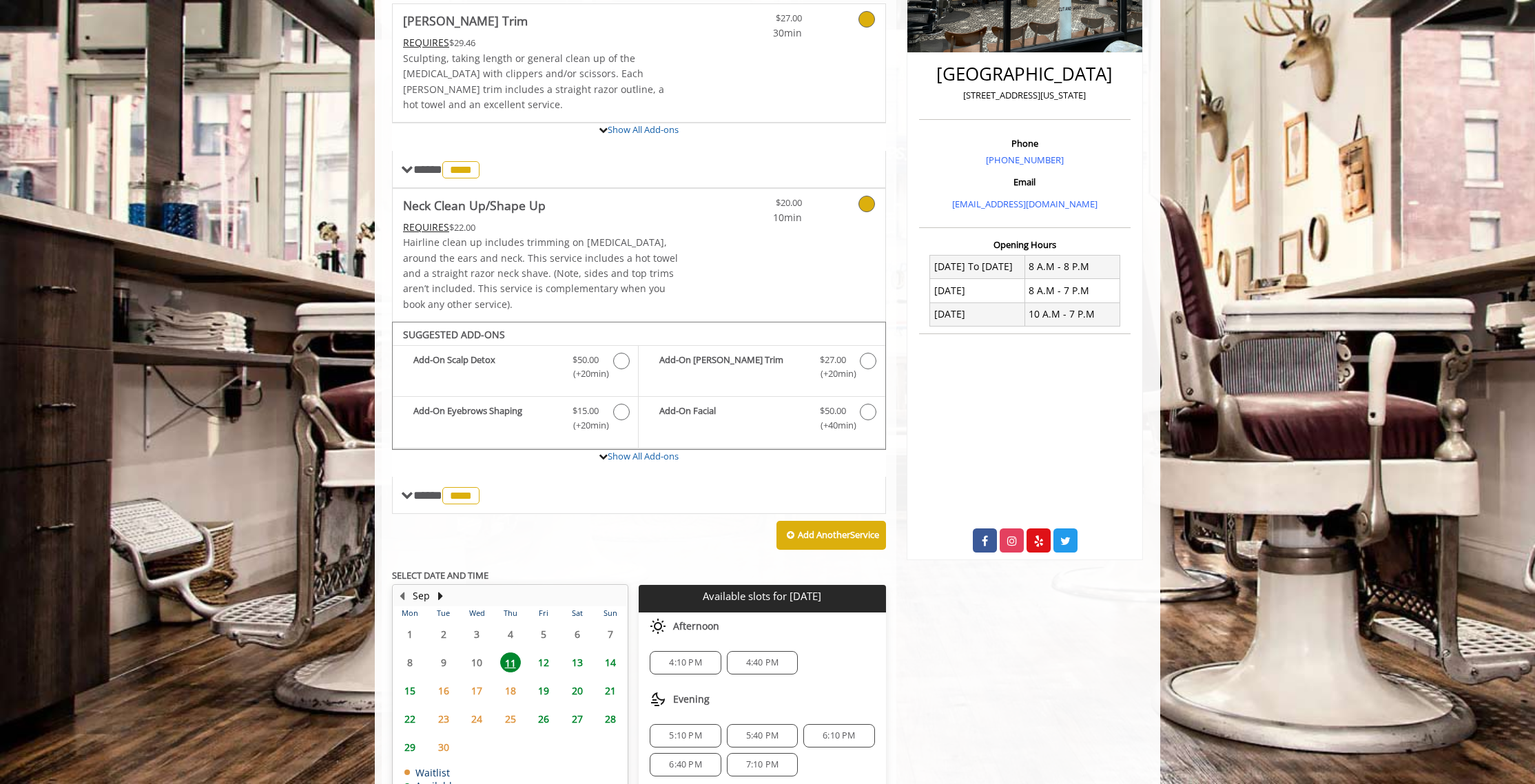
click at [808, 724] on div "6:10 PM" at bounding box center [838, 736] width 71 height 23
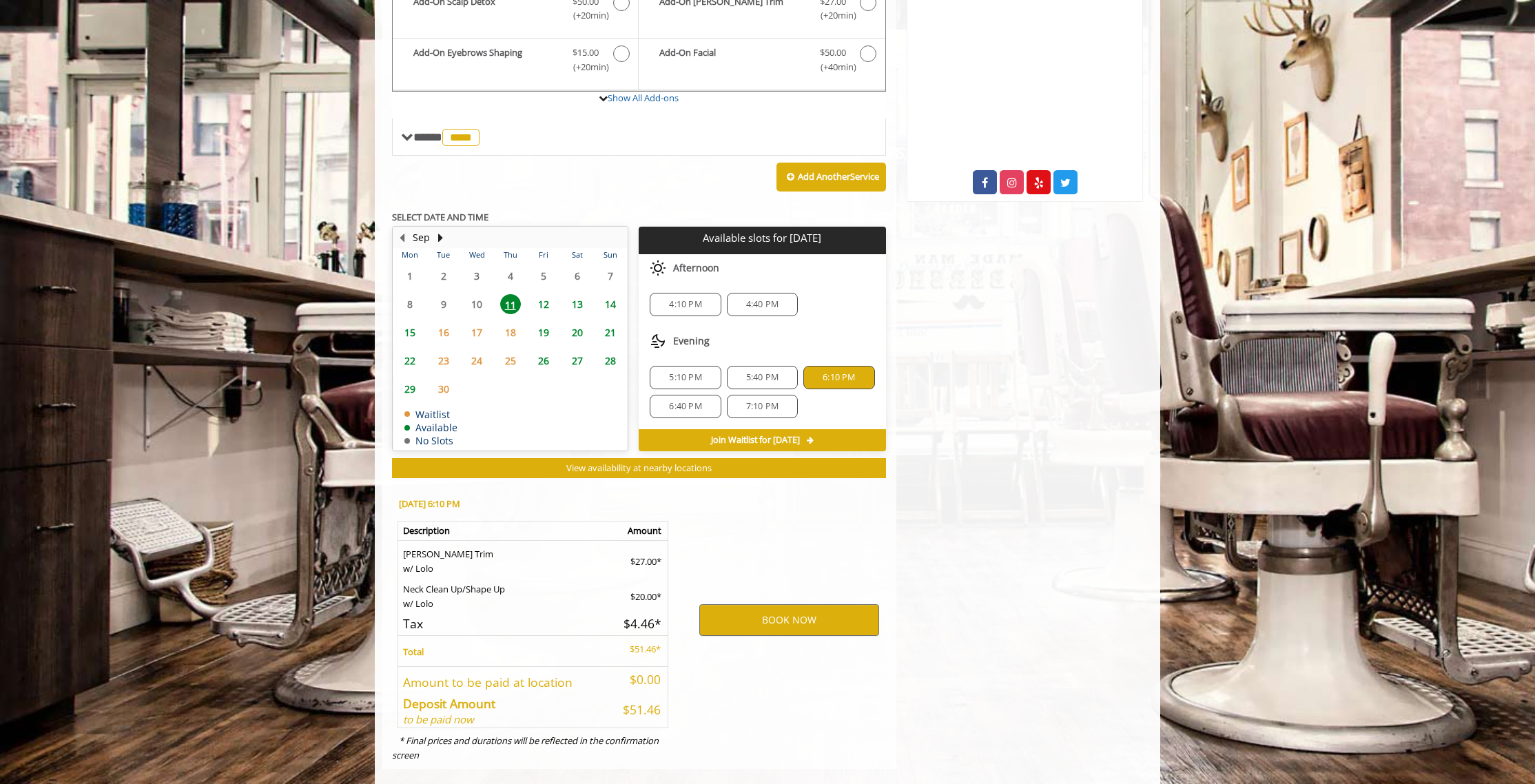
scroll to position [668, 0]
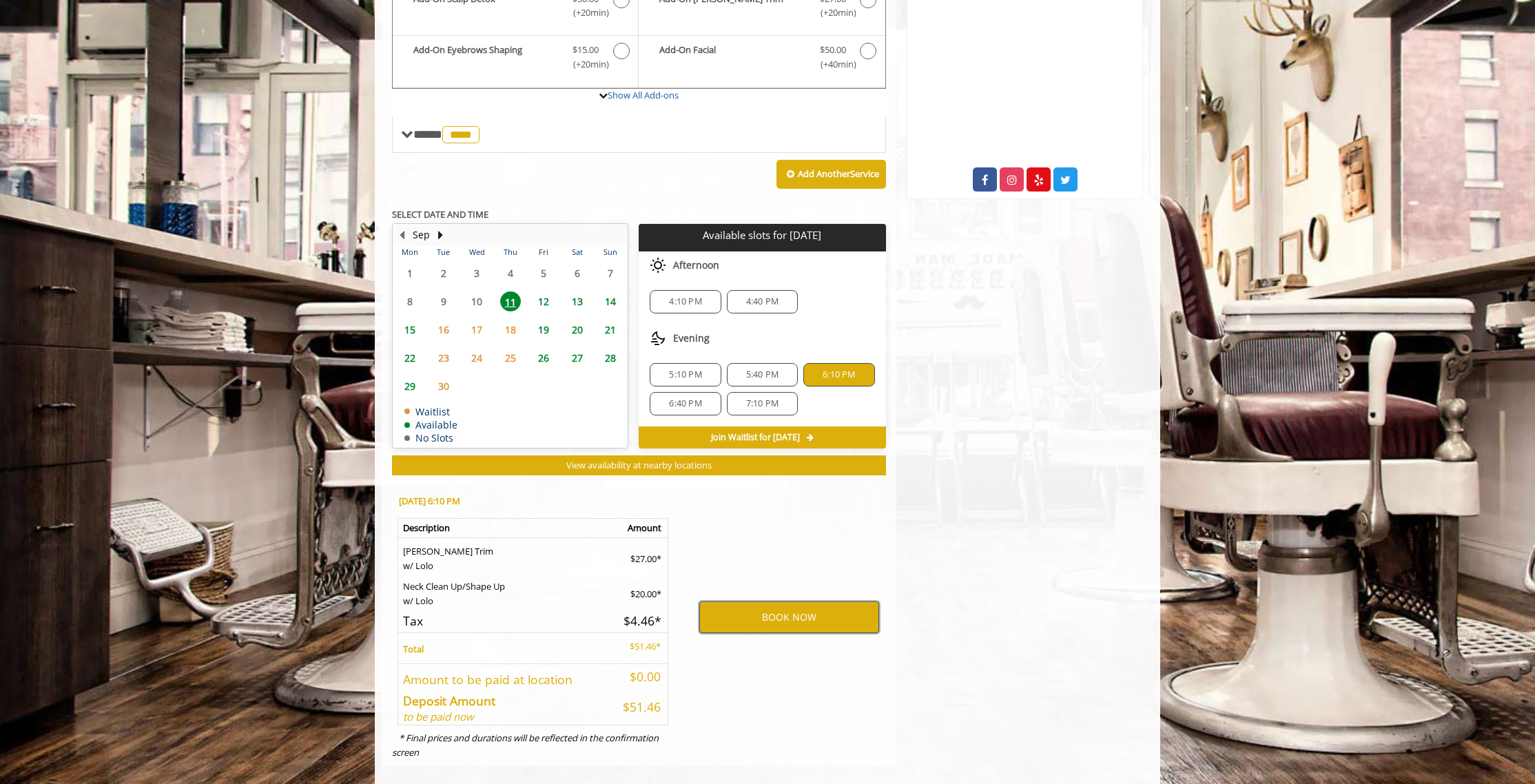
click at [789, 604] on button "BOOK NOW" at bounding box center [789, 617] width 180 height 32
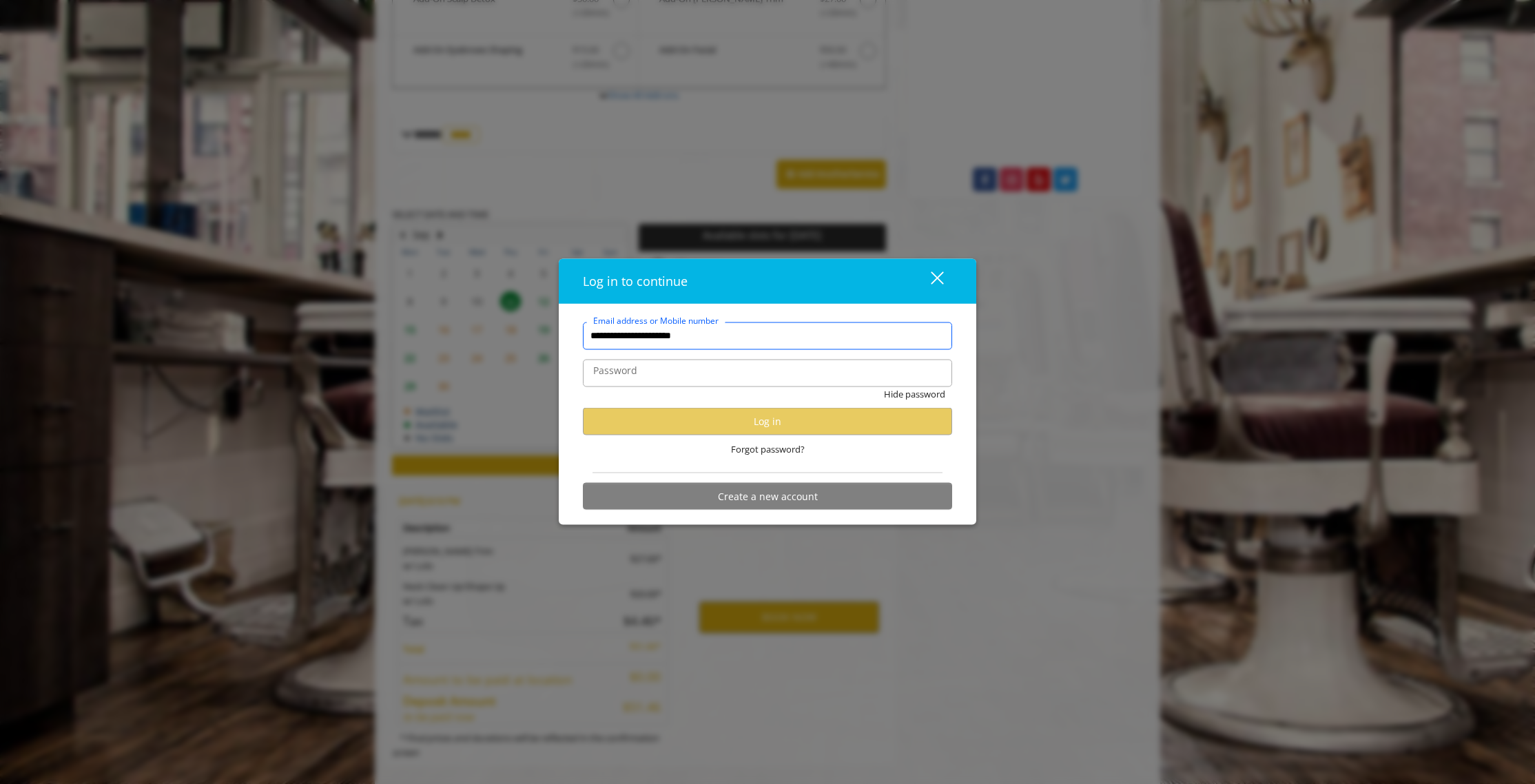
scroll to position [664, 0]
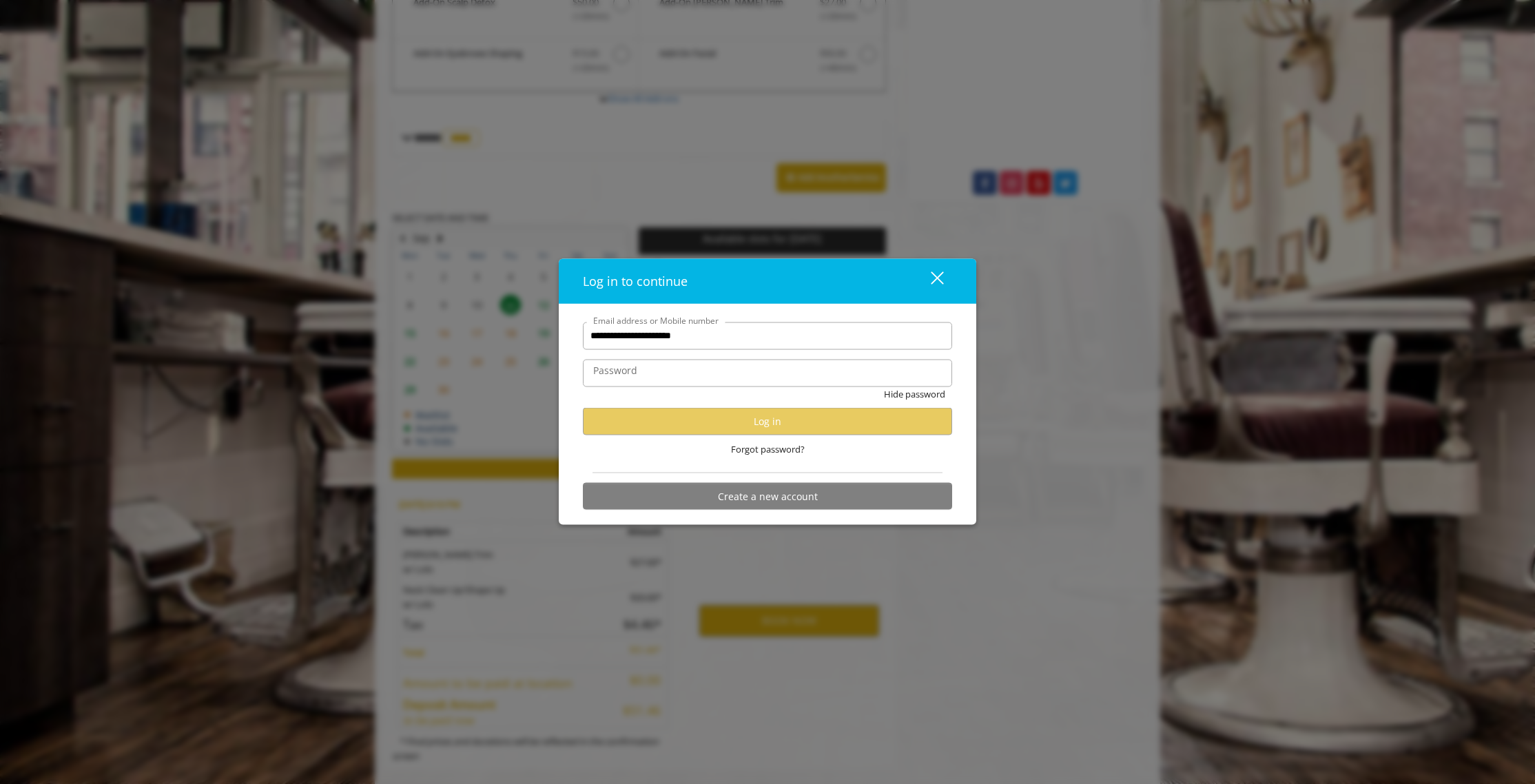
click at [718, 395] on div "Hide password" at bounding box center [768, 397] width 369 height 22
drag, startPoint x: 700, startPoint y: 395, endPoint x: 694, endPoint y: 383, distance: 13.4
click at [700, 395] on div "Hide password" at bounding box center [768, 397] width 369 height 22
click at [692, 372] on input "Password" at bounding box center [768, 372] width 369 height 27
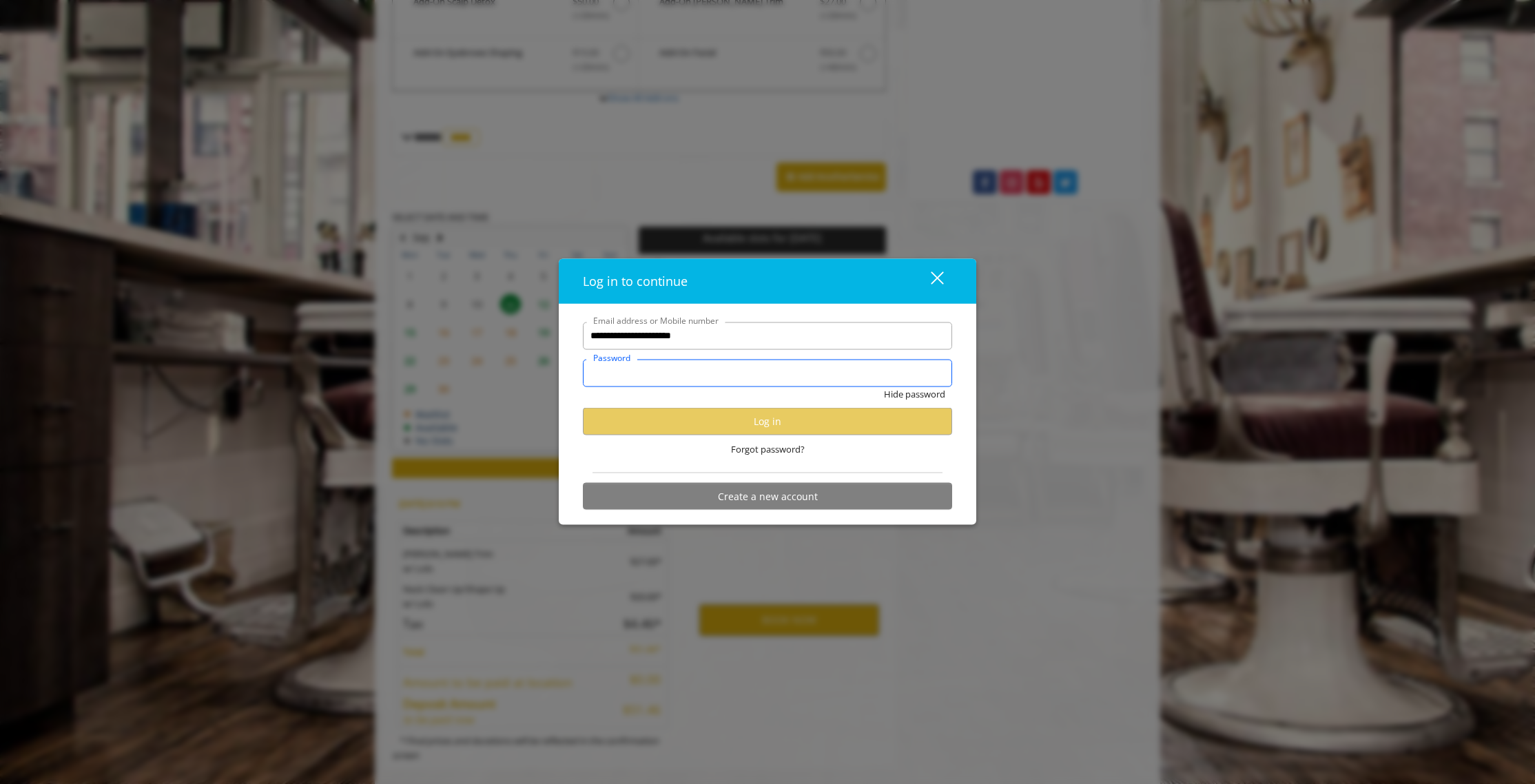
click at [717, 379] on input "Password" at bounding box center [768, 372] width 369 height 27
click at [940, 272] on div "close" at bounding box center [928, 281] width 27 height 21
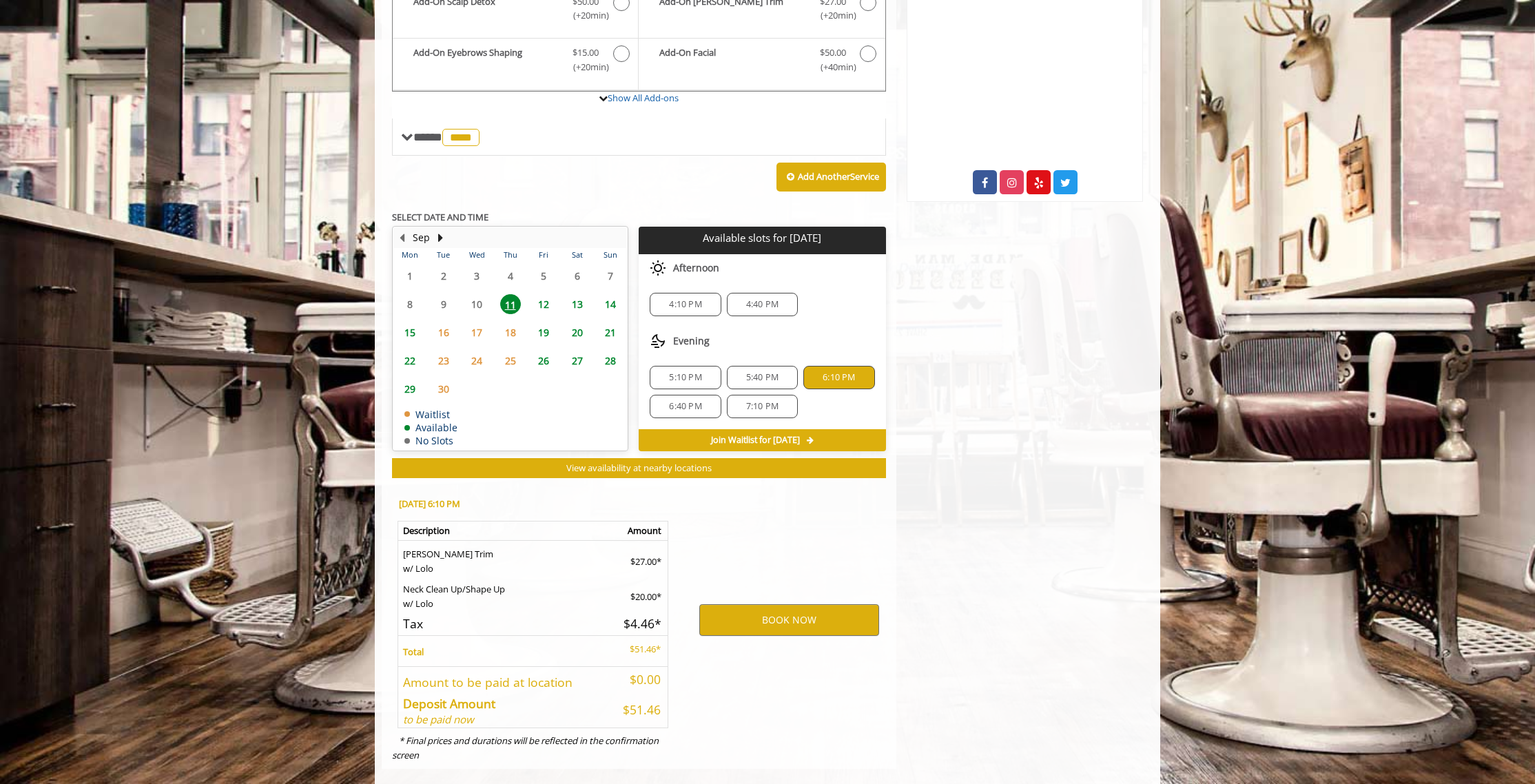
scroll to position [0, 0]
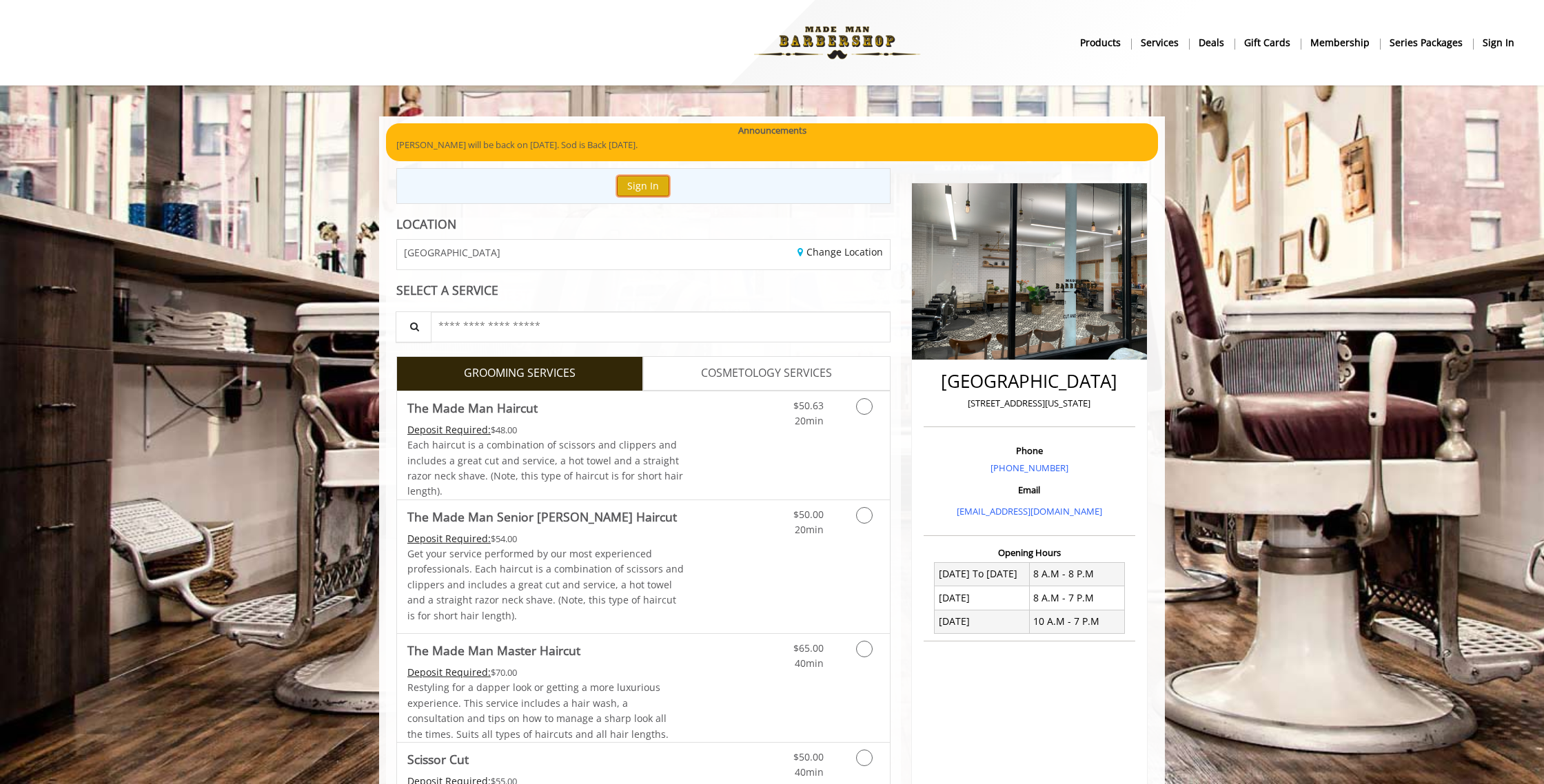
click at [641, 185] on button "Sign In" at bounding box center [642, 185] width 52 height 20
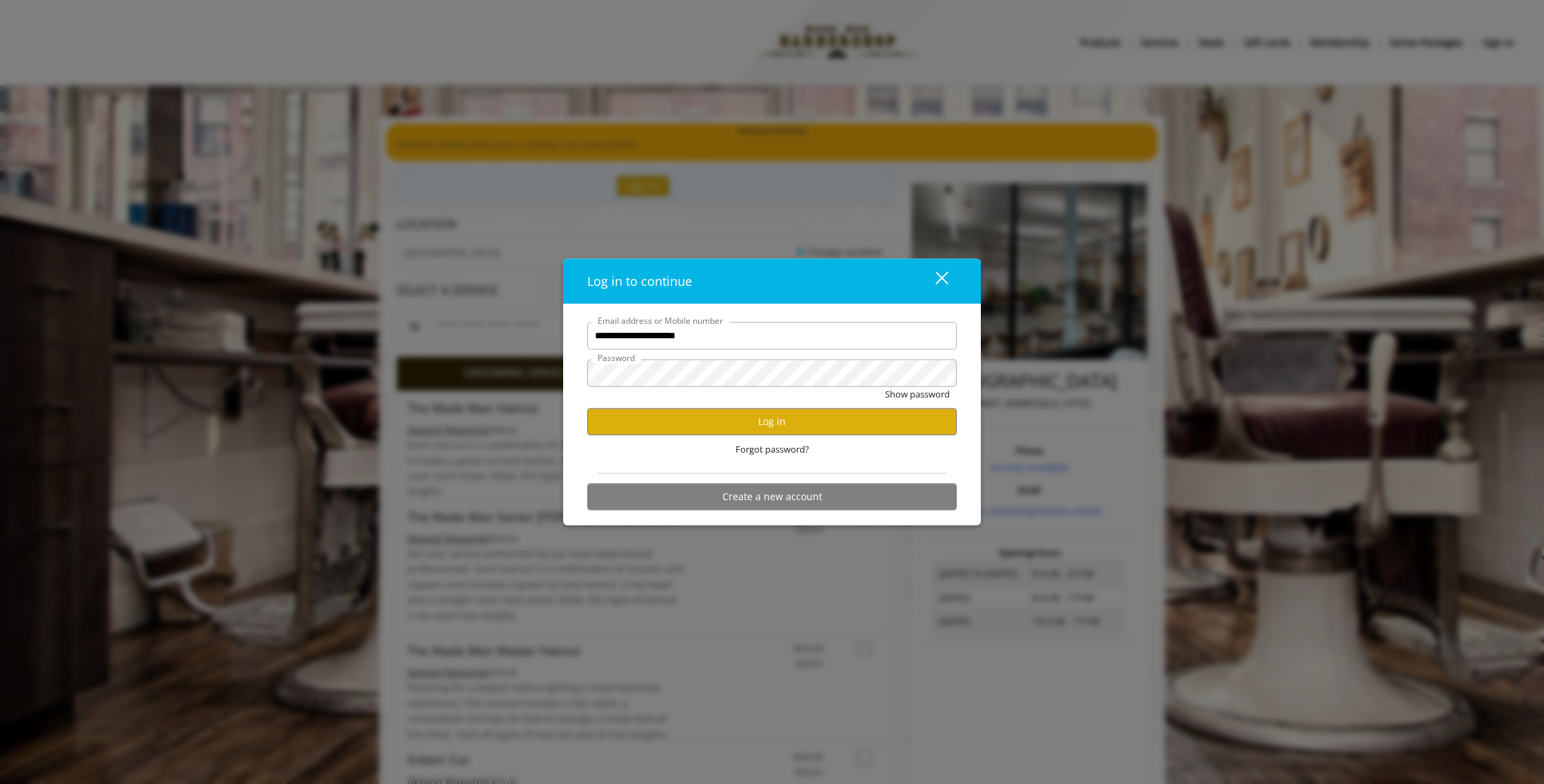
click at [757, 392] on div "Show password" at bounding box center [772, 397] width 369 height 22
drag, startPoint x: 757, startPoint y: 395, endPoint x: 754, endPoint y: 355, distance: 40.1
click at [758, 387] on div "Show password" at bounding box center [772, 397] width 369 height 22
drag, startPoint x: 753, startPoint y: 351, endPoint x: 775, endPoint y: 390, distance: 44.8
click at [753, 351] on form "**********" at bounding box center [772, 419] width 369 height 195
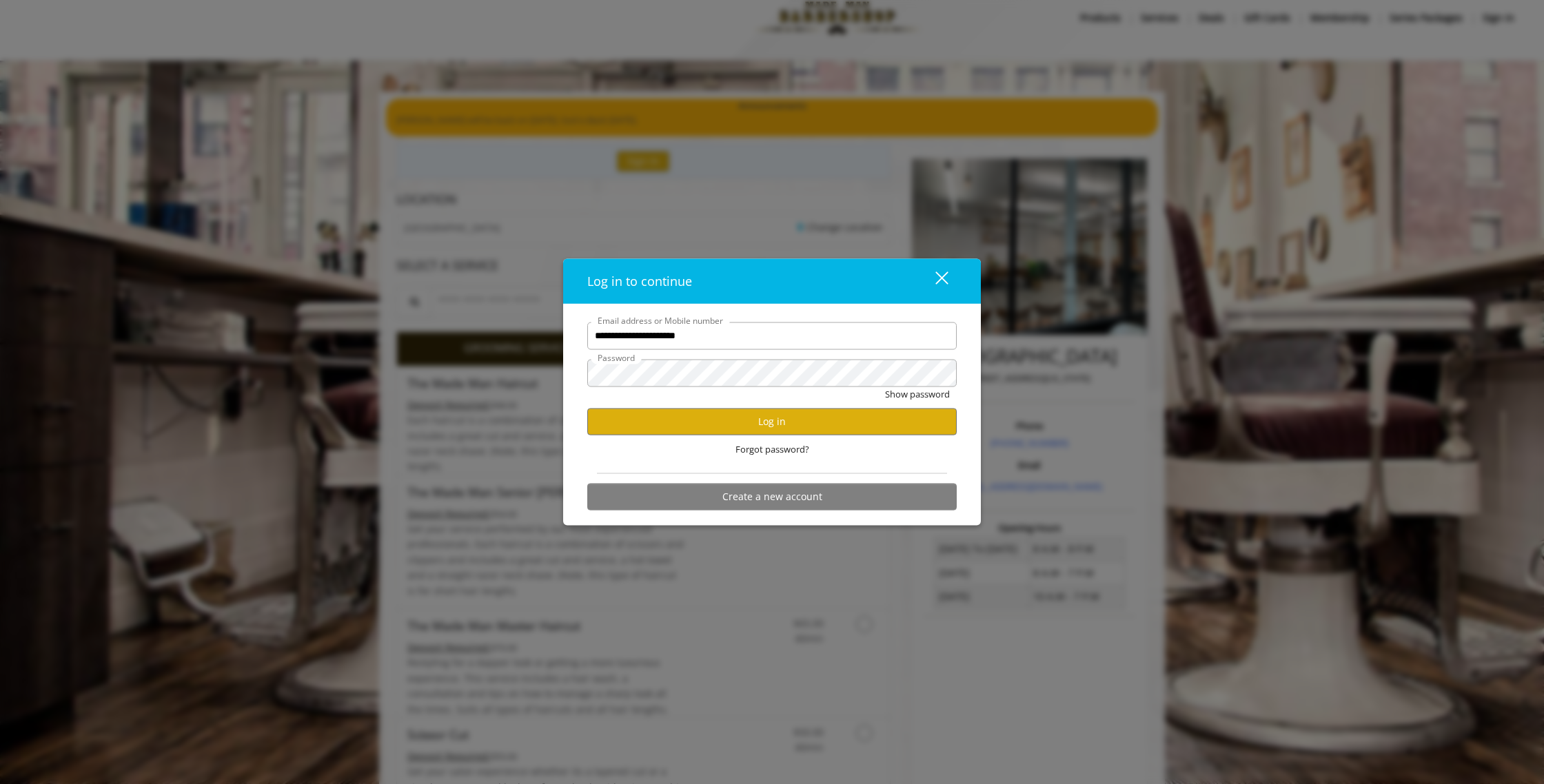
scroll to position [14, 0]
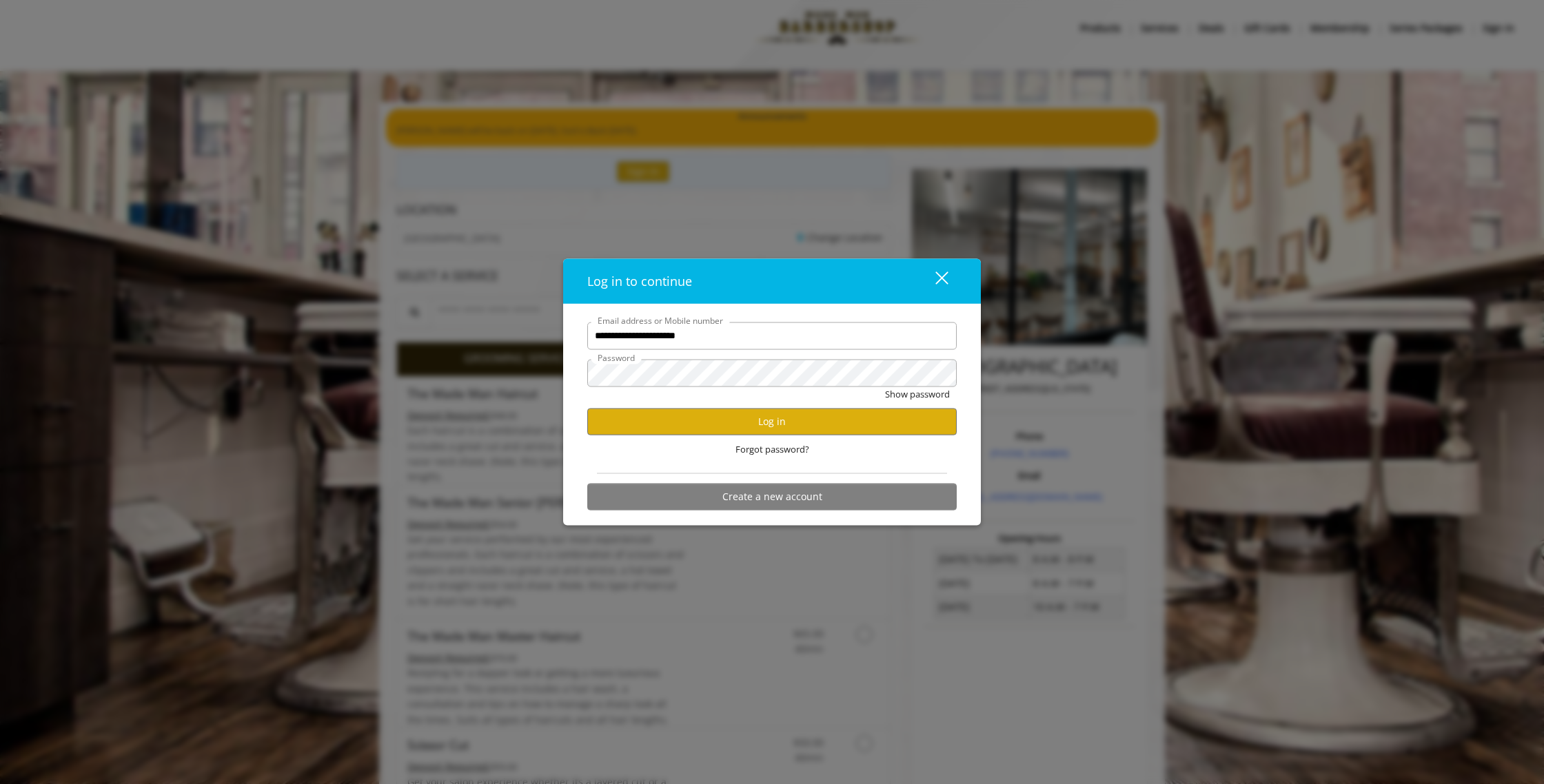
click at [933, 277] on div "close" at bounding box center [933, 281] width 27 height 21
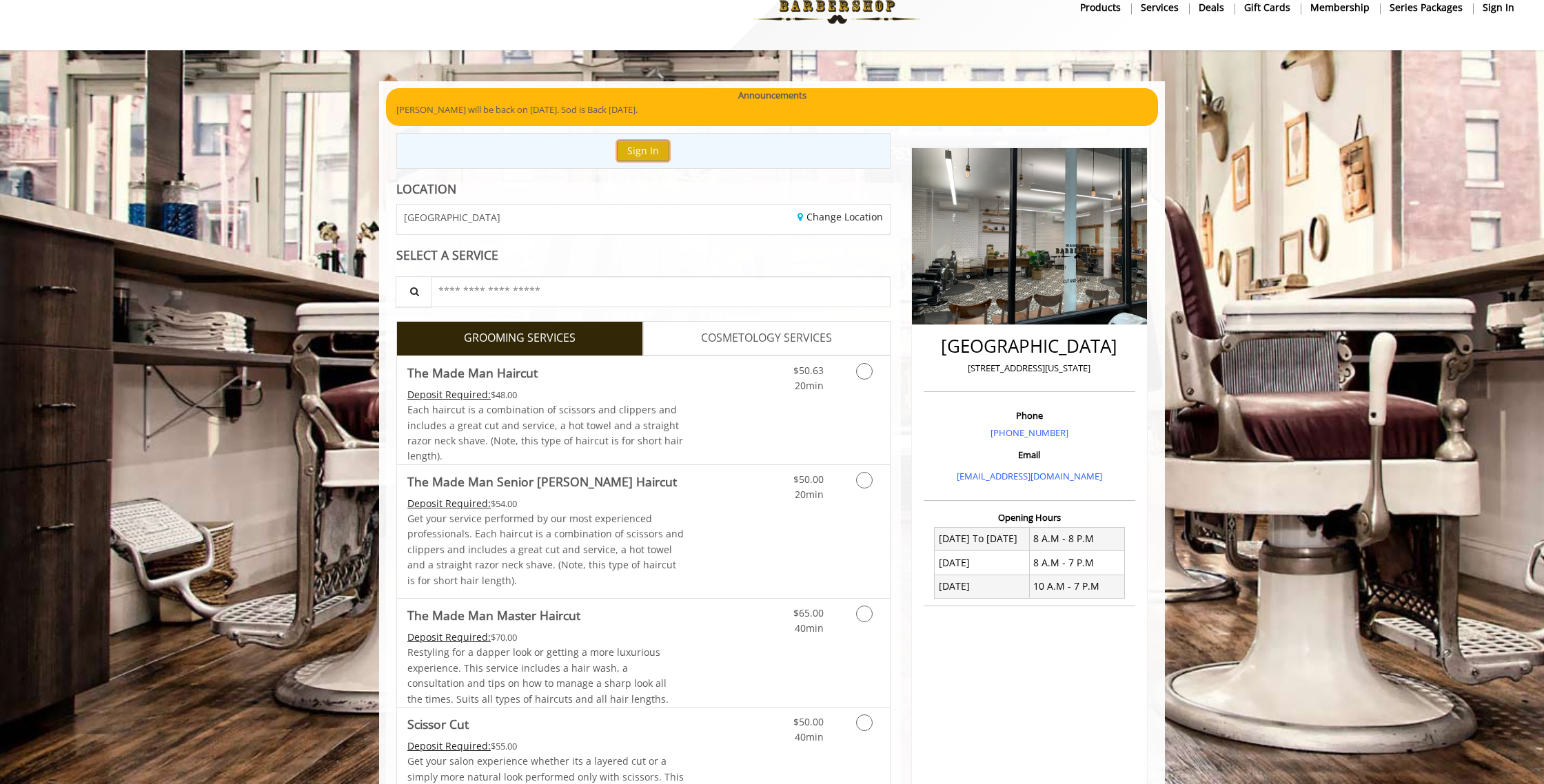
scroll to position [0, 0]
